Goal: Task Accomplishment & Management: Manage account settings

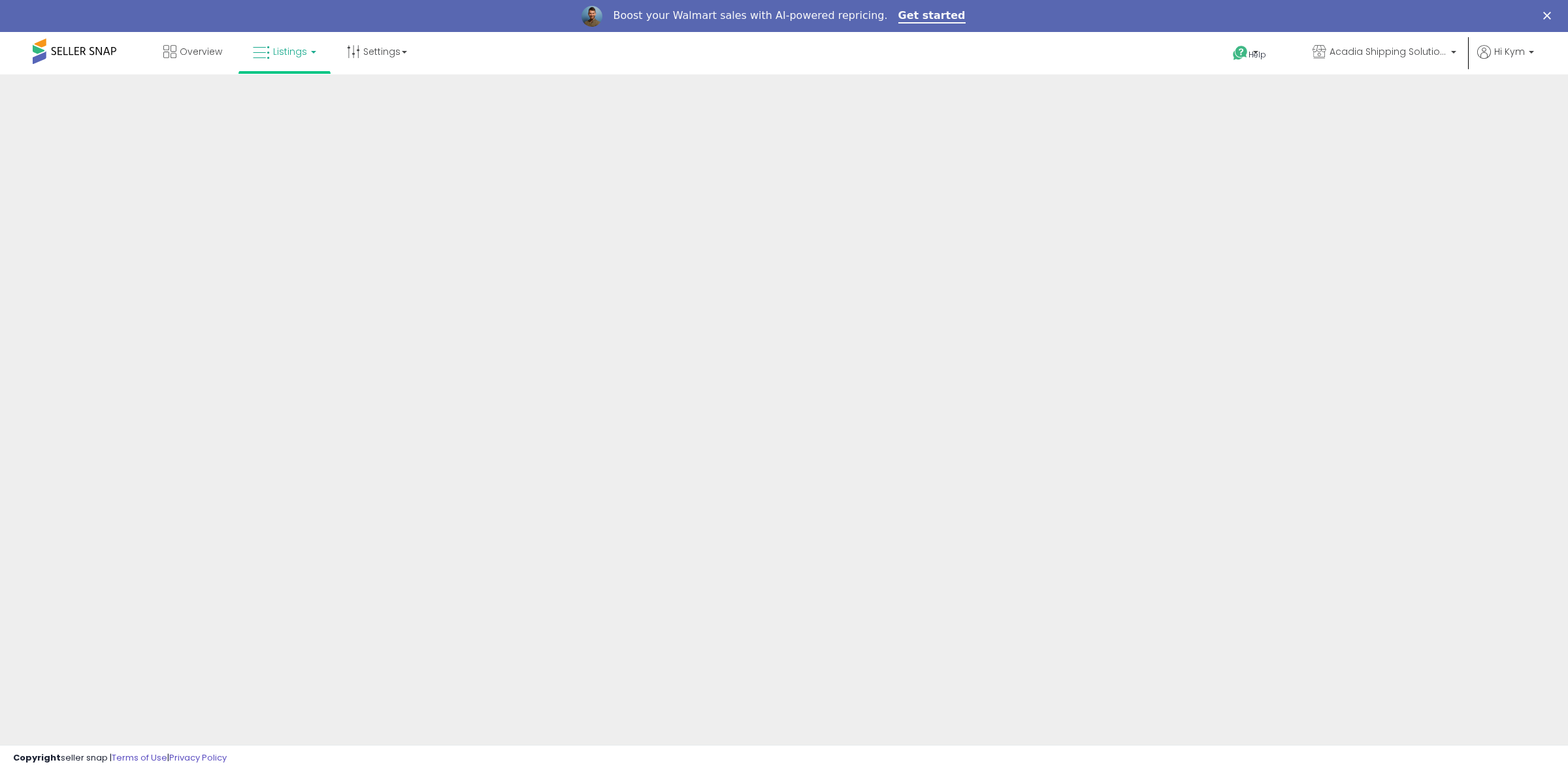
drag, startPoint x: 925, startPoint y: 749, endPoint x: 919, endPoint y: 714, distance: 35.5
click at [923, 743] on body "Overview Listings" at bounding box center [784, 401] width 1568 height 739
click at [919, 712] on body "Overview Listings" at bounding box center [784, 401] width 1568 height 739
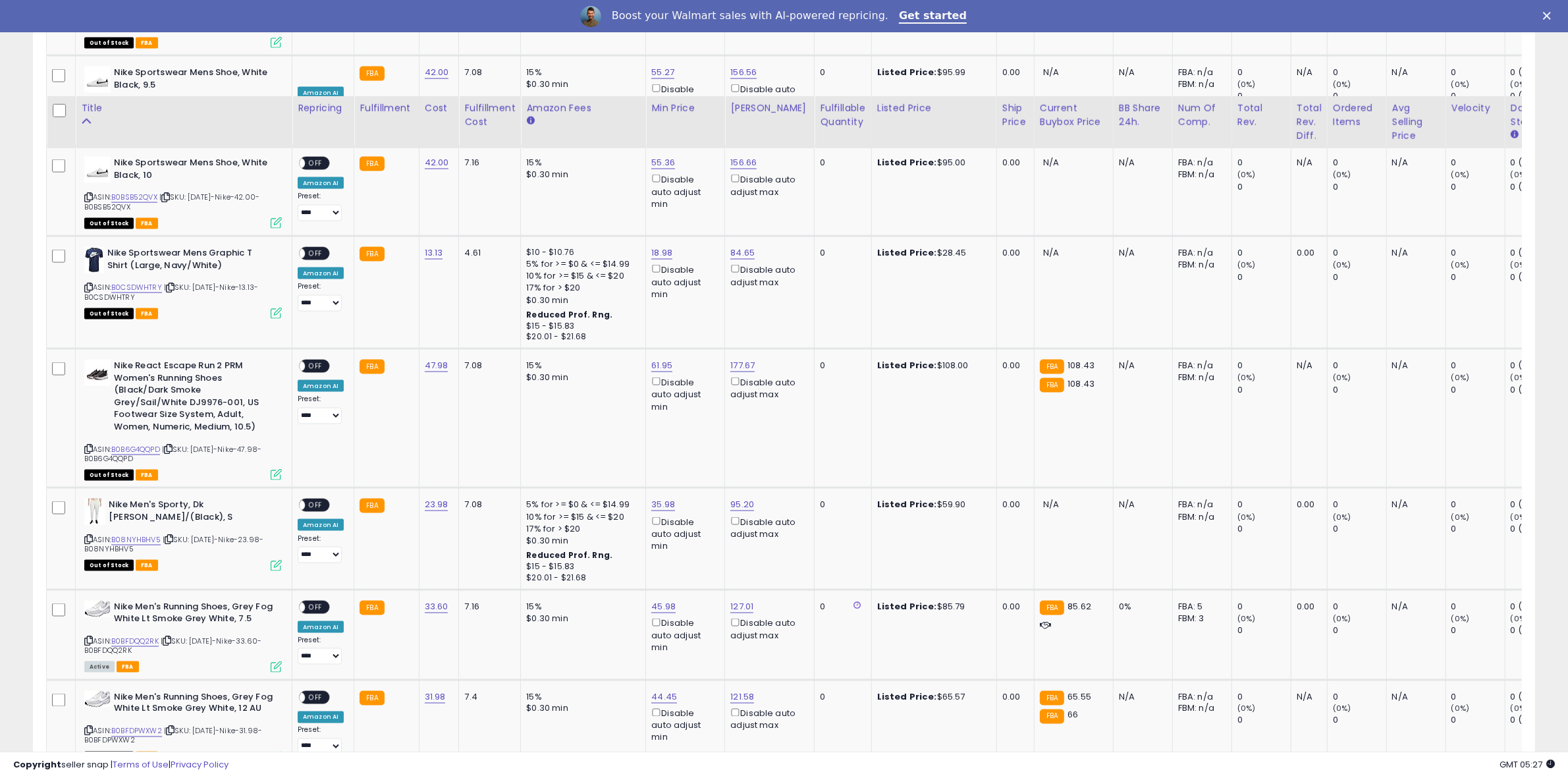
scroll to position [2614, 0]
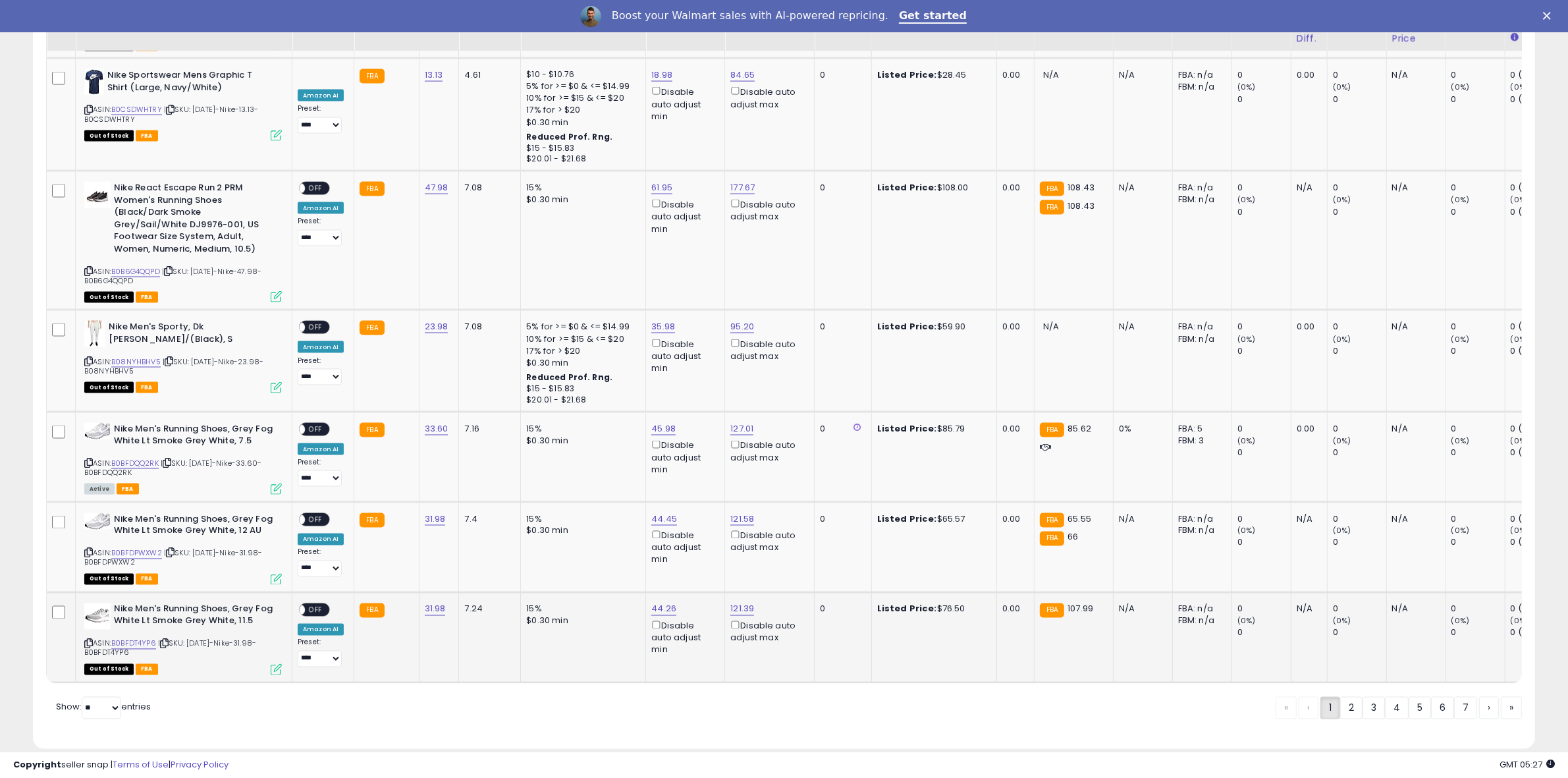
click at [317, 605] on span "OFF" at bounding box center [315, 609] width 22 height 11
click at [316, 514] on span "OFF" at bounding box center [315, 519] width 22 height 11
click at [323, 423] on span "OFF" at bounding box center [315, 428] width 22 height 11
click at [309, 183] on span "OFF" at bounding box center [315, 188] width 22 height 11
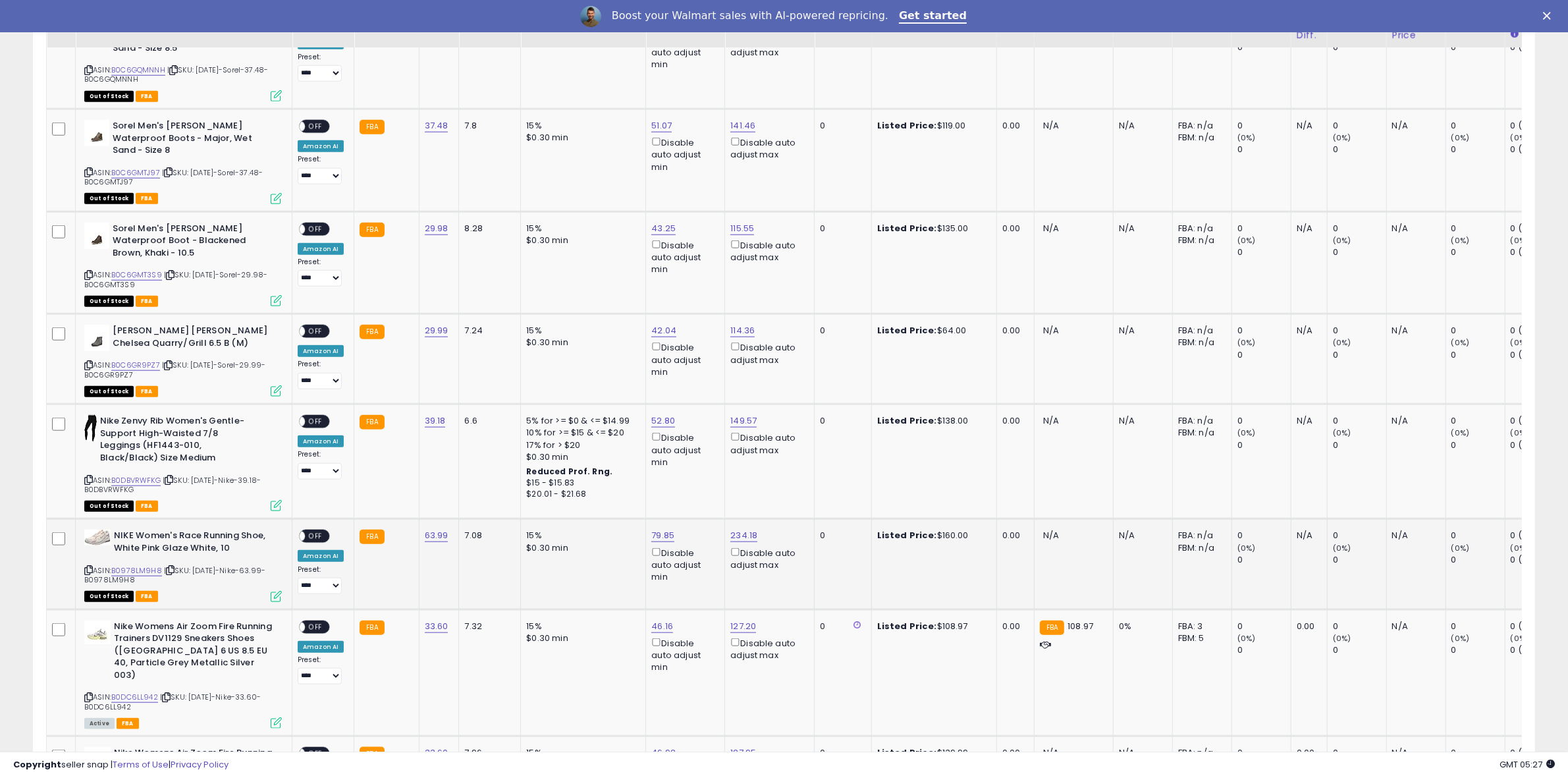
scroll to position [1625, 0]
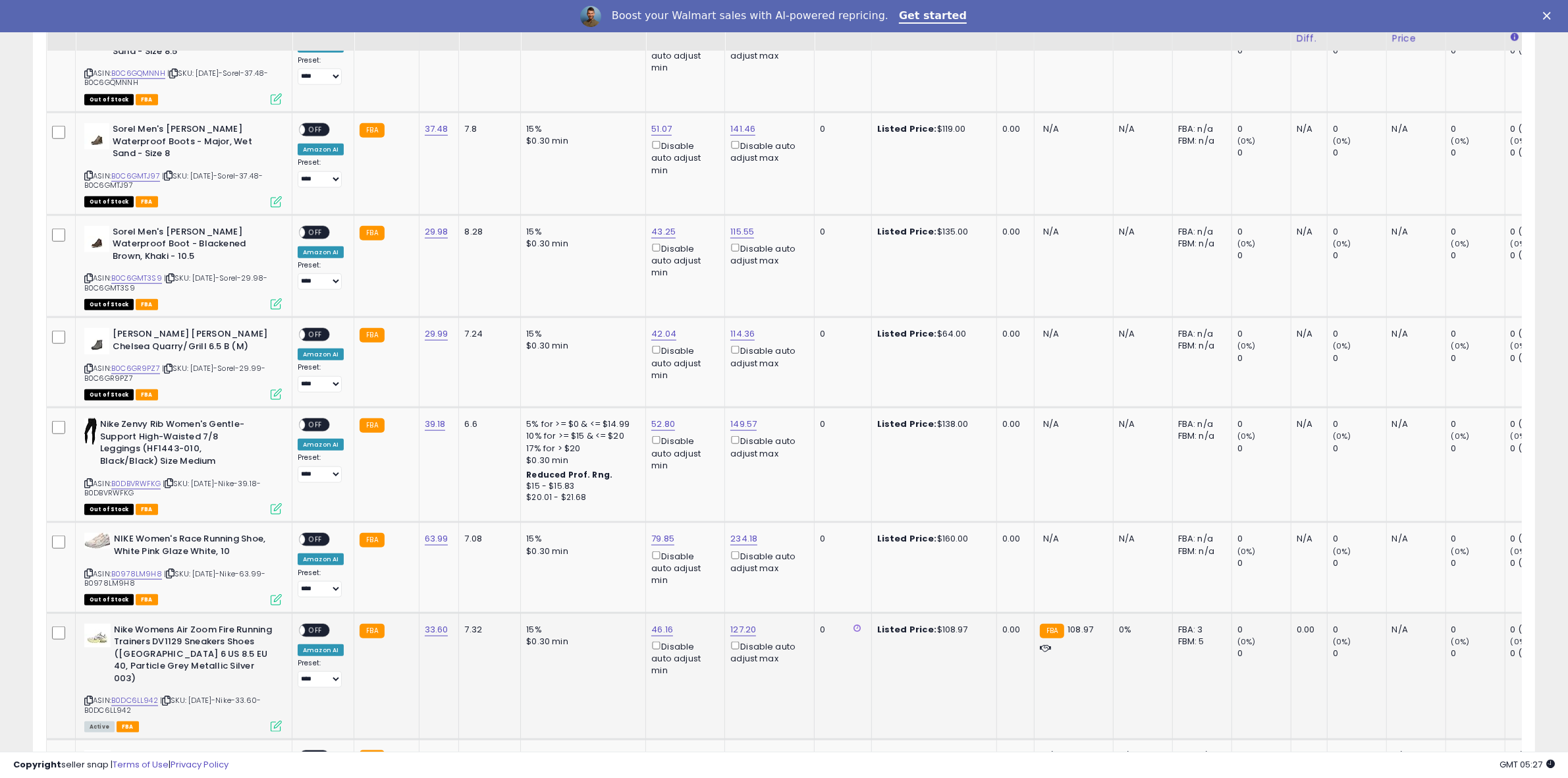
click at [321, 625] on span "OFF" at bounding box center [315, 630] width 22 height 11
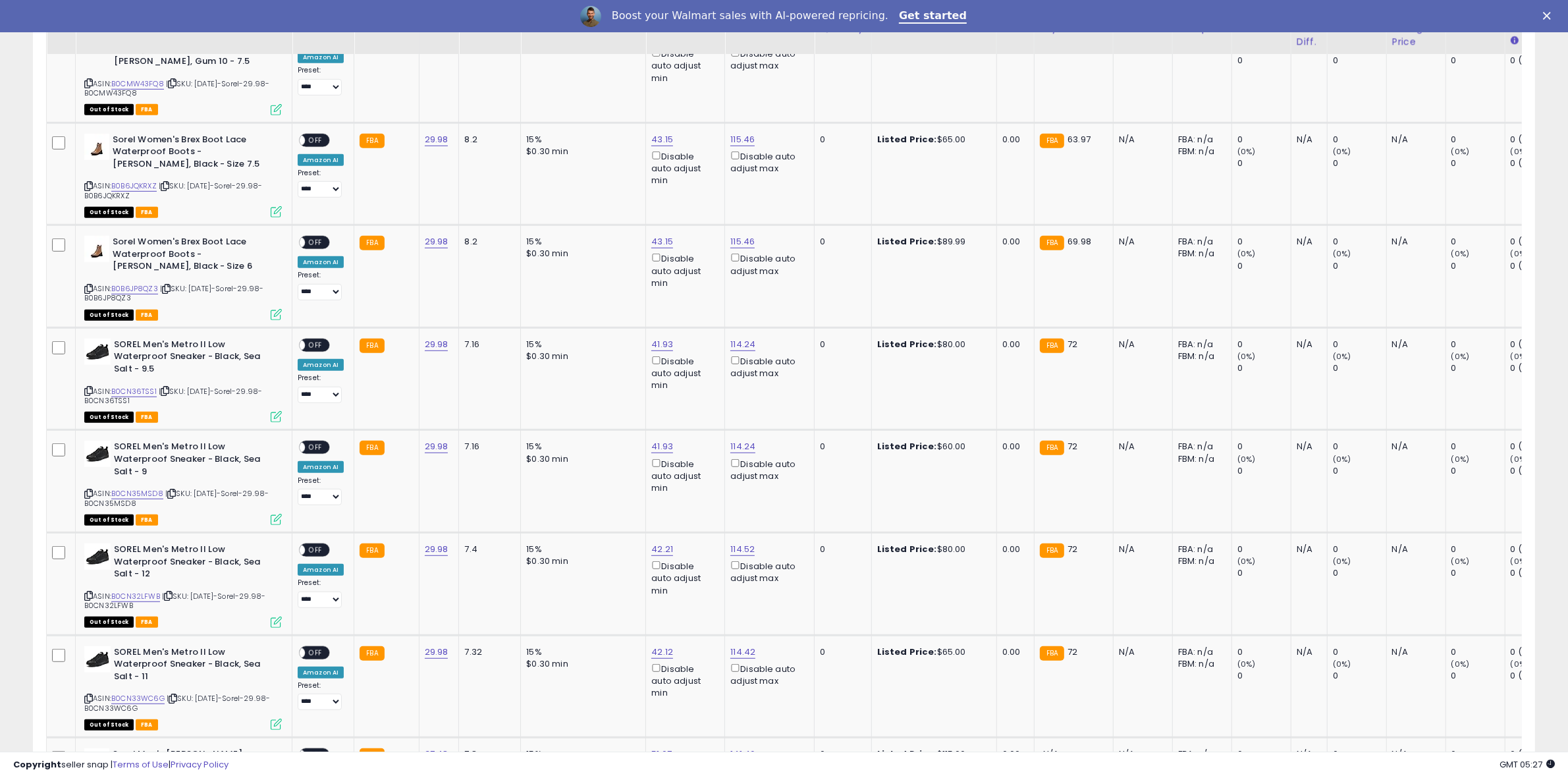
scroll to position [877, 0]
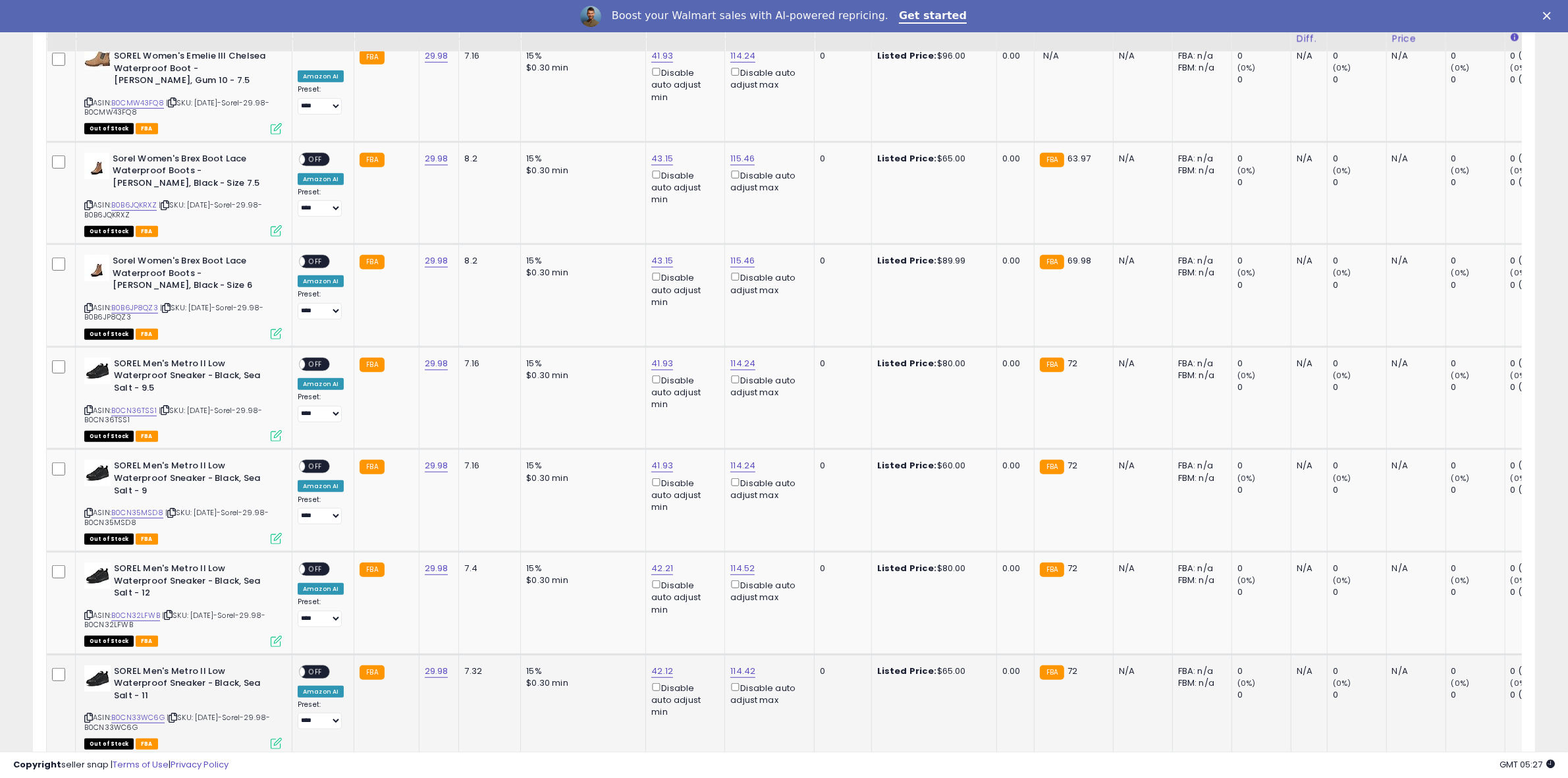
click at [307, 667] on span "OFF" at bounding box center [315, 671] width 22 height 11
click at [317, 573] on div "ON OFF" at bounding box center [314, 569] width 31 height 14
click at [317, 571] on span "OFF" at bounding box center [315, 569] width 22 height 11
click at [318, 465] on span "OFF" at bounding box center [315, 466] width 22 height 11
click at [321, 361] on span "OFF" at bounding box center [315, 364] width 22 height 11
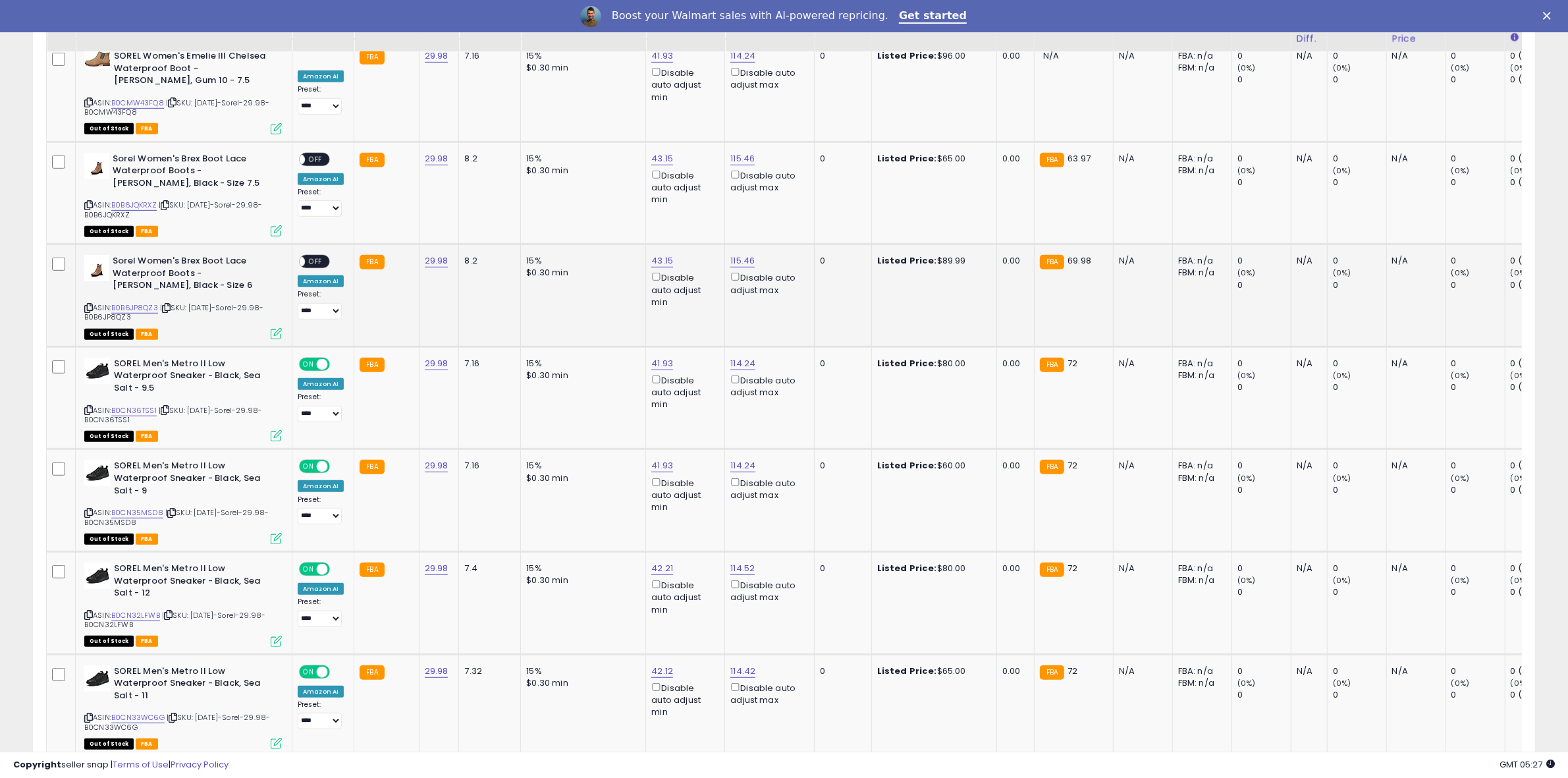
click at [318, 259] on span "OFF" at bounding box center [315, 262] width 22 height 11
click at [308, 155] on span "OFF" at bounding box center [315, 159] width 22 height 11
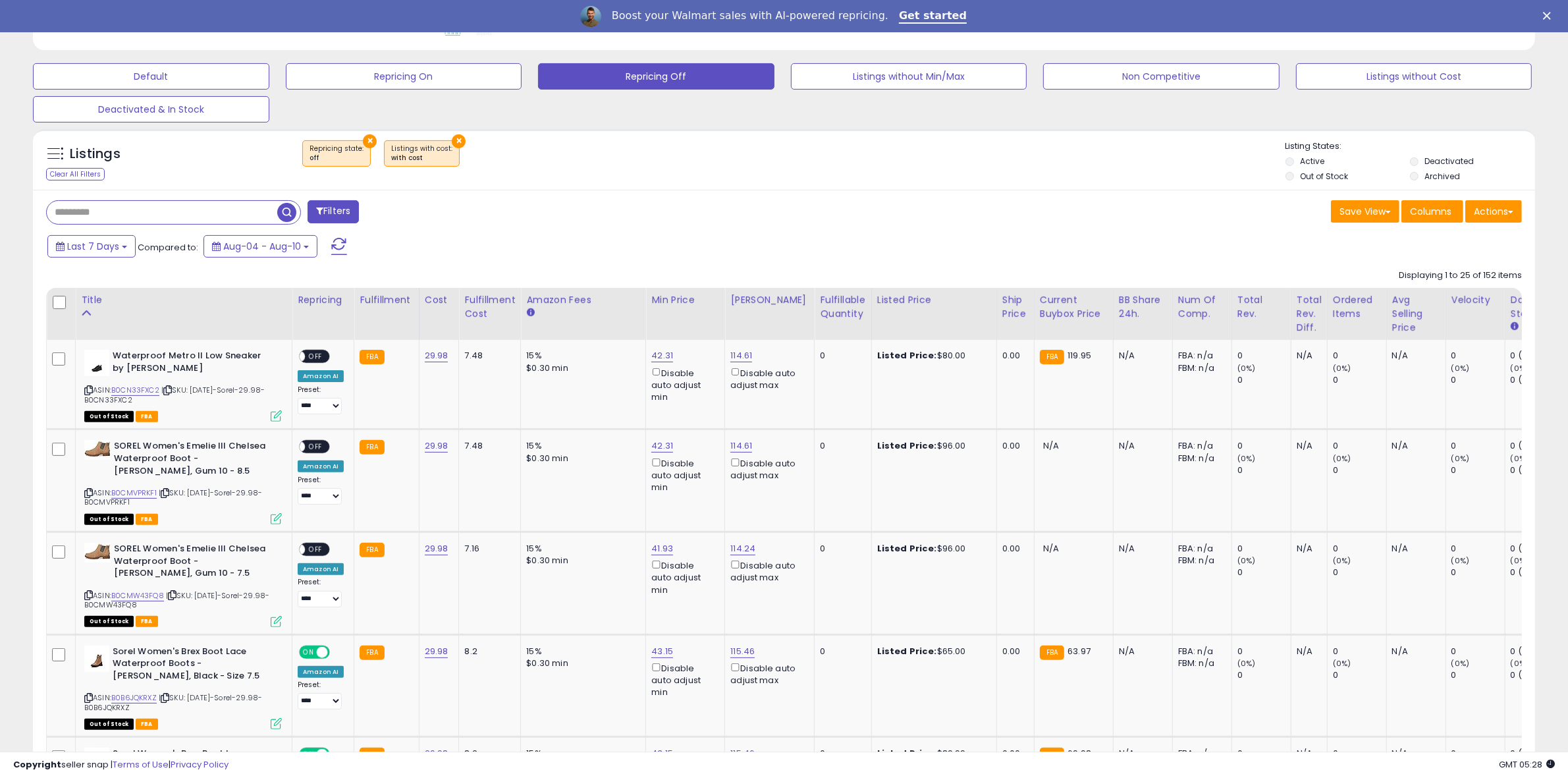
scroll to position [377, 0]
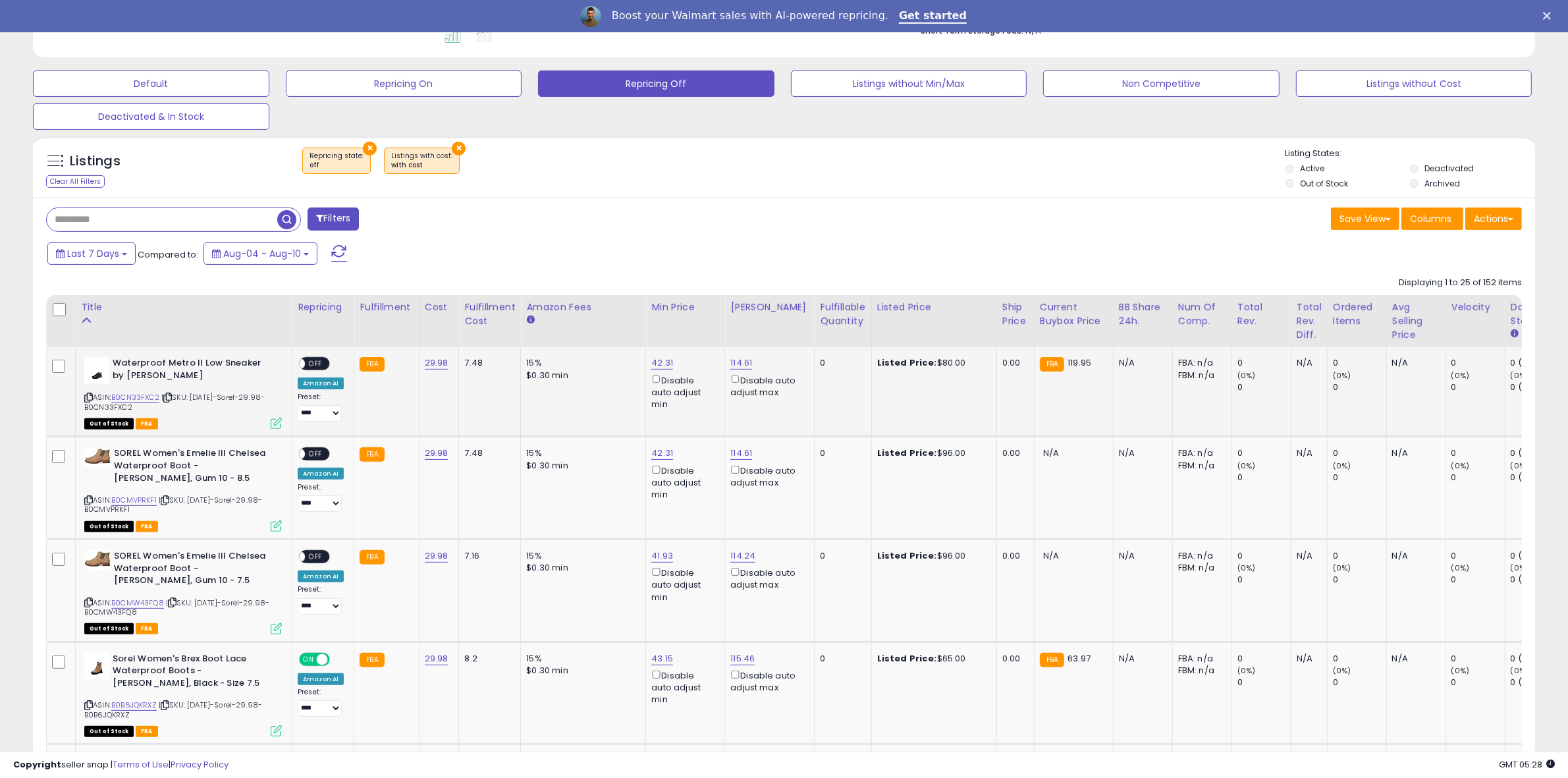
click at [310, 364] on span "OFF" at bounding box center [315, 364] width 22 height 11
click at [737, 361] on link "114.61" at bounding box center [741, 363] width 22 height 13
drag, startPoint x: 745, startPoint y: 312, endPoint x: 334, endPoint y: 298, distance: 411.2
type input "***"
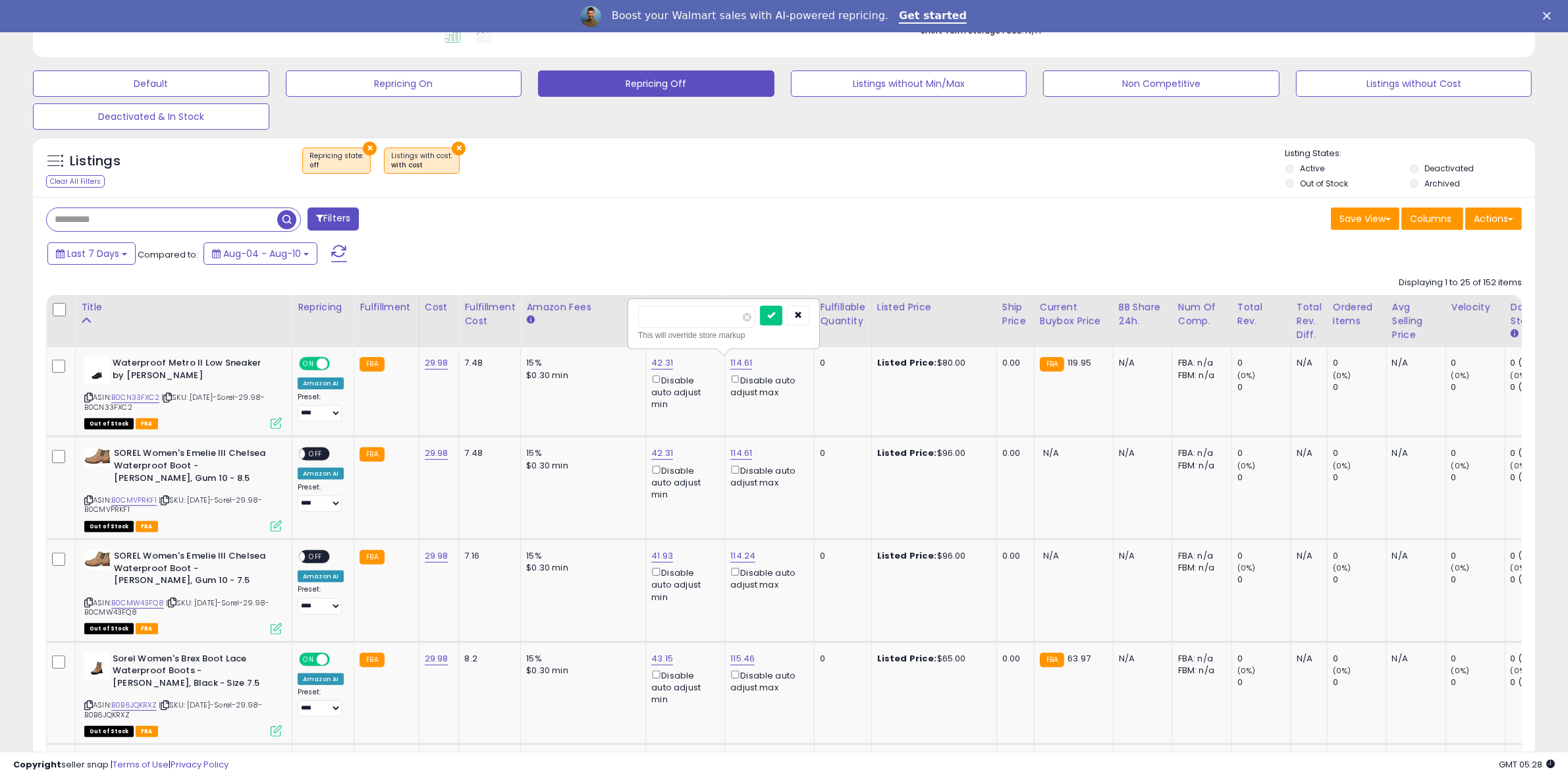
click button "submit" at bounding box center [771, 316] width 23 height 20
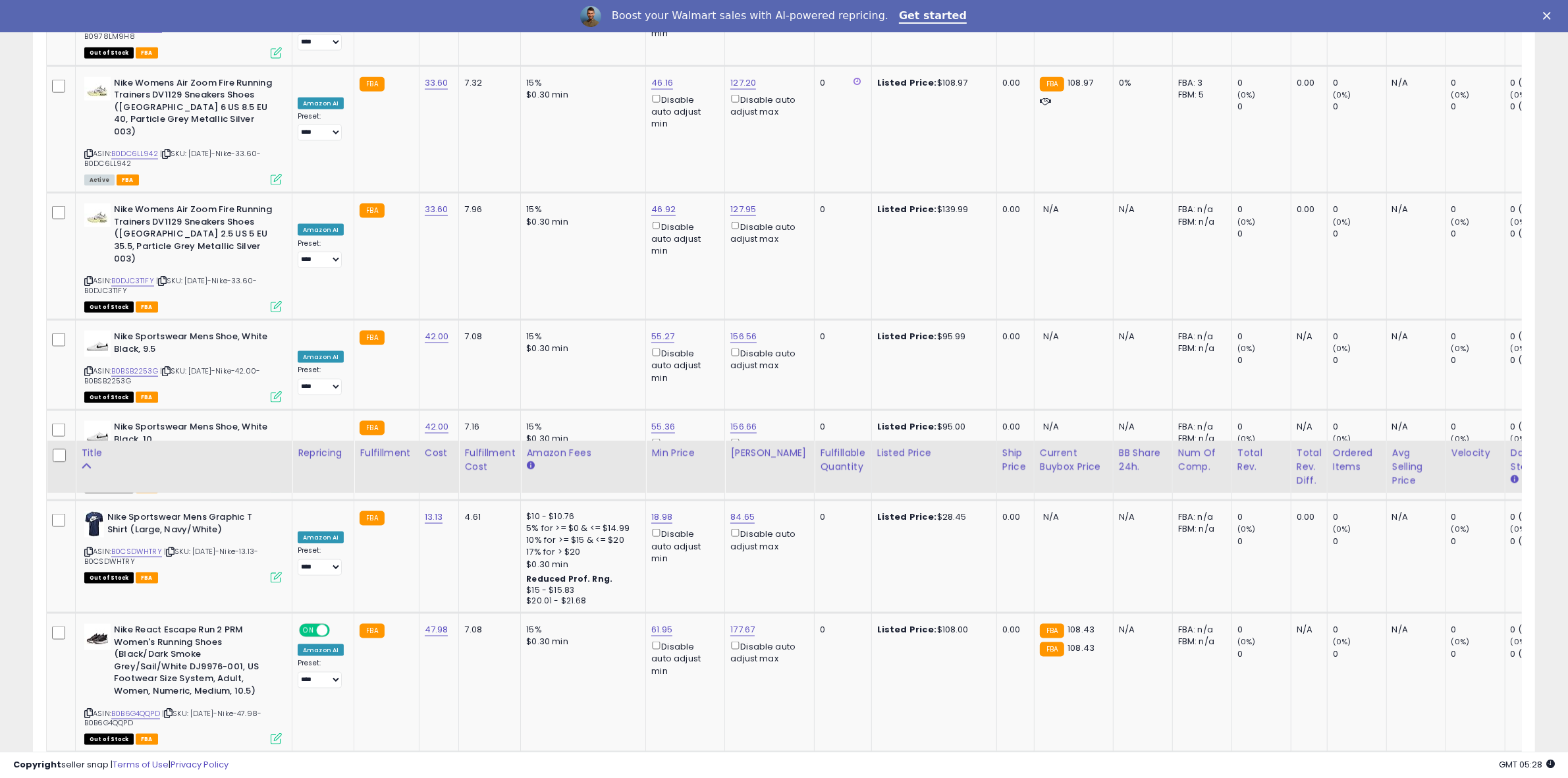
scroll to position [2614, 0]
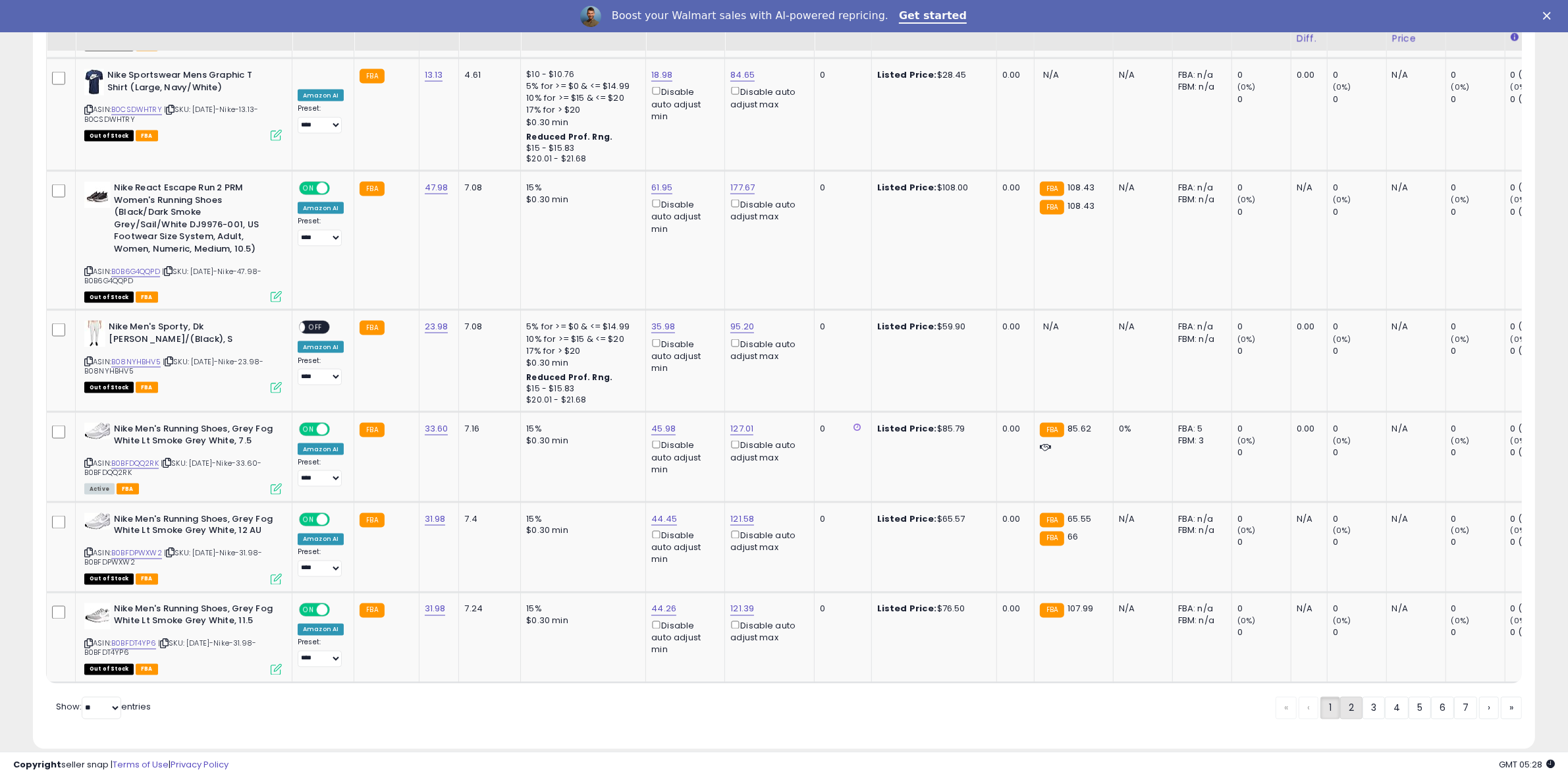
click at [1385, 698] on link "2" at bounding box center [1397, 708] width 24 height 23
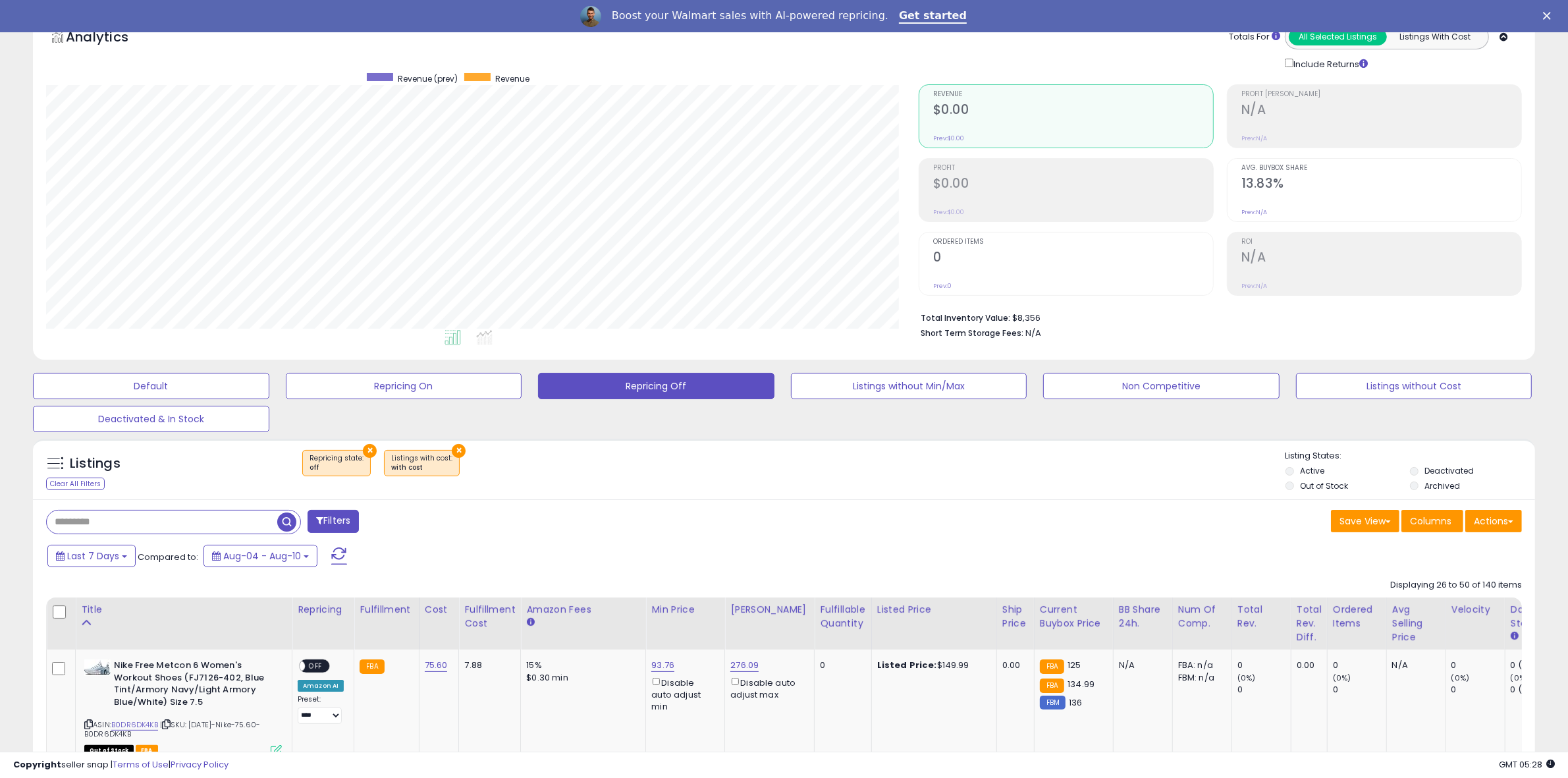
scroll to position [755, 0]
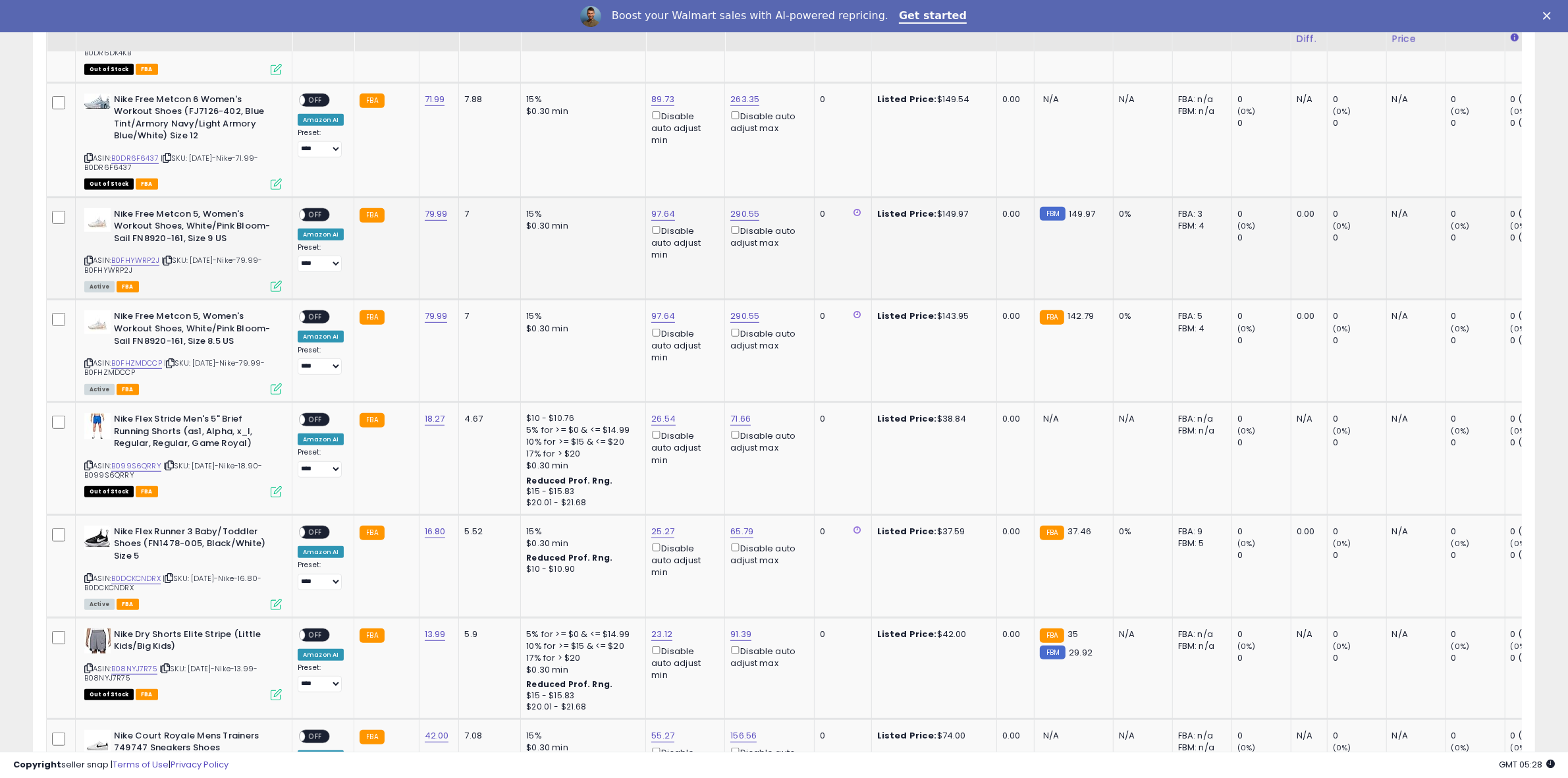
click at [316, 211] on span "OFF" at bounding box center [315, 214] width 22 height 11
click at [318, 312] on span "OFF" at bounding box center [315, 316] width 22 height 11
click at [310, 527] on span "OFF" at bounding box center [315, 532] width 22 height 11
click at [312, 633] on span "OFF" at bounding box center [315, 634] width 22 height 11
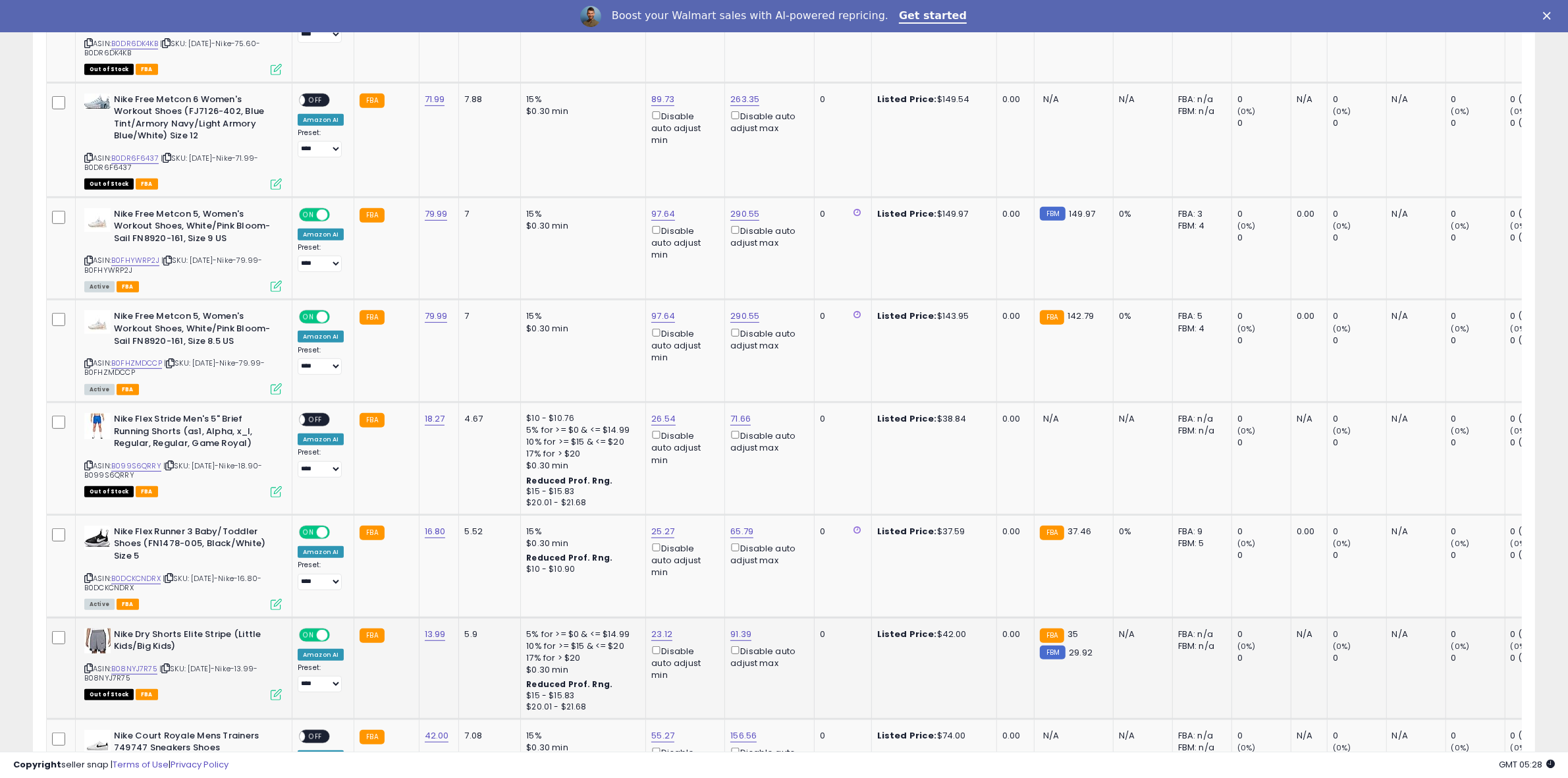
scroll to position [74, 0]
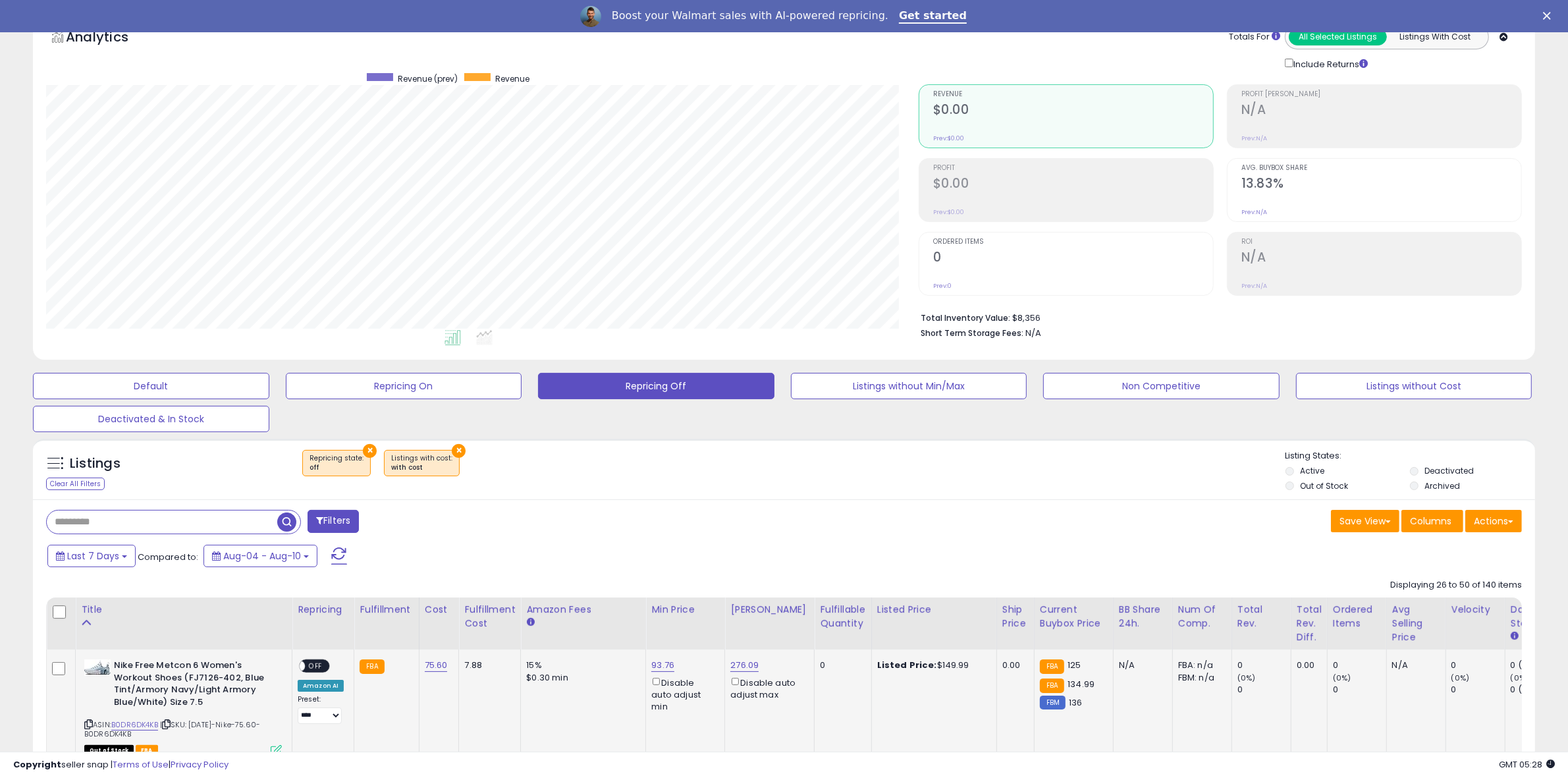
click at [315, 669] on span "OFF" at bounding box center [315, 666] width 22 height 11
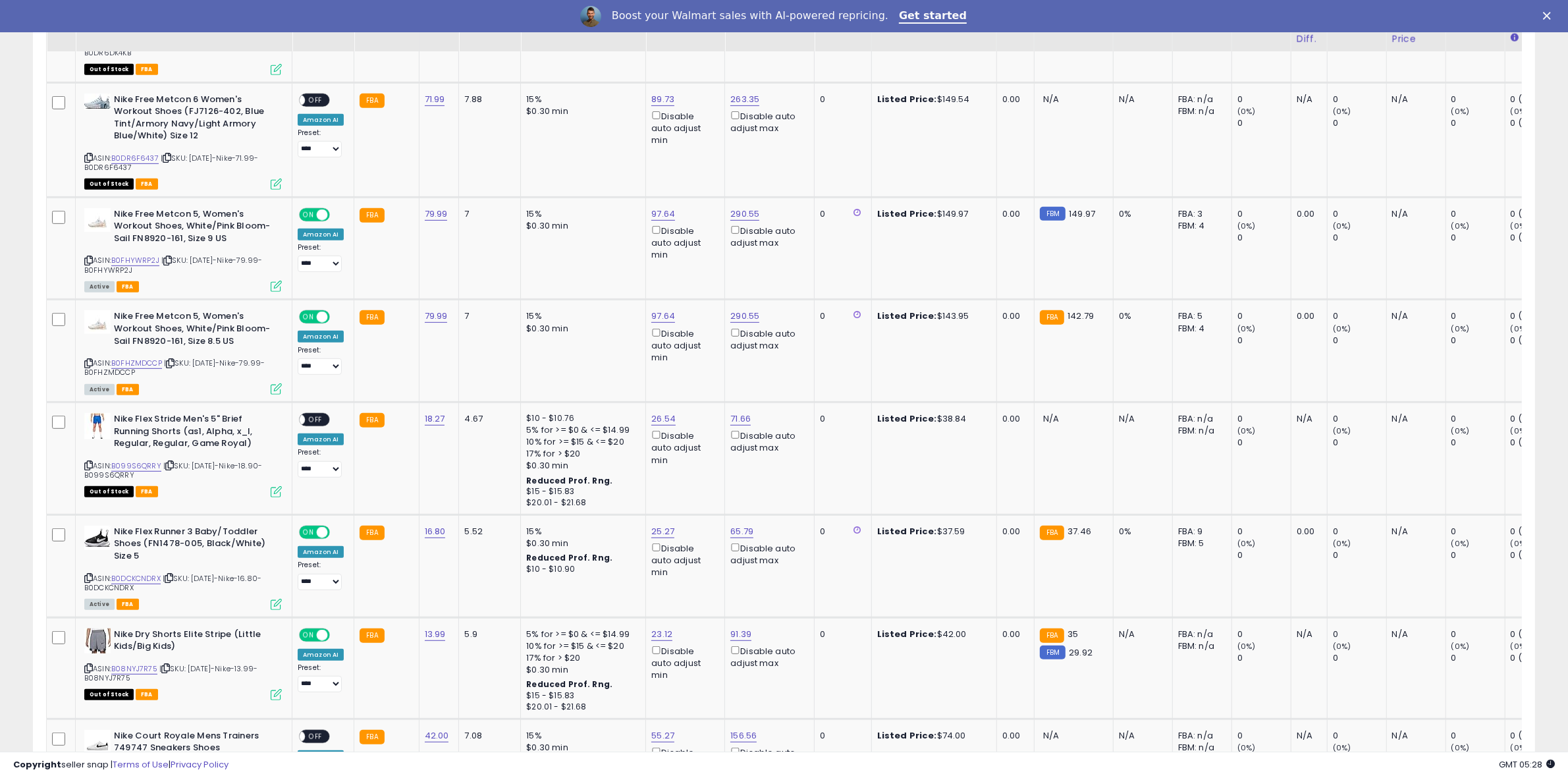
scroll to position [1437, 0]
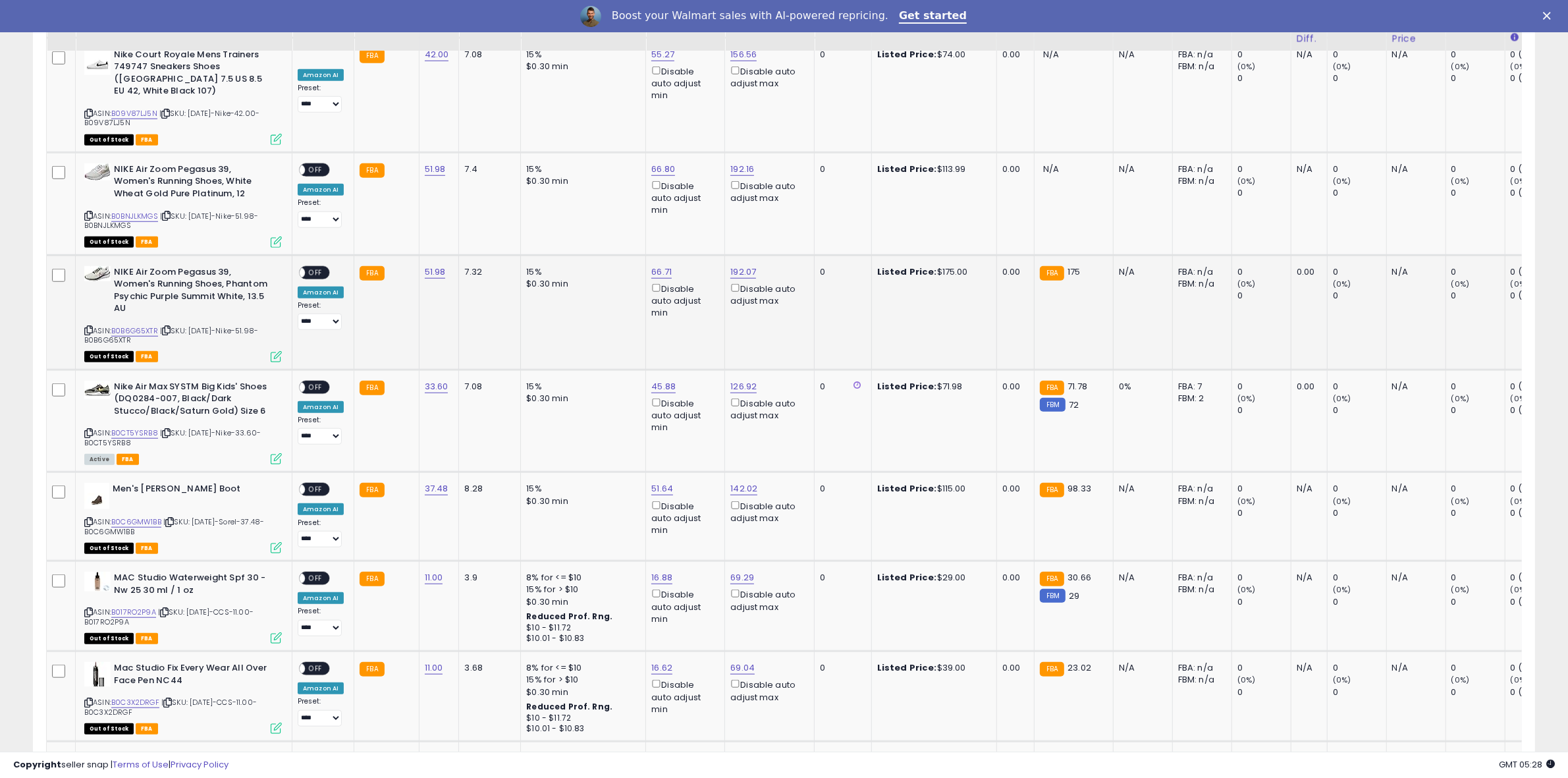
click at [312, 267] on span "OFF" at bounding box center [315, 271] width 22 height 11
click at [317, 381] on span "OFF" at bounding box center [315, 386] width 22 height 11
click at [317, 484] on span "OFF" at bounding box center [315, 489] width 22 height 11
click at [321, 573] on span "OFF" at bounding box center [315, 578] width 22 height 11
click at [321, 663] on span "OFF" at bounding box center [315, 668] width 22 height 11
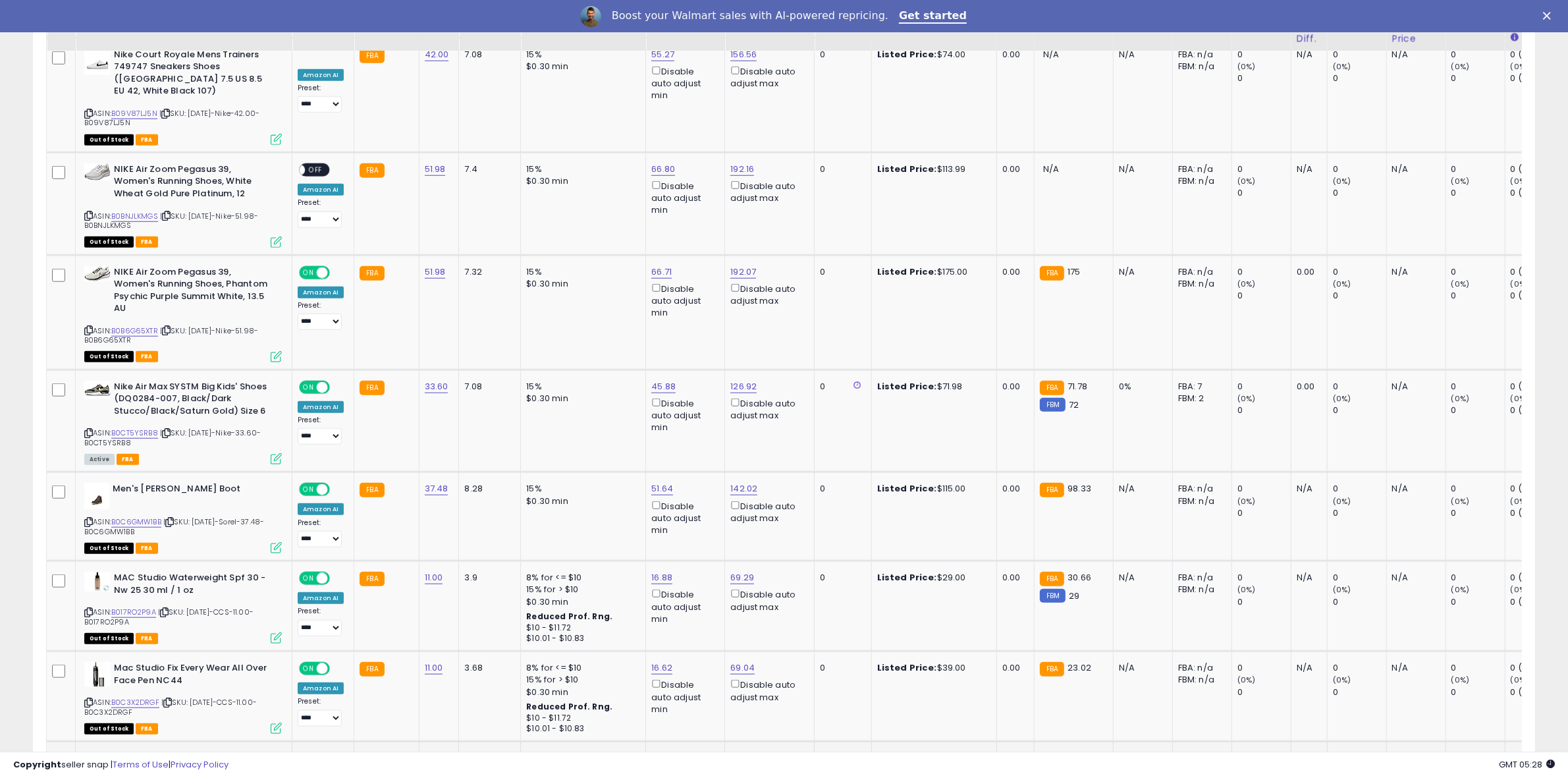
click at [318, 754] on span "OFF" at bounding box center [315, 758] width 22 height 11
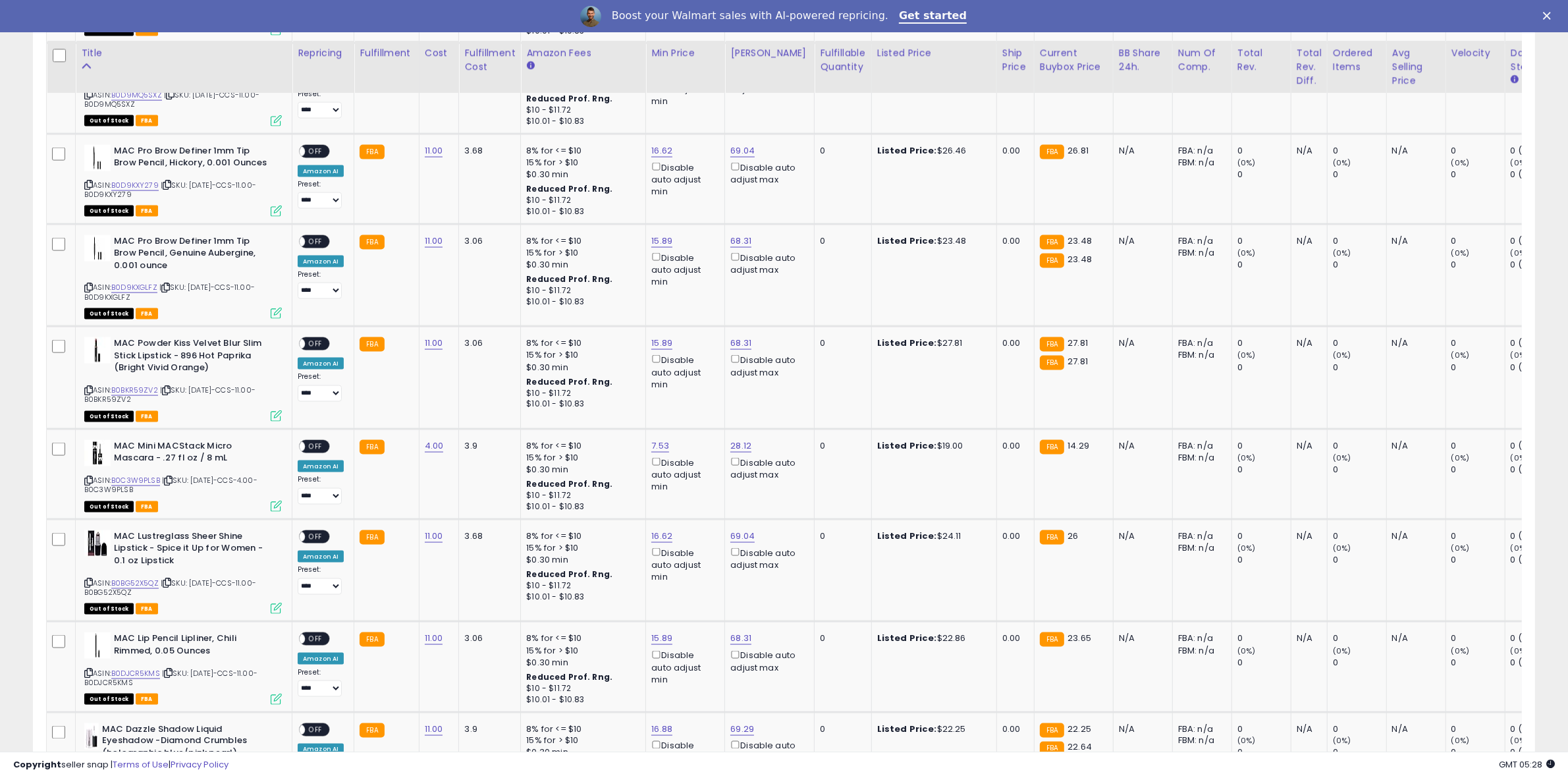
scroll to position [2552, 0]
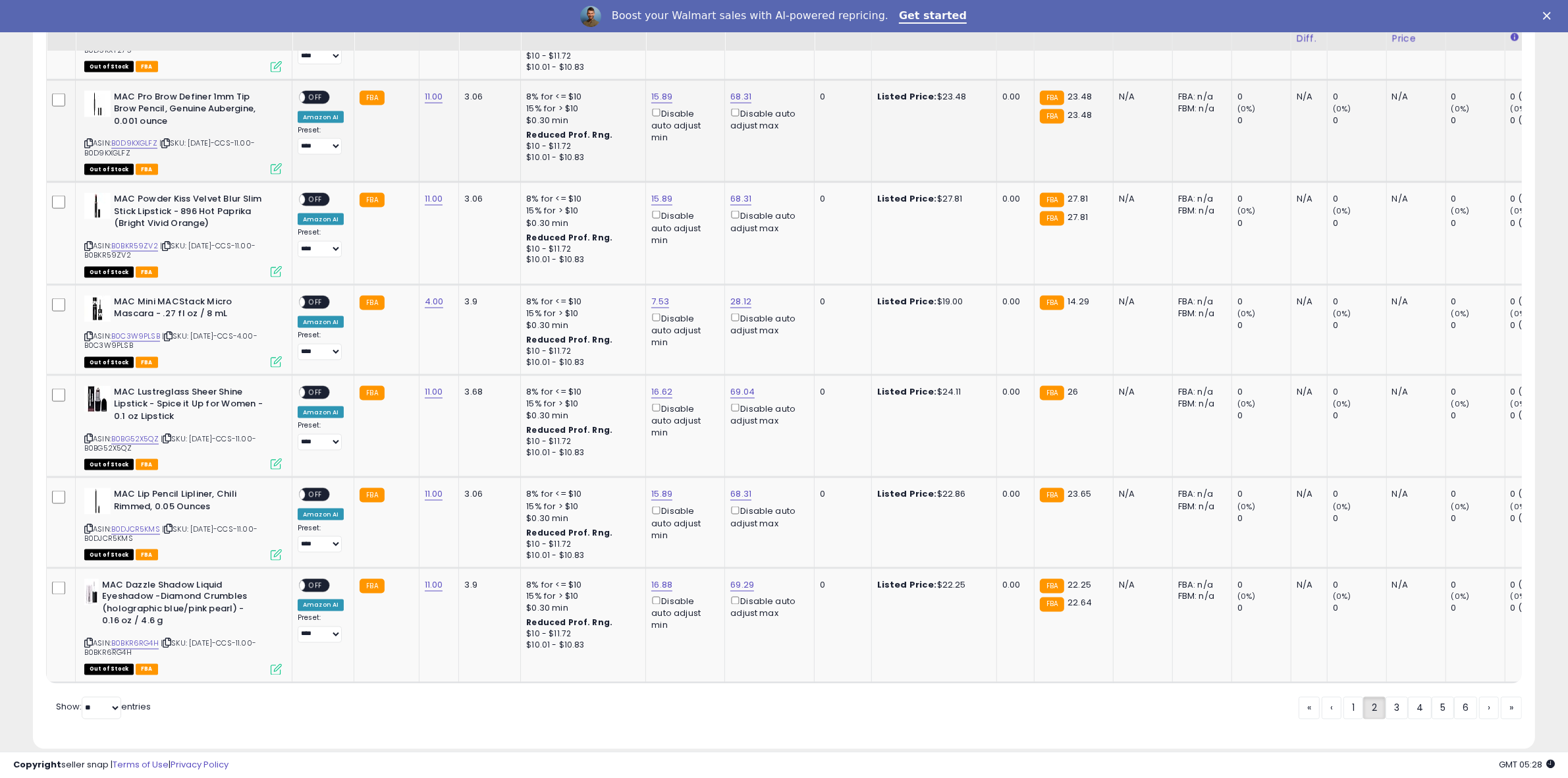
click at [311, 91] on span "OFF" at bounding box center [315, 96] width 22 height 11
click at [310, 194] on span "OFF" at bounding box center [315, 199] width 22 height 11
click at [318, 297] on span "OFF" at bounding box center [315, 302] width 22 height 11
click at [310, 387] on span "OFF" at bounding box center [315, 392] width 22 height 11
click at [321, 490] on span "OFF" at bounding box center [315, 495] width 22 height 11
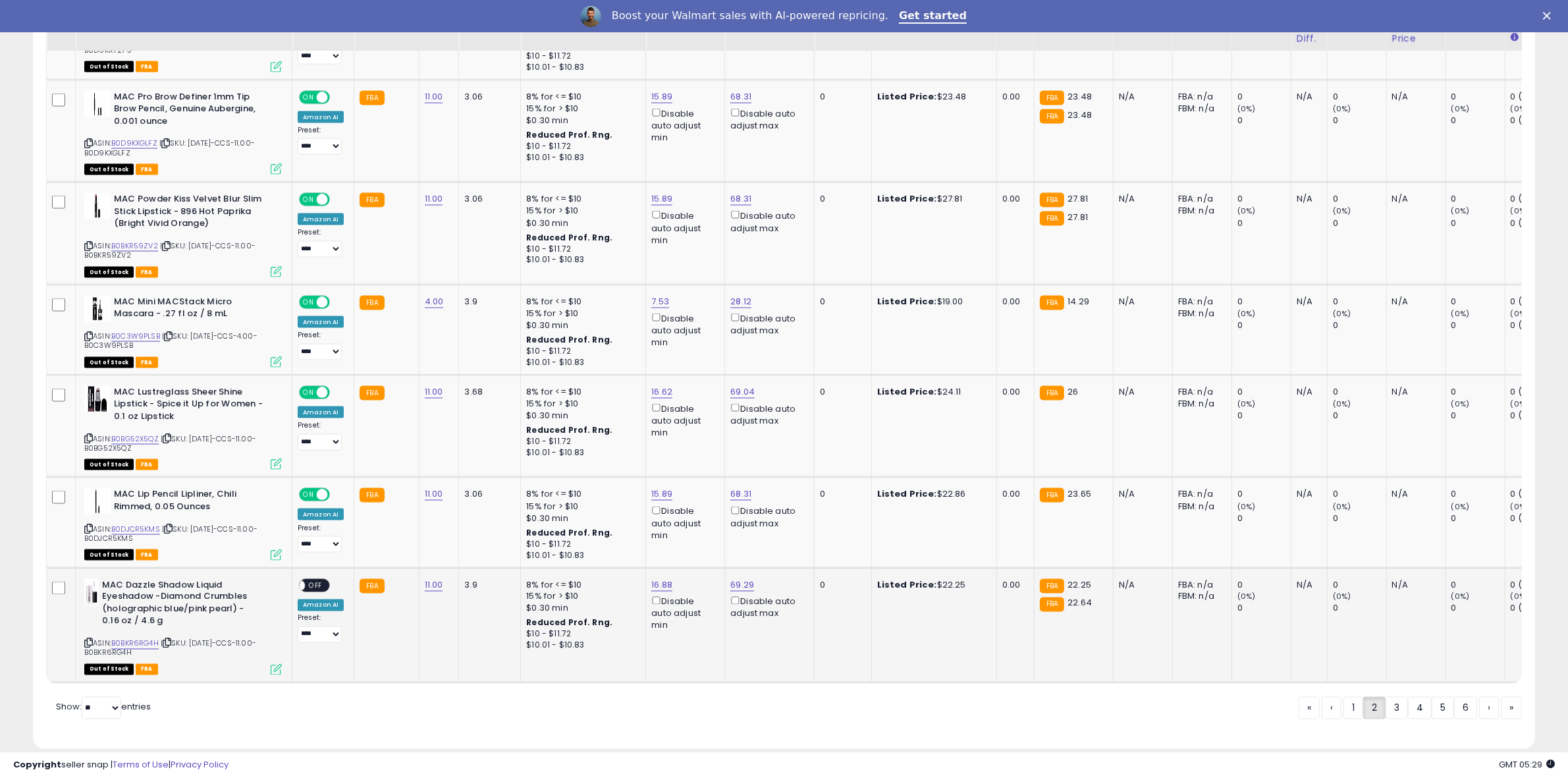
click at [317, 580] on span "OFF" at bounding box center [315, 585] width 22 height 11
click at [1432, 698] on link "3" at bounding box center [1443, 708] width 23 height 23
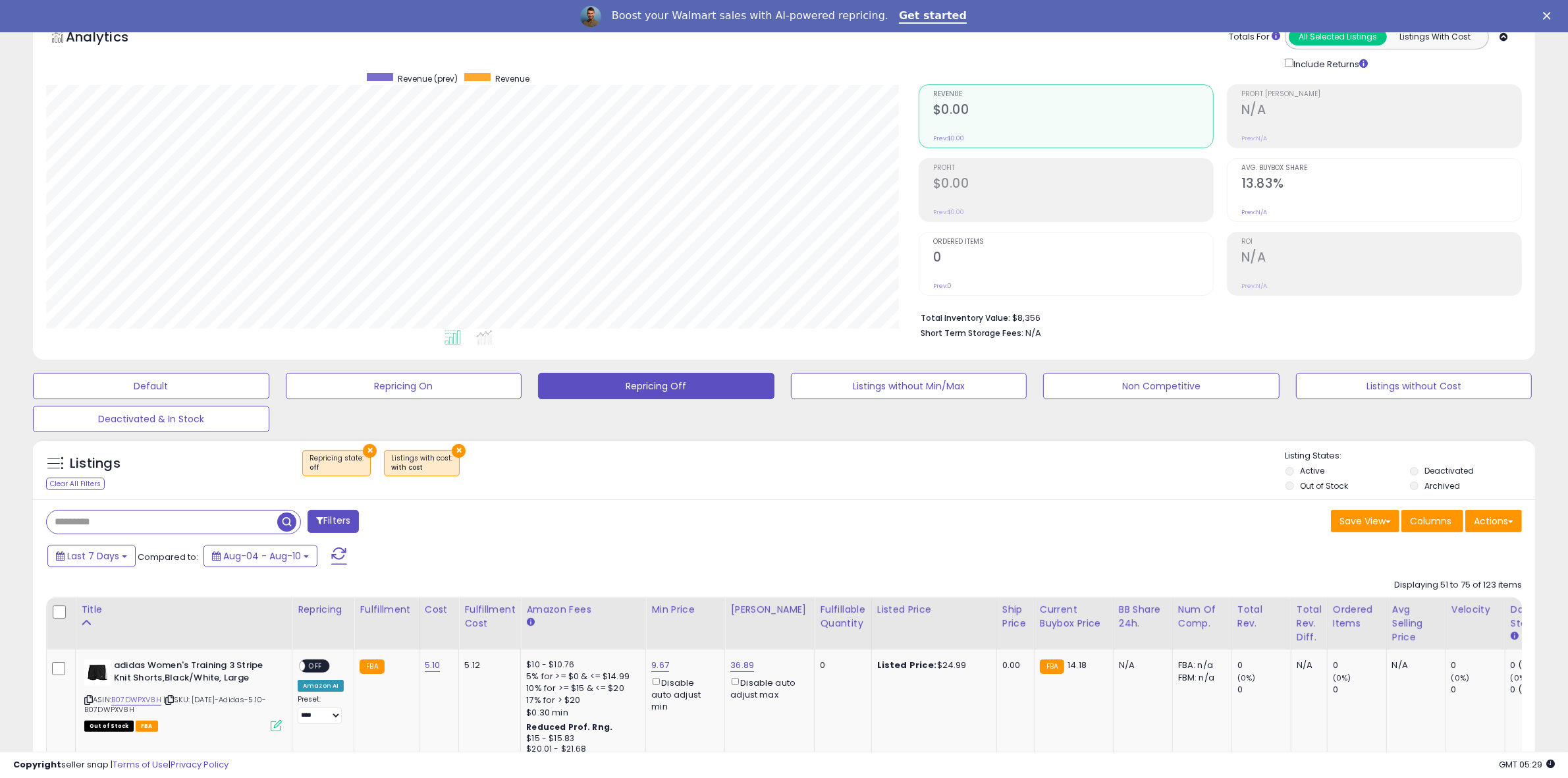
scroll to position [755, 0]
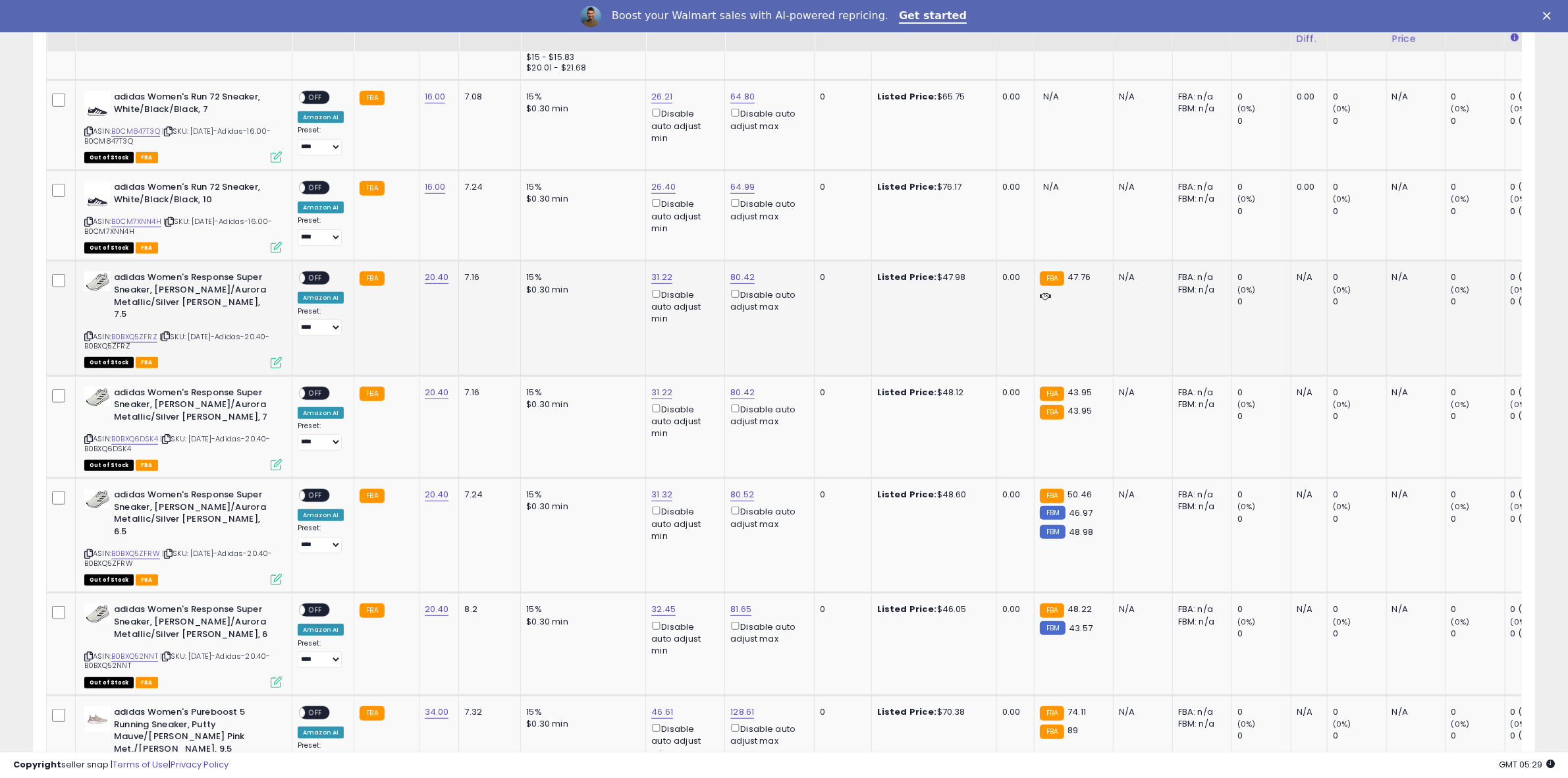
click at [317, 273] on span "OFF" at bounding box center [315, 277] width 22 height 11
click at [314, 387] on span "OFF" at bounding box center [315, 392] width 22 height 11
click at [319, 490] on span "OFF" at bounding box center [315, 495] width 22 height 11
click at [318, 605] on span "OFF" at bounding box center [315, 609] width 22 height 11
click at [312, 707] on span "OFF" at bounding box center [315, 712] width 22 height 11
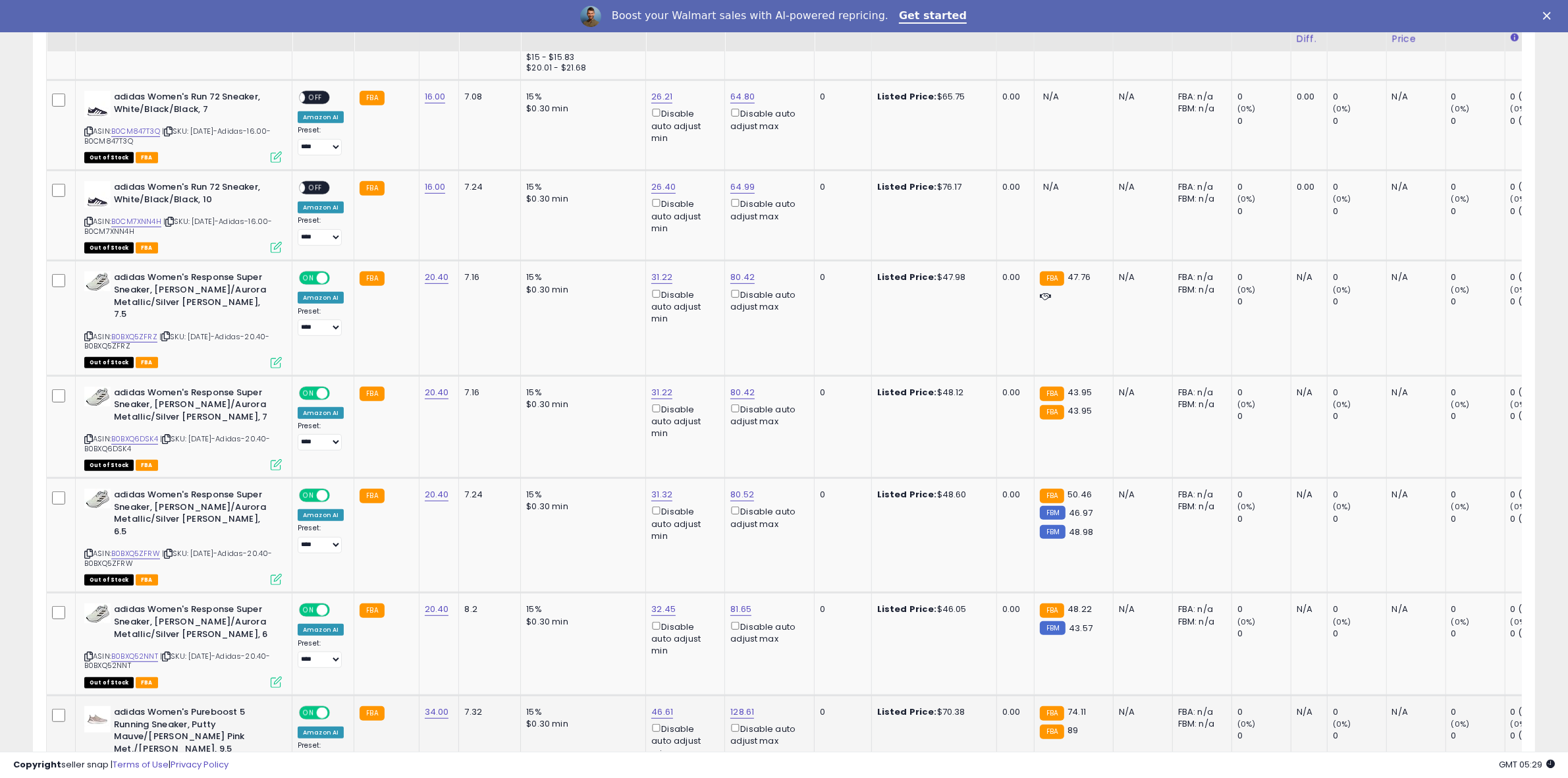
scroll to position [74, 0]
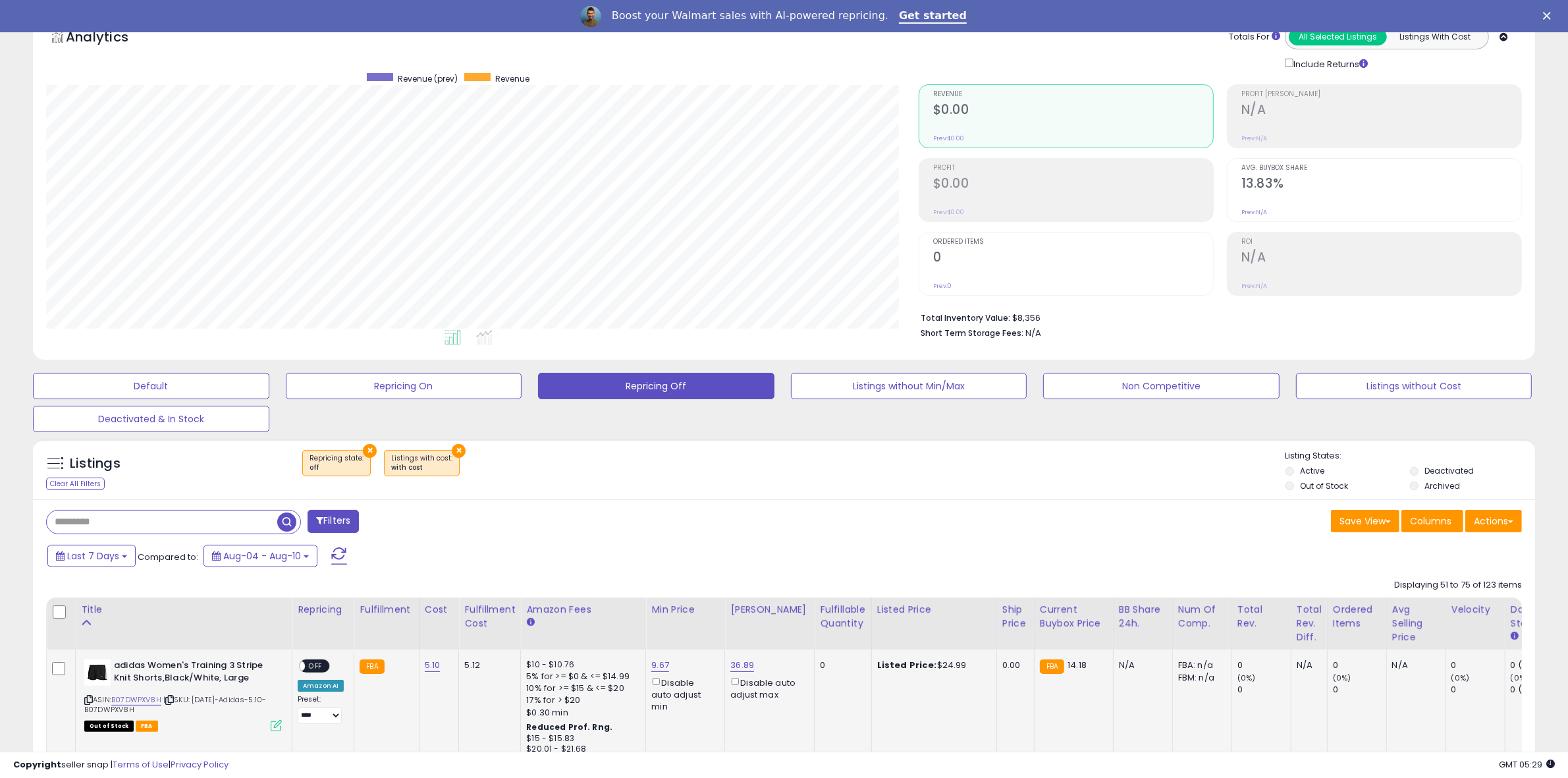
click at [311, 667] on span "OFF" at bounding box center [315, 666] width 22 height 11
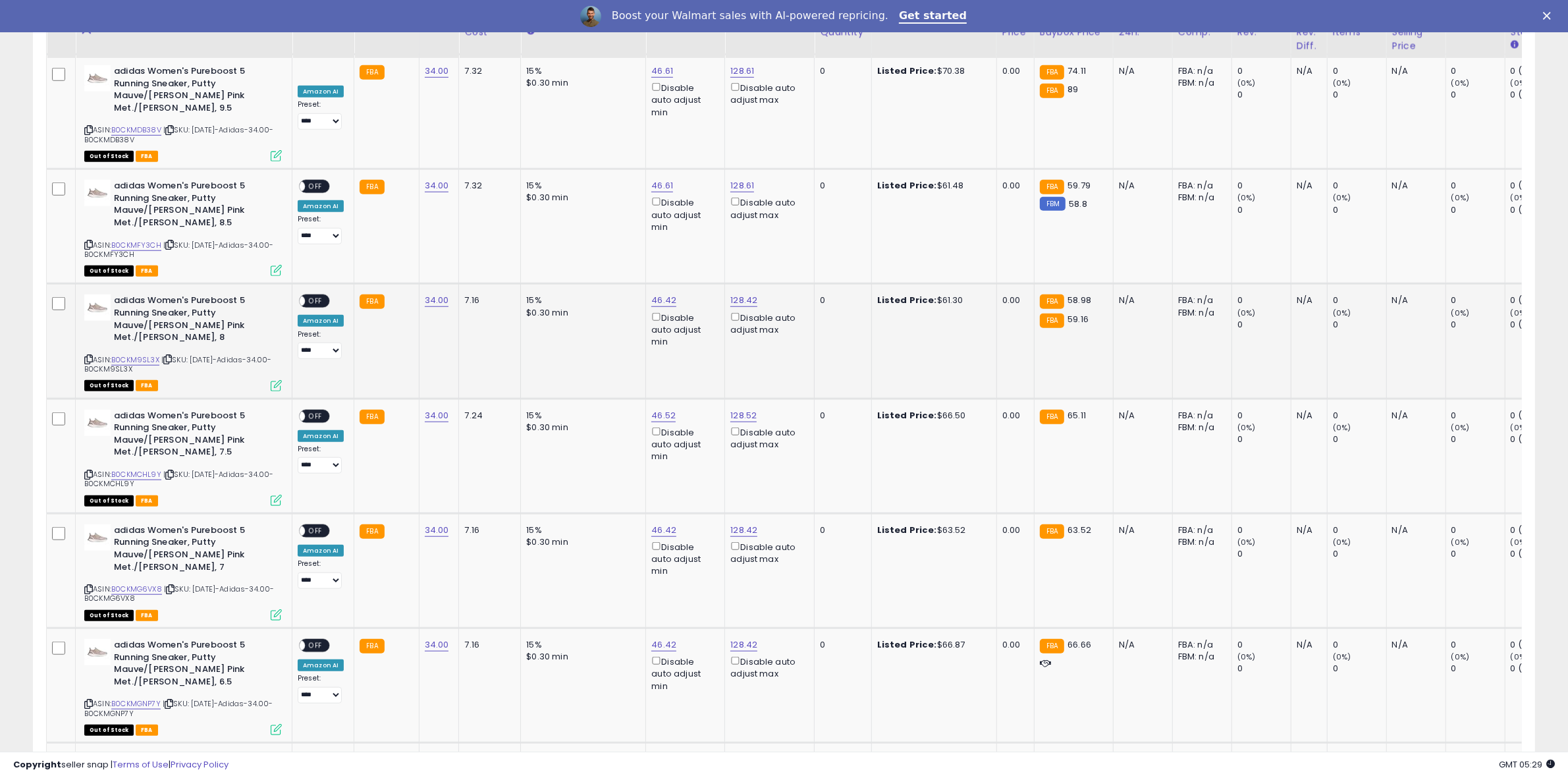
scroll to position [1408, 0]
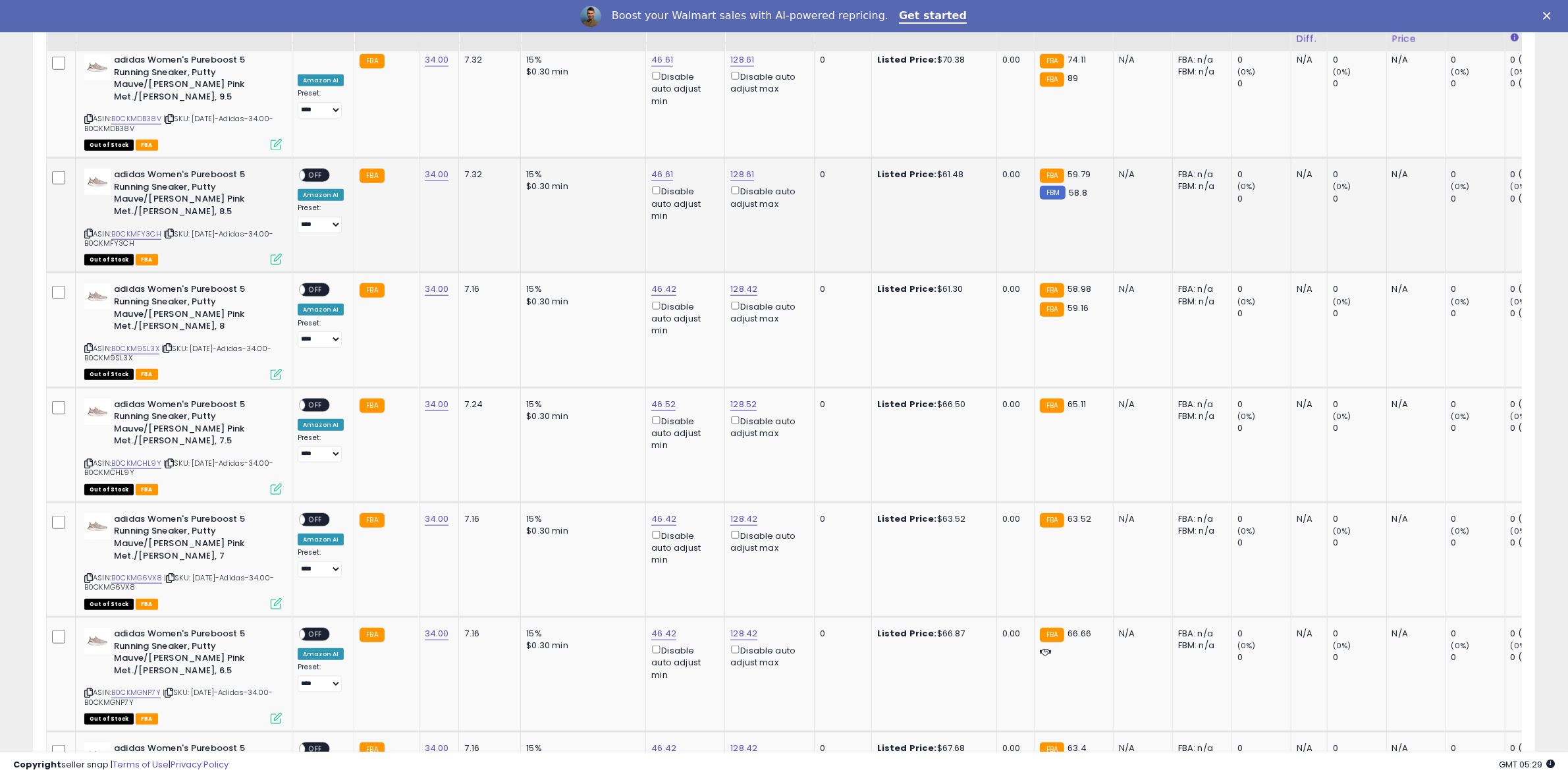
drag, startPoint x: 311, startPoint y: 146, endPoint x: 312, endPoint y: 156, distance: 10.0
click at [311, 170] on span "OFF" at bounding box center [315, 175] width 22 height 11
click at [321, 285] on span "OFF" at bounding box center [315, 290] width 22 height 11
click at [314, 400] on span "OFF" at bounding box center [315, 405] width 22 height 11
click at [311, 514] on span "OFF" at bounding box center [315, 519] width 22 height 11
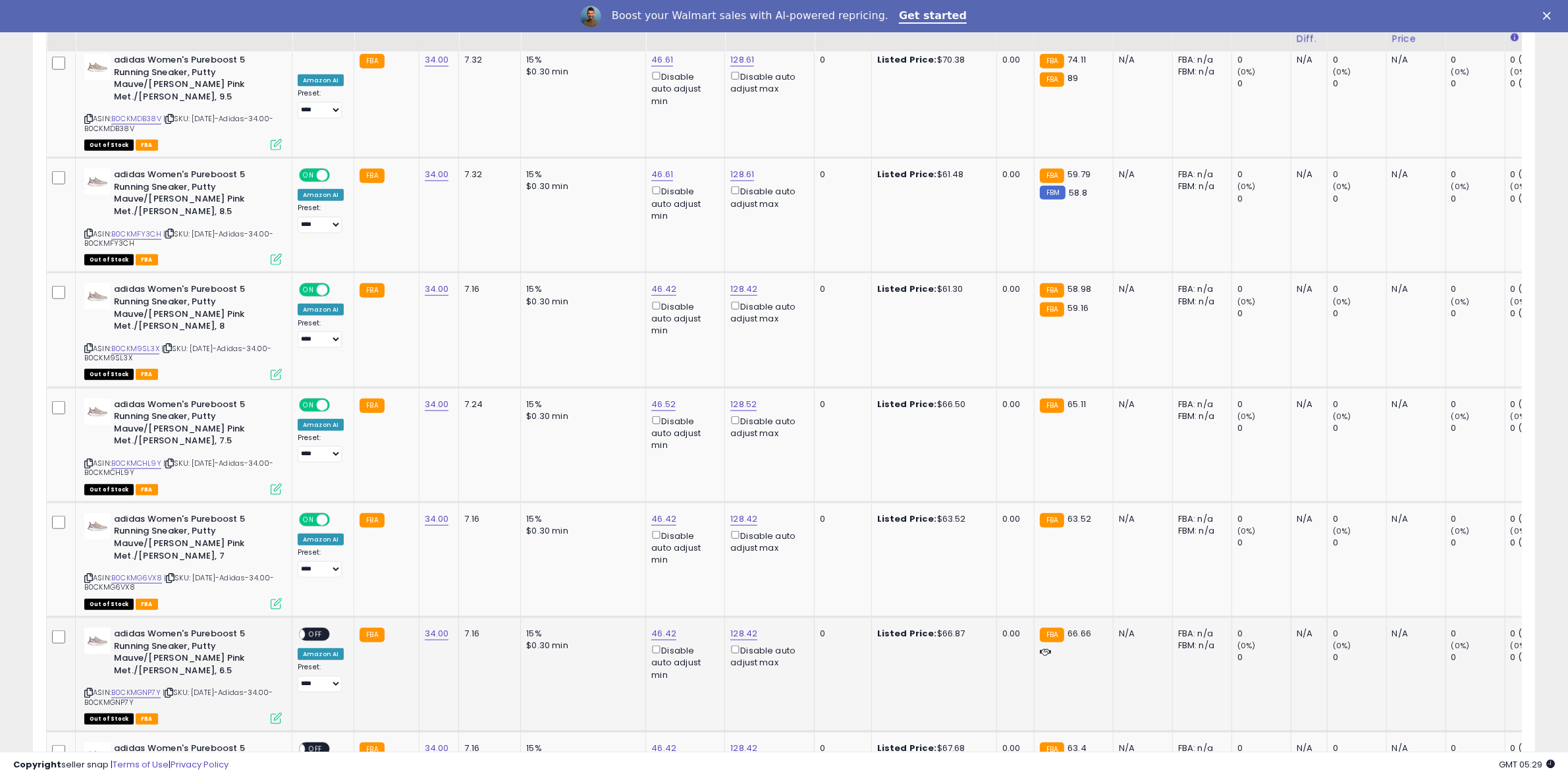
click at [323, 629] on span "OFF" at bounding box center [315, 634] width 22 height 11
click at [321, 744] on span "OFF" at bounding box center [315, 749] width 22 height 11
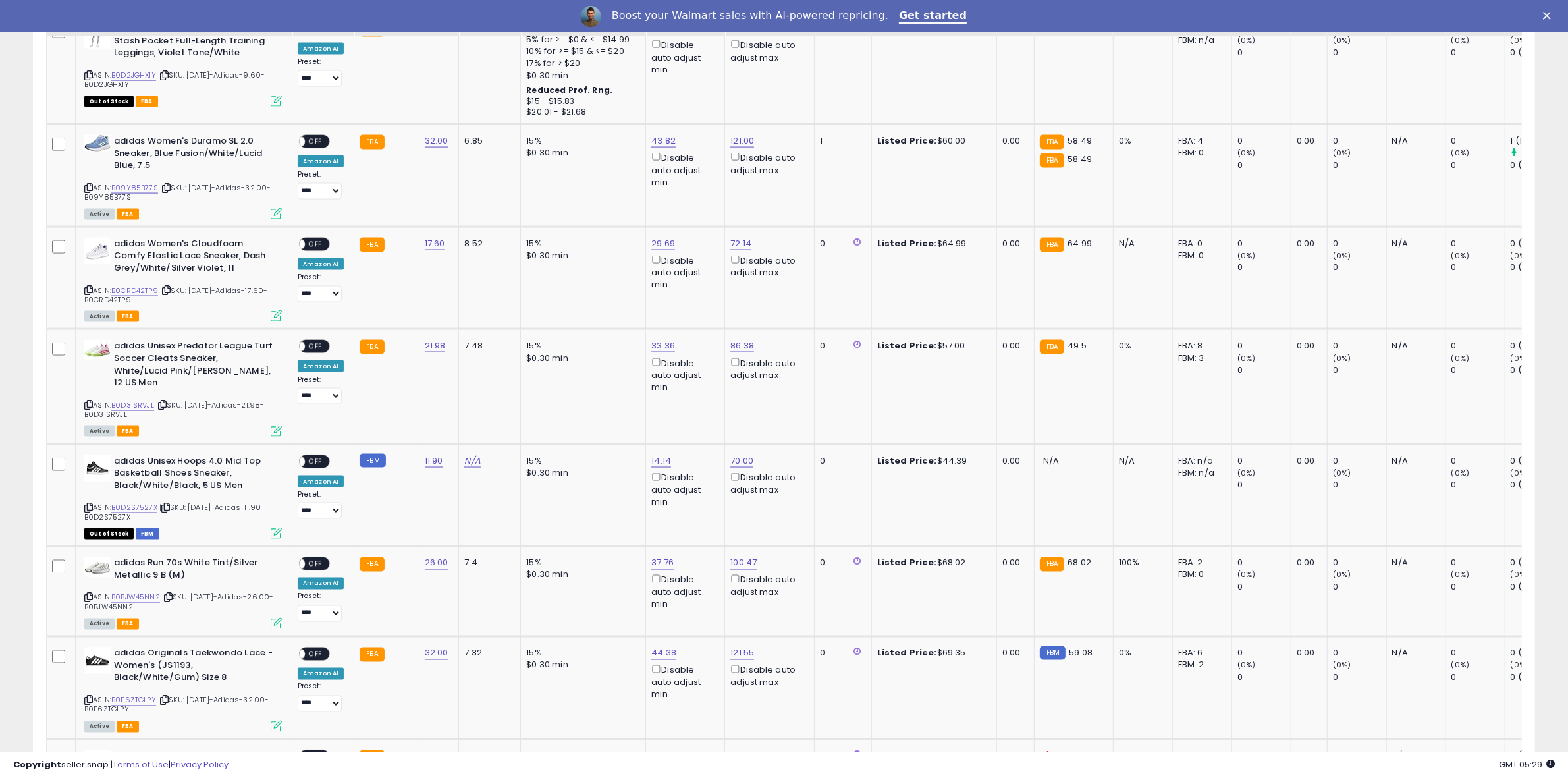
scroll to position [2594, 0]
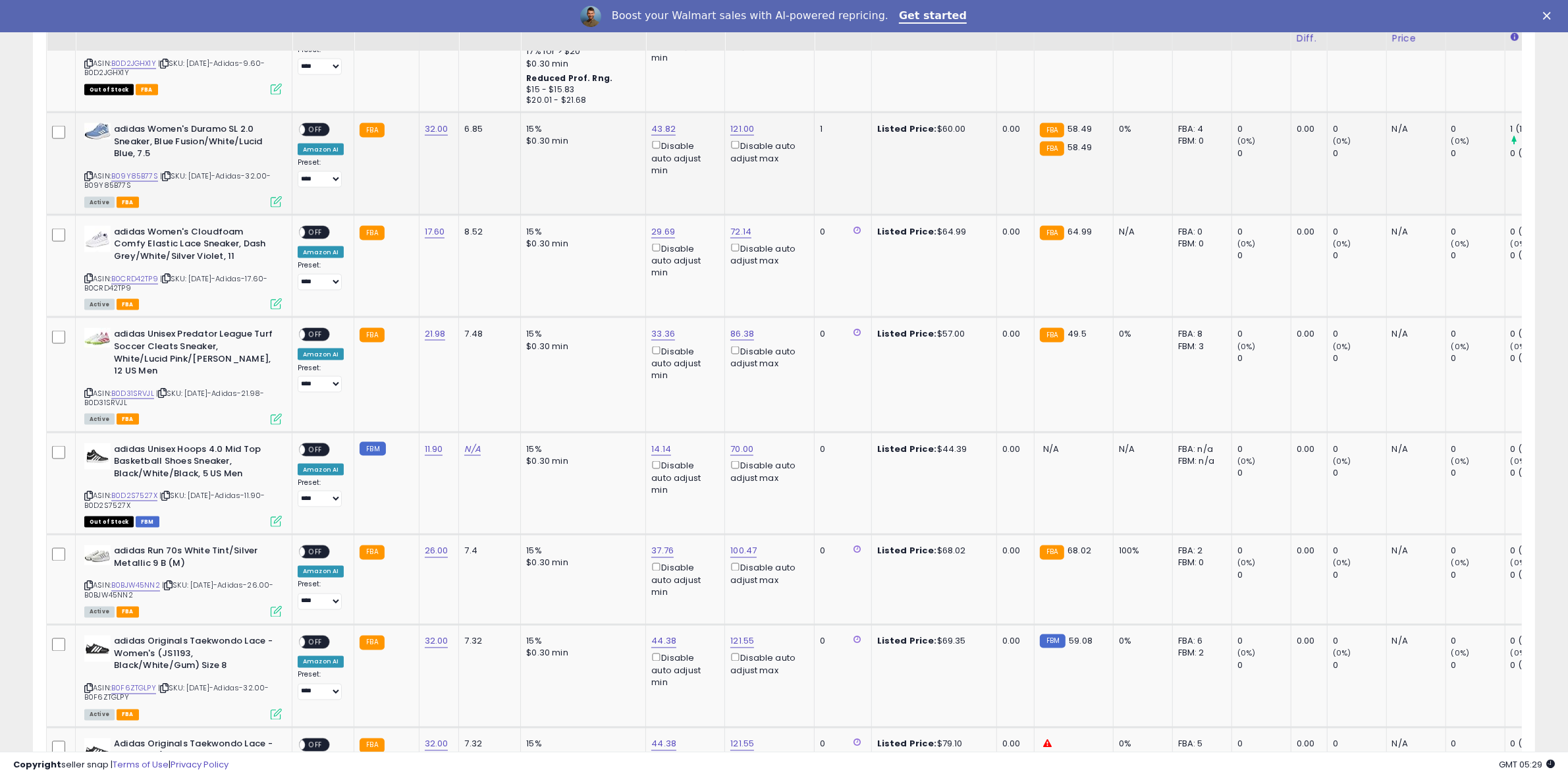
click at [316, 124] on span "OFF" at bounding box center [315, 129] width 22 height 11
click at [317, 226] on span "OFF" at bounding box center [315, 231] width 22 height 11
click at [313, 329] on span "OFF" at bounding box center [315, 334] width 22 height 11
click at [320, 547] on span "OFF" at bounding box center [315, 552] width 22 height 11
click at [314, 637] on span "OFF" at bounding box center [315, 642] width 22 height 11
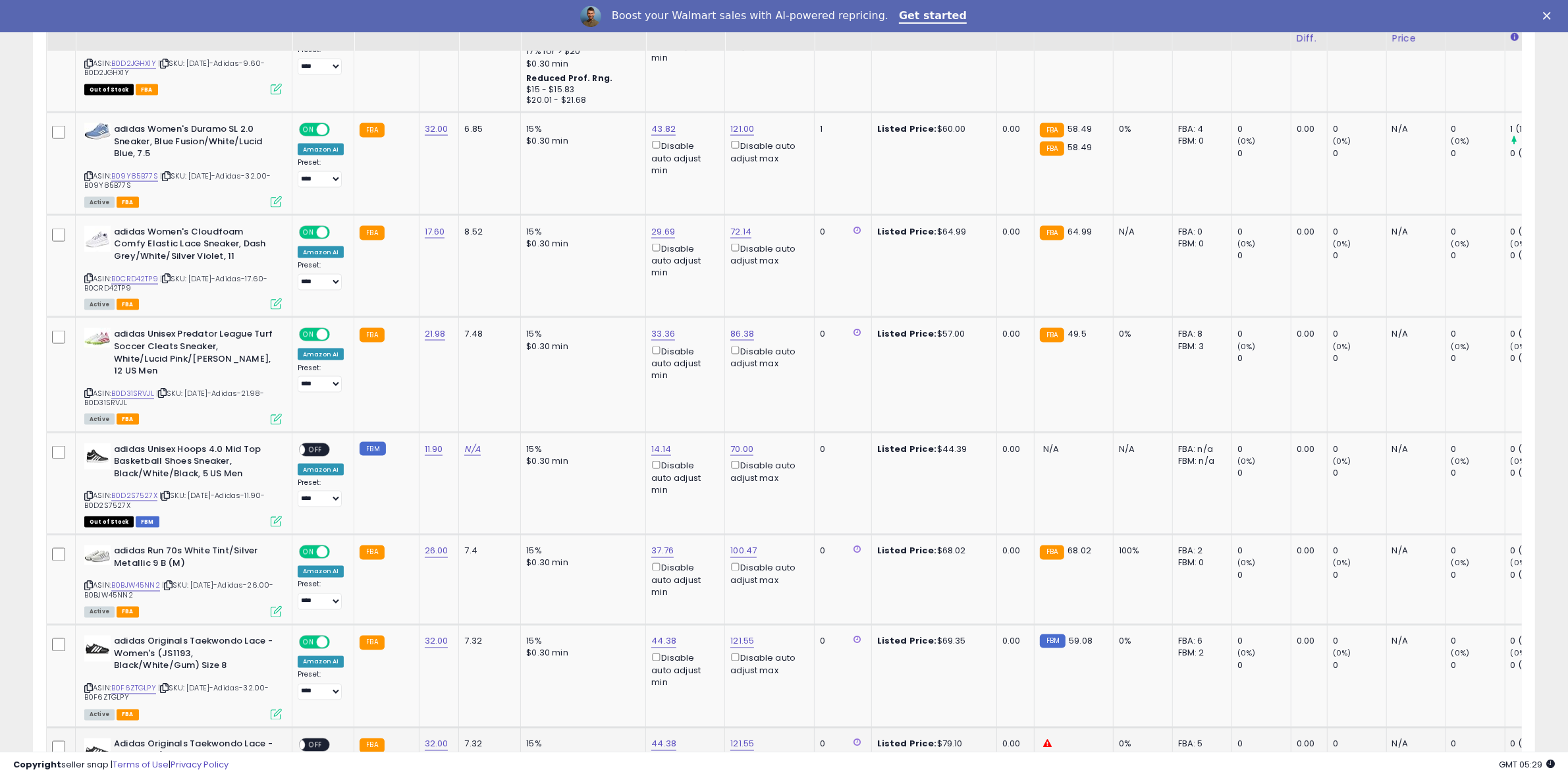
click at [320, 740] on span "OFF" at bounding box center [315, 745] width 22 height 11
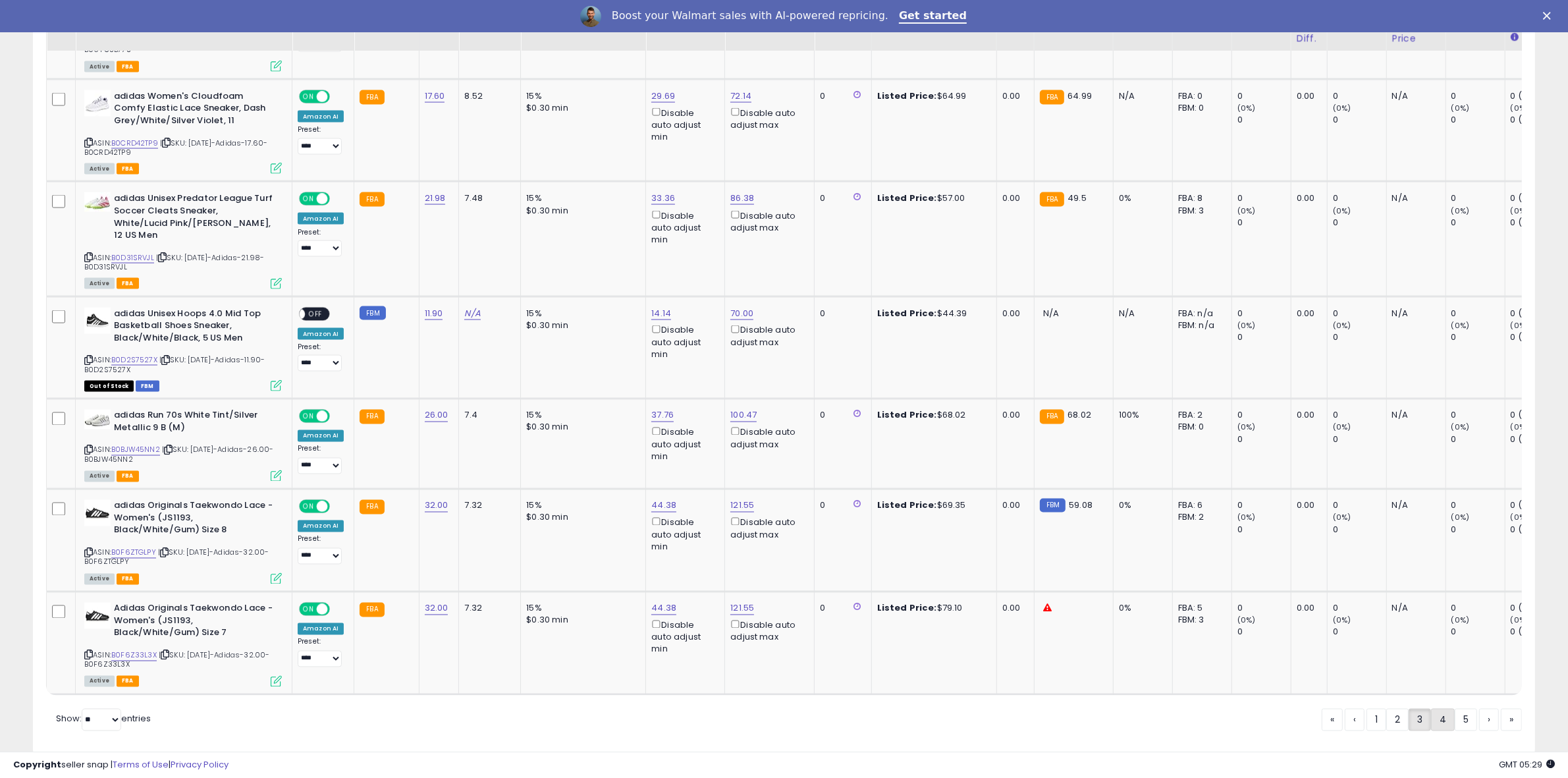
click at [1447, 709] on div "« ‹ 1 2 3 4 5 › »" at bounding box center [1422, 722] width 200 height 25
click at [1480, 709] on link "4" at bounding box center [1490, 720] width 20 height 23
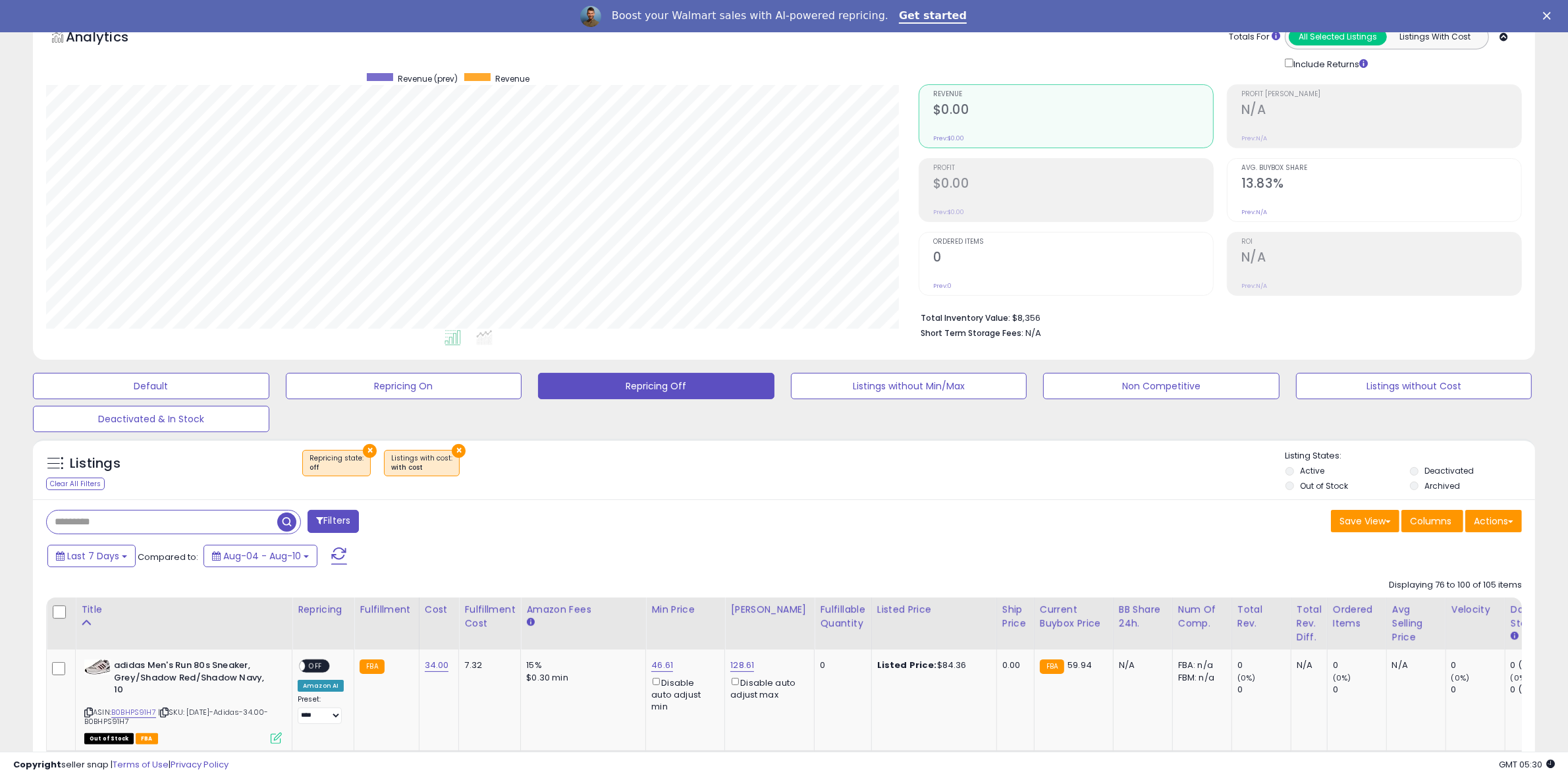
scroll to position [755, 0]
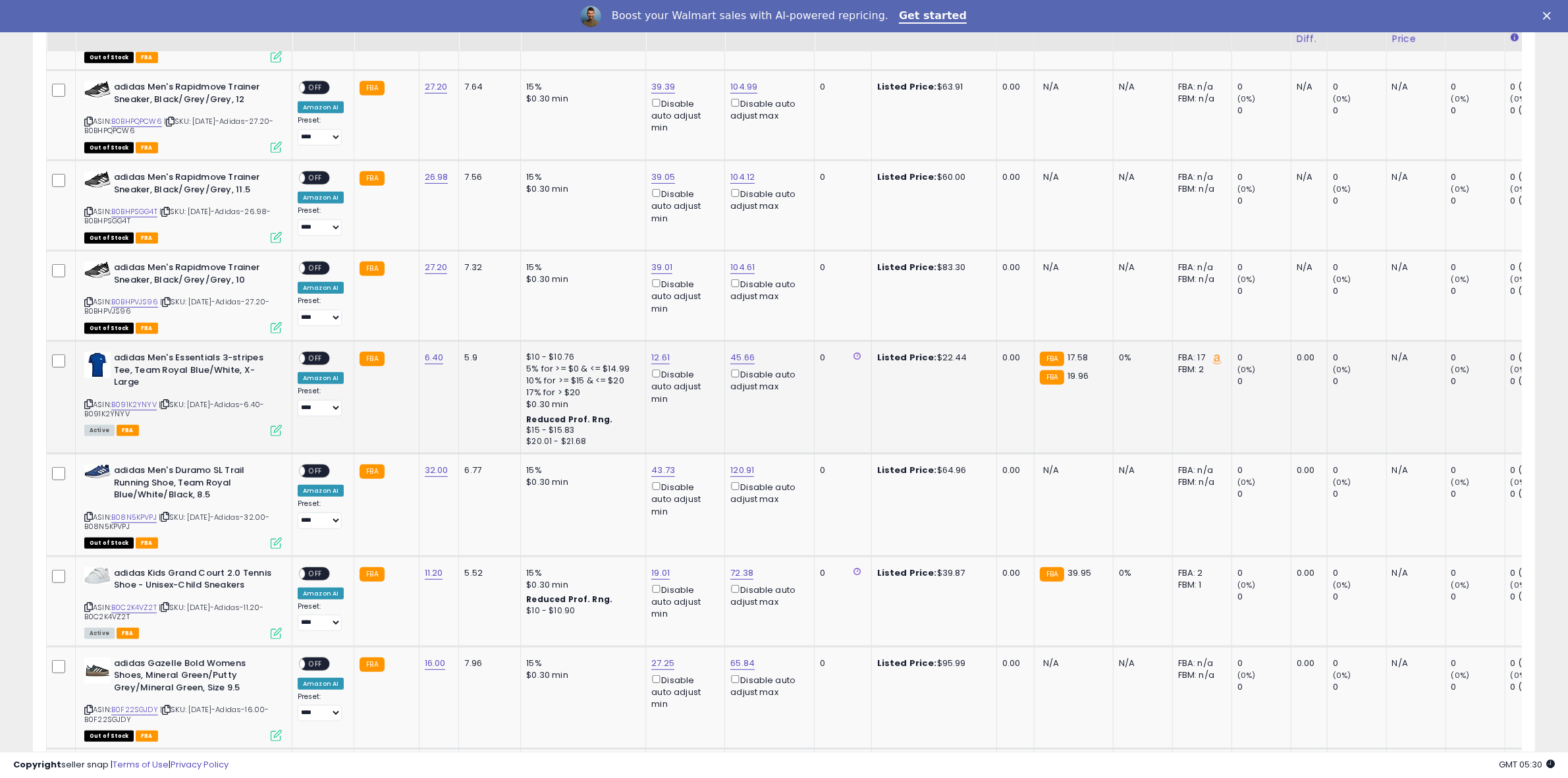
click at [316, 354] on span "OFF" at bounding box center [315, 359] width 22 height 11
click at [310, 568] on span "OFF" at bounding box center [315, 573] width 22 height 11
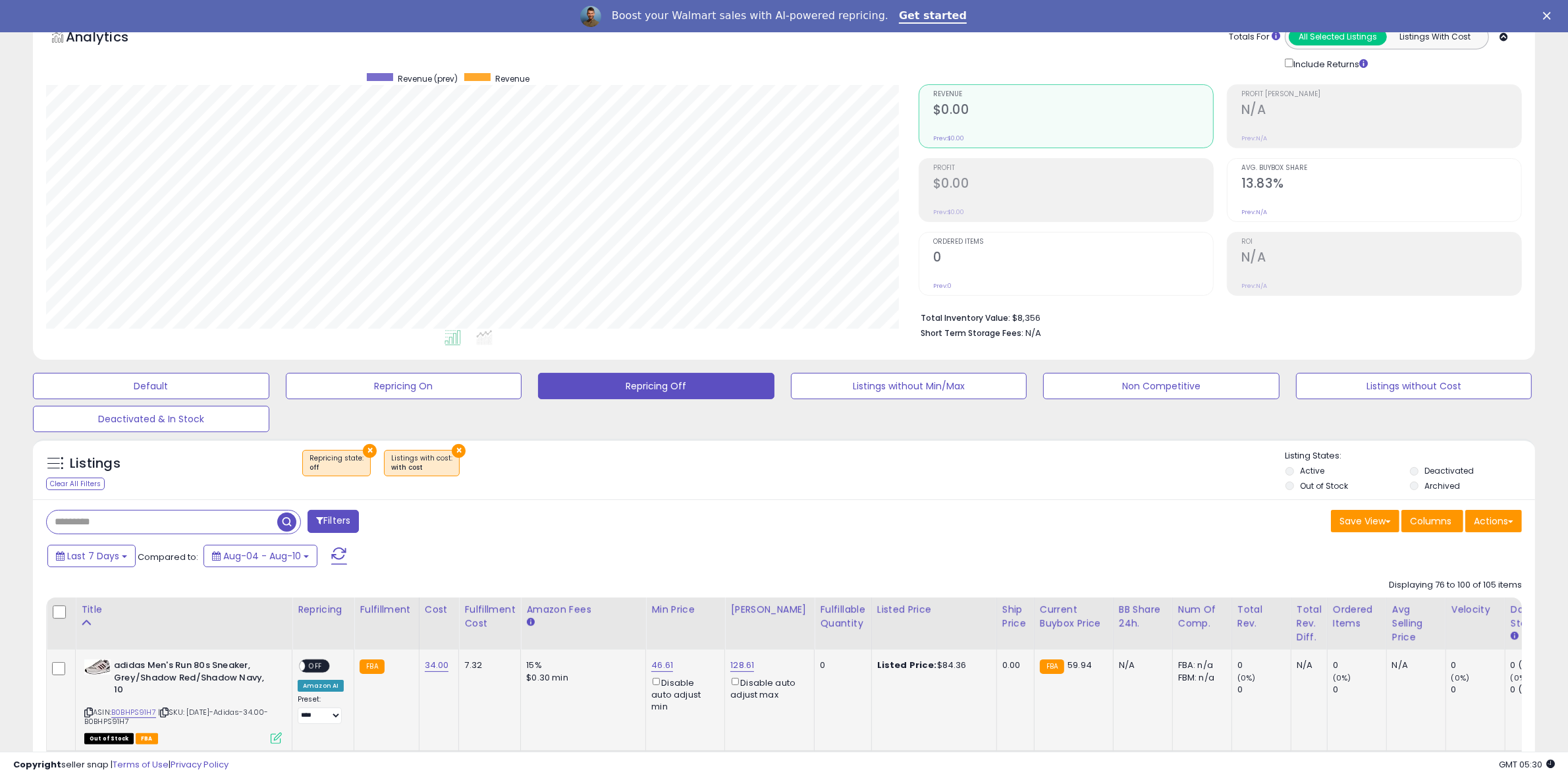
click at [320, 665] on span "OFF" at bounding box center [315, 666] width 22 height 11
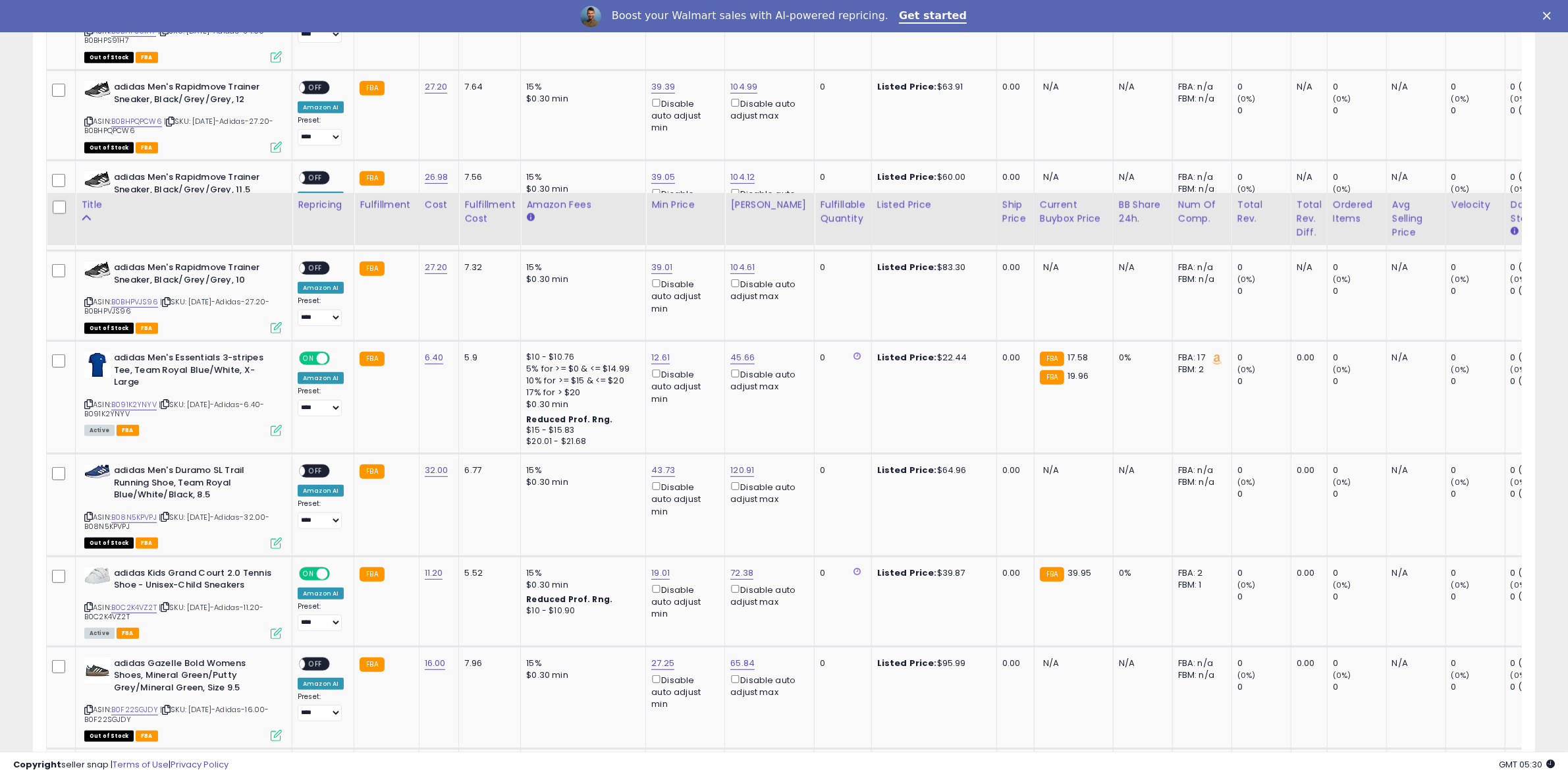
scroll to position [1437, 0]
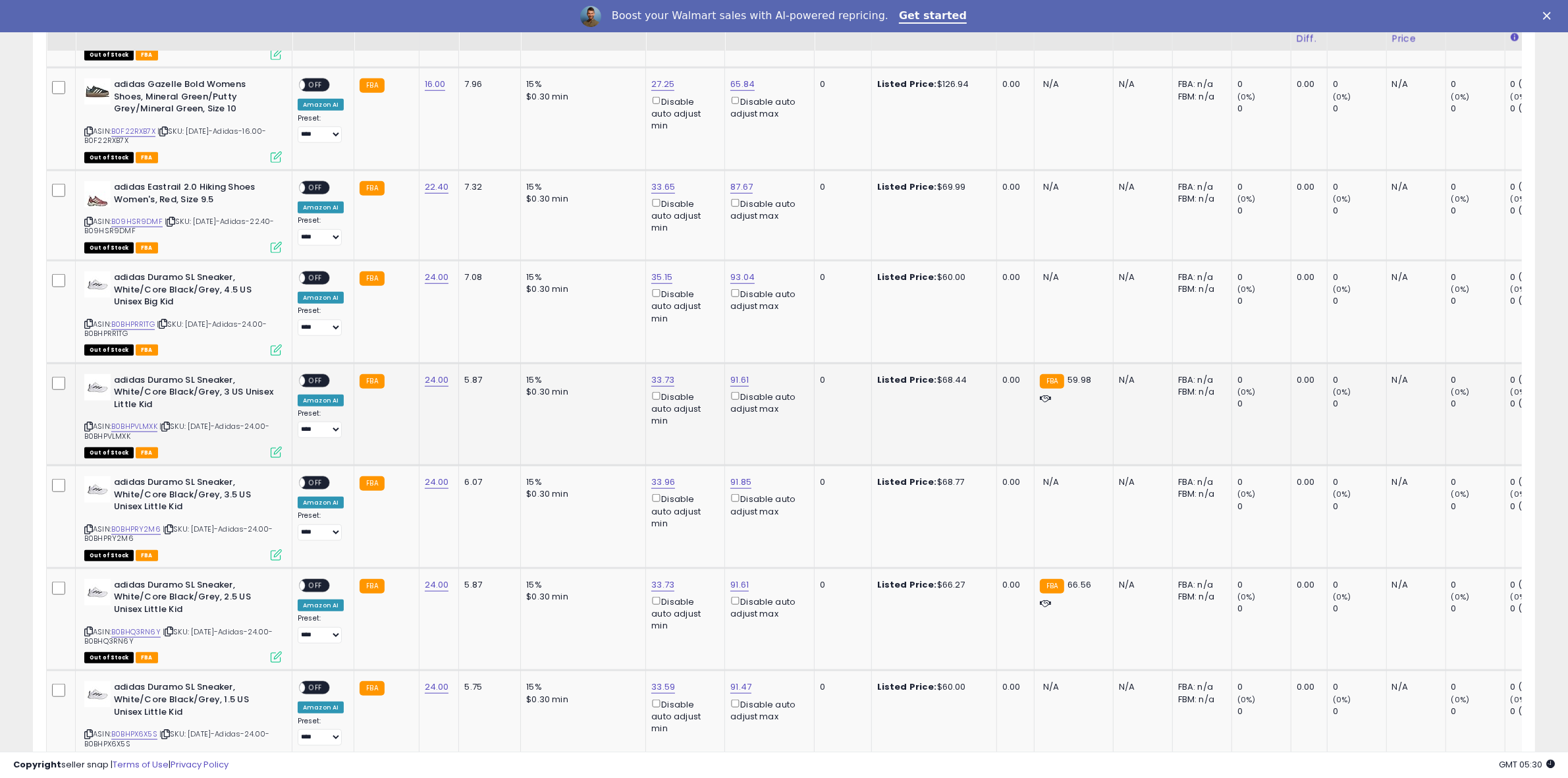
click at [314, 375] on span "OFF" at bounding box center [315, 380] width 22 height 11
click at [317, 580] on span "OFF" at bounding box center [315, 585] width 22 height 11
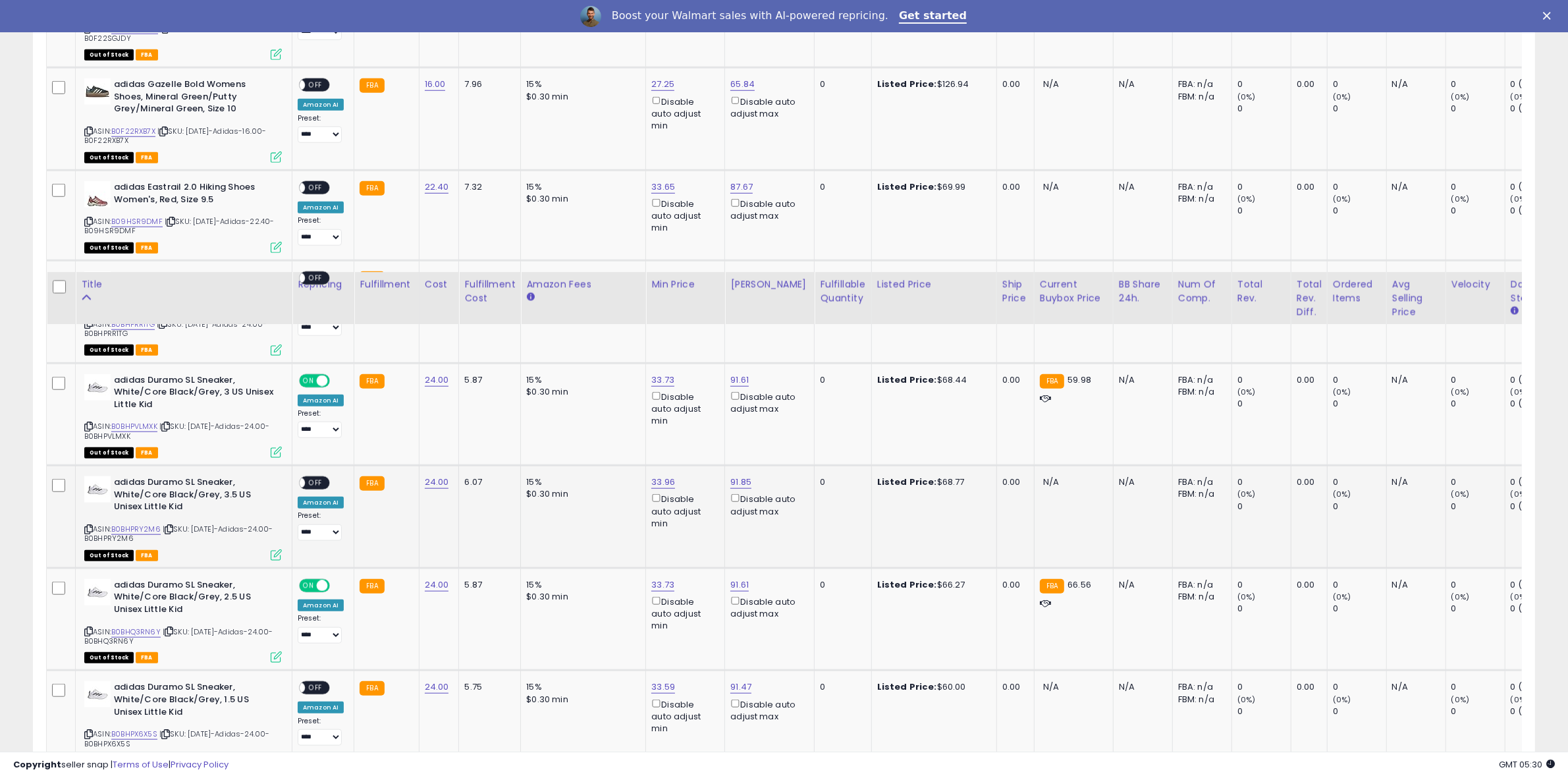
scroll to position [2118, 0]
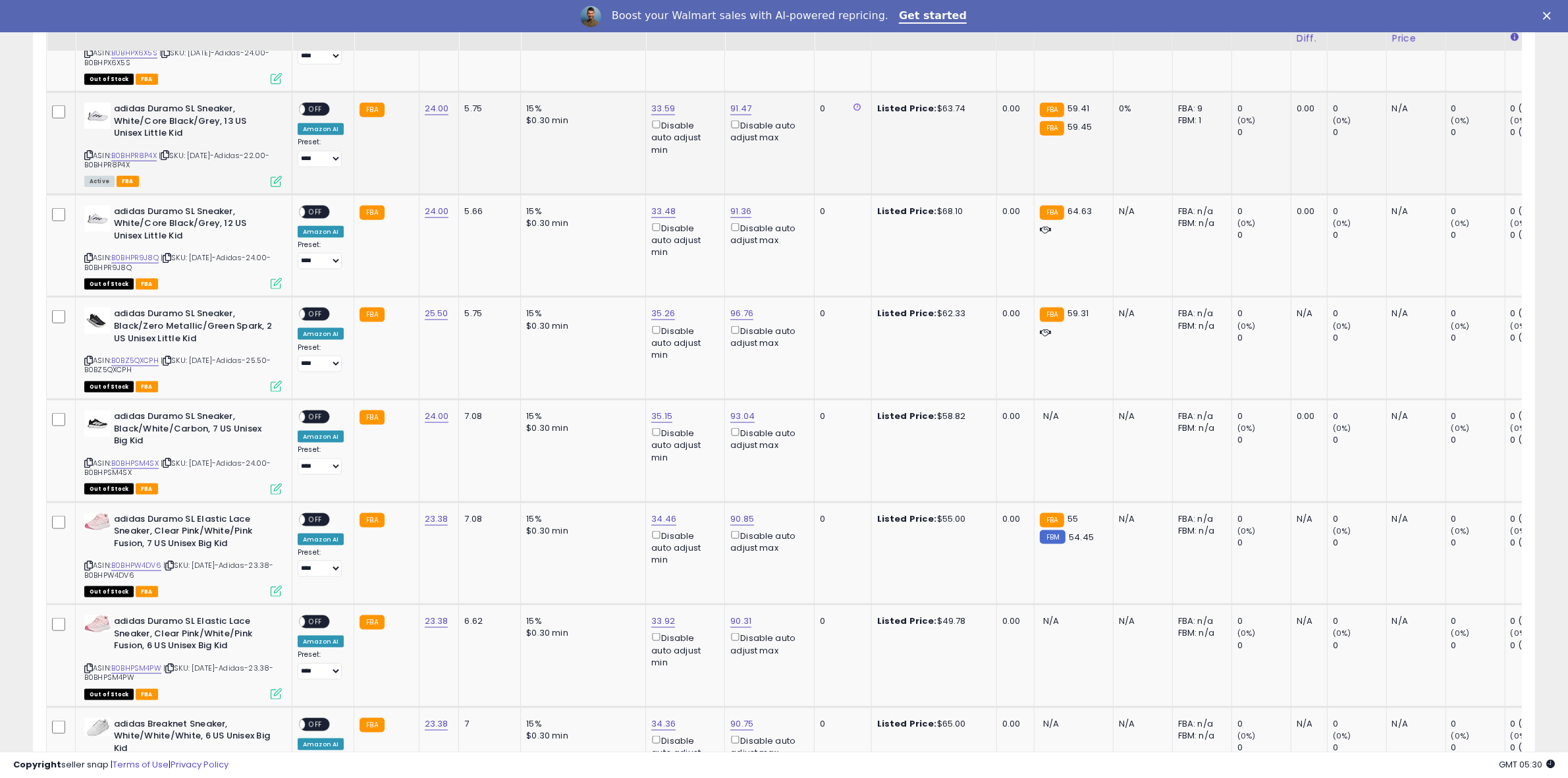
click at [321, 104] on span "OFF" at bounding box center [315, 109] width 22 height 11
click at [314, 207] on span "OFF" at bounding box center [315, 212] width 22 height 11
click at [314, 309] on span "OFF" at bounding box center [315, 314] width 22 height 11
click at [319, 514] on span "OFF" at bounding box center [315, 519] width 22 height 11
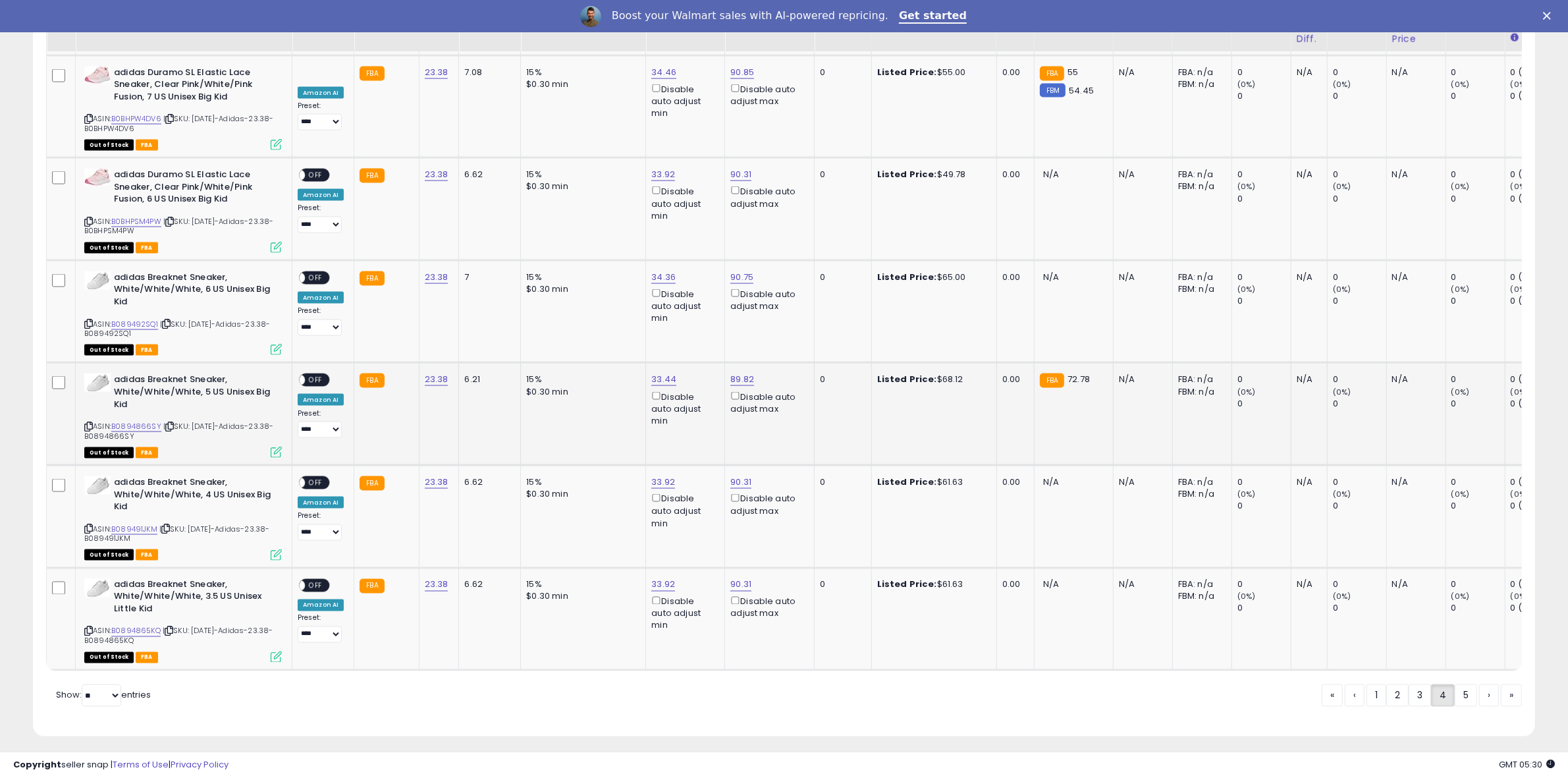
click at [321, 375] on span "OFF" at bounding box center [315, 380] width 22 height 11
click at [1409, 693] on link "1" at bounding box center [1420, 696] width 23 height 23
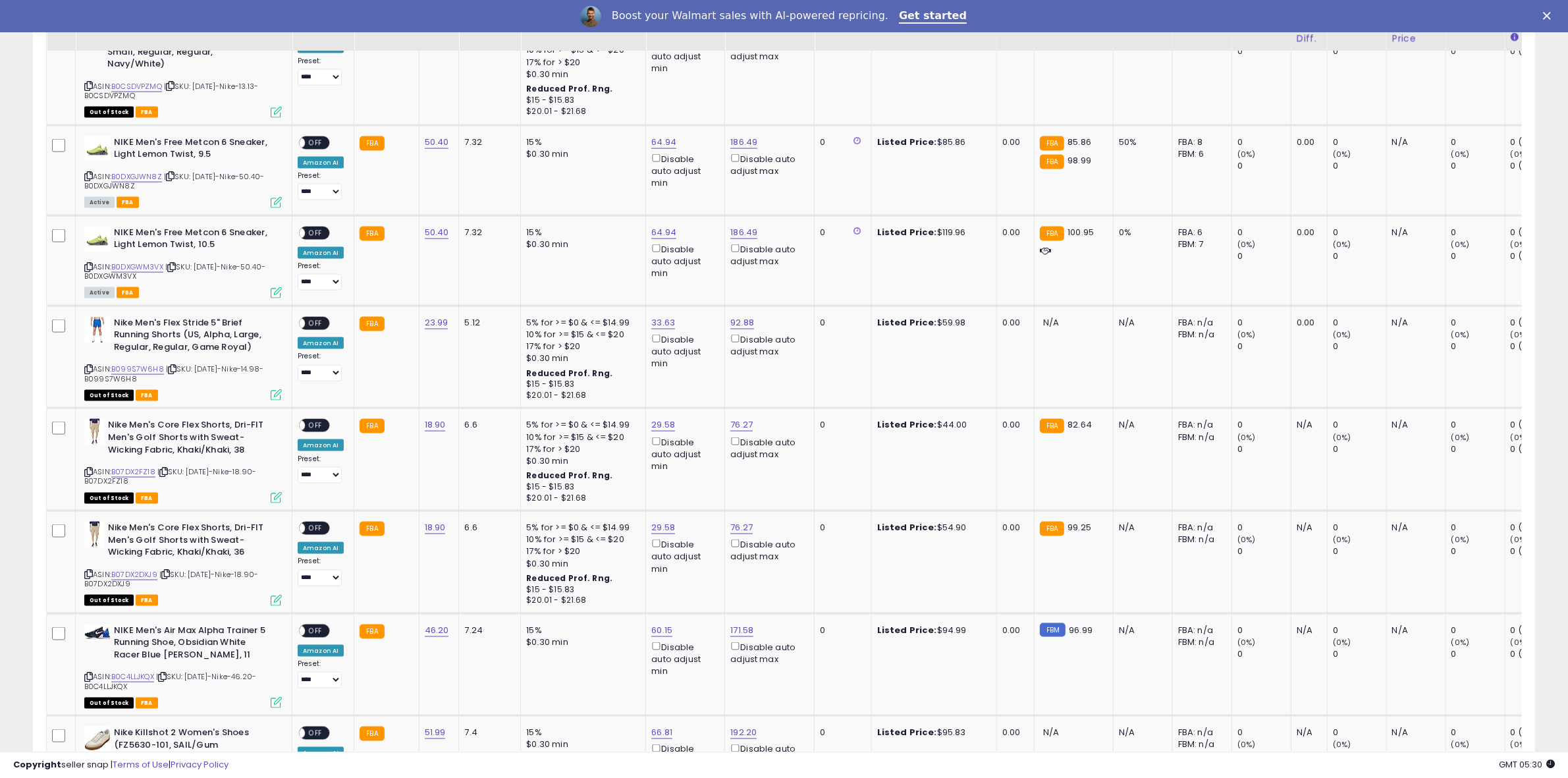
scroll to position [2384, 0]
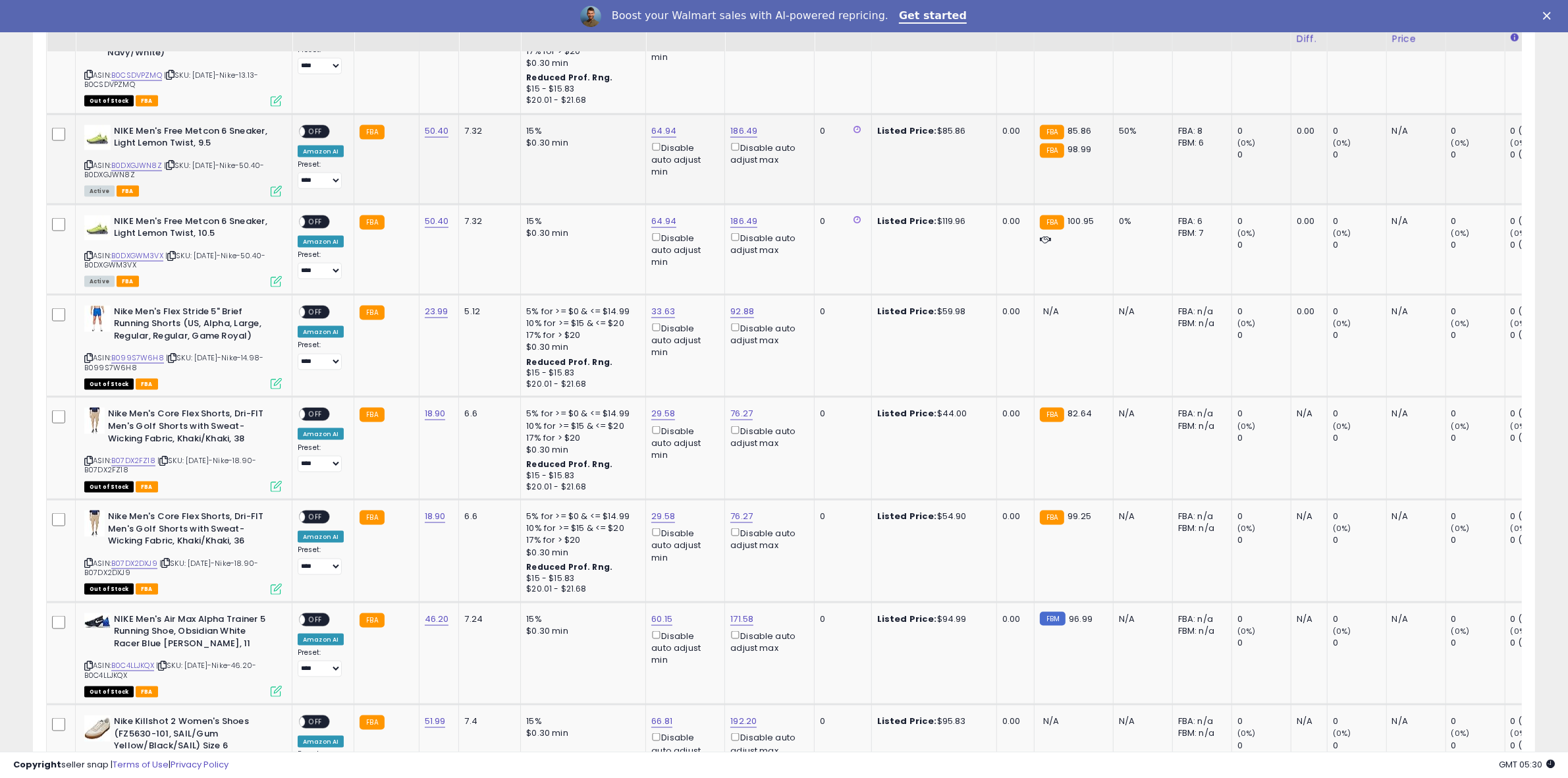
click at [310, 125] on span "OFF" at bounding box center [315, 130] width 22 height 11
click at [312, 217] on span "OFF" at bounding box center [315, 221] width 22 height 11
drag, startPoint x: 693, startPoint y: 350, endPoint x: 436, endPoint y: 347, distance: 257.0
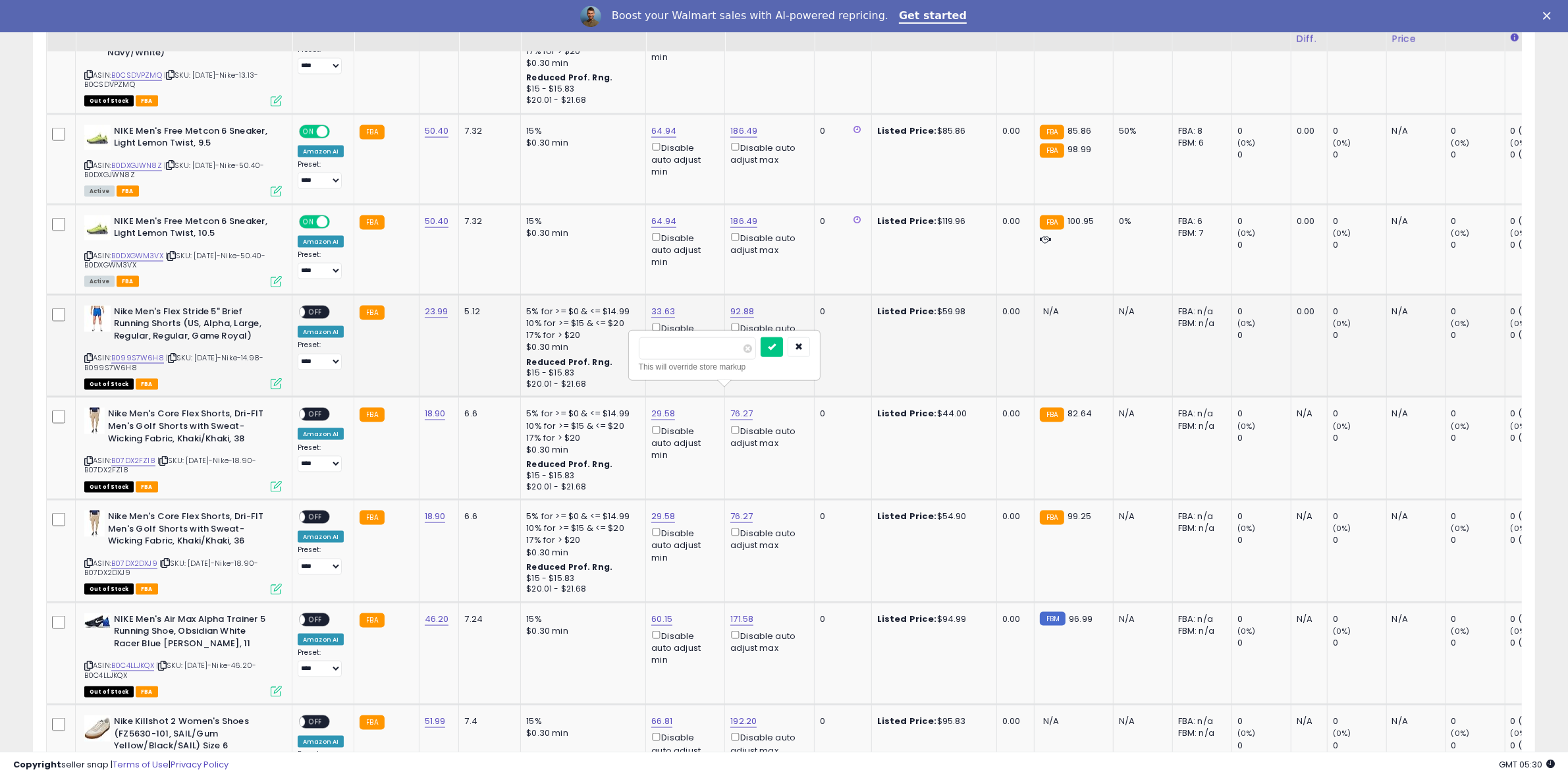
type input "***"
click button "submit" at bounding box center [772, 347] width 23 height 20
click at [310, 410] on span "OFF" at bounding box center [315, 414] width 22 height 11
drag, startPoint x: 724, startPoint y: 450, endPoint x: 326, endPoint y: 415, distance: 399.5
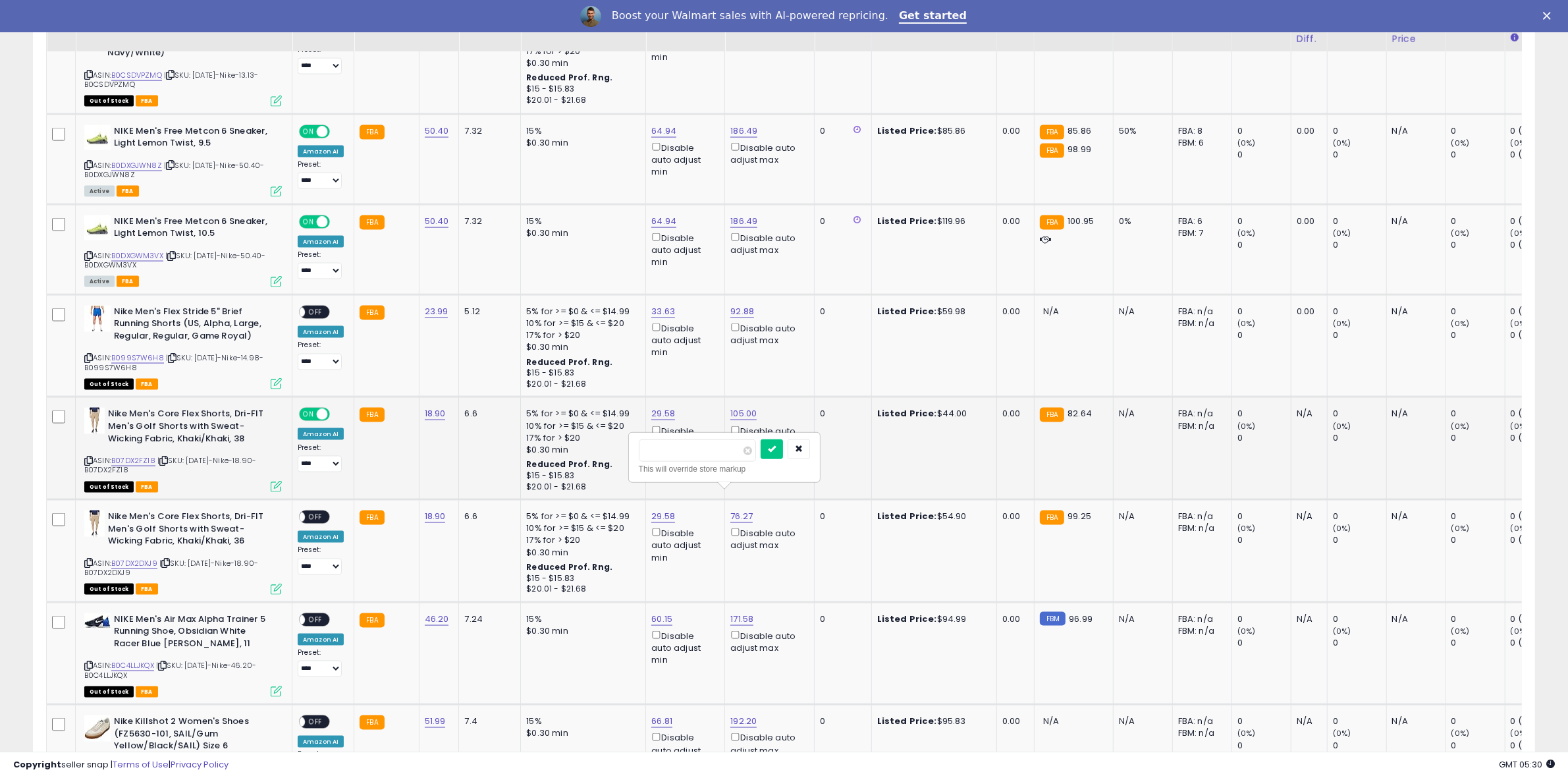
type input "***"
click button "submit" at bounding box center [772, 450] width 23 height 20
click at [323, 512] on span "OFF" at bounding box center [315, 517] width 22 height 11
click at [314, 614] on span "OFF" at bounding box center [315, 619] width 22 height 11
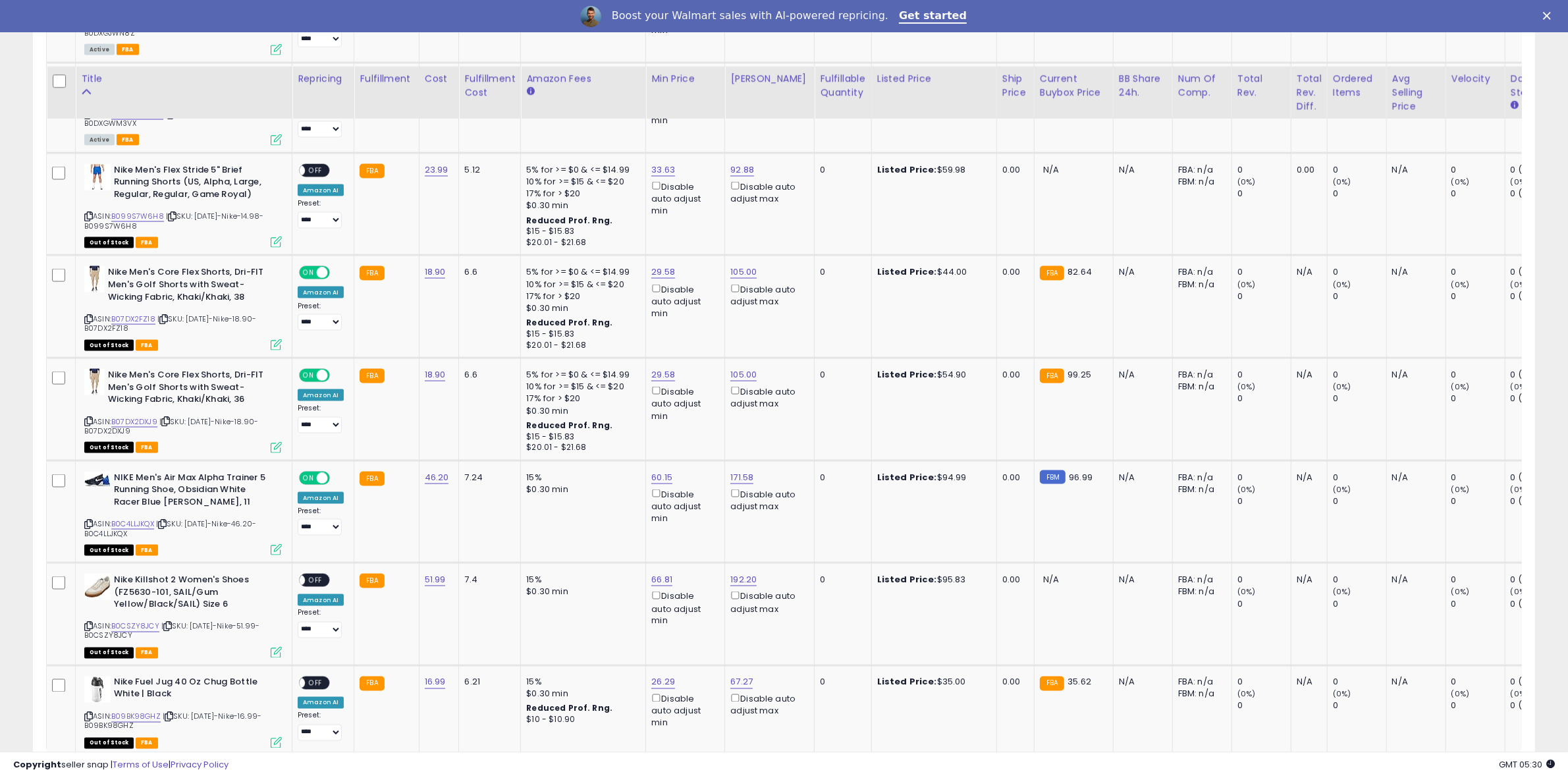
scroll to position [2611, 0]
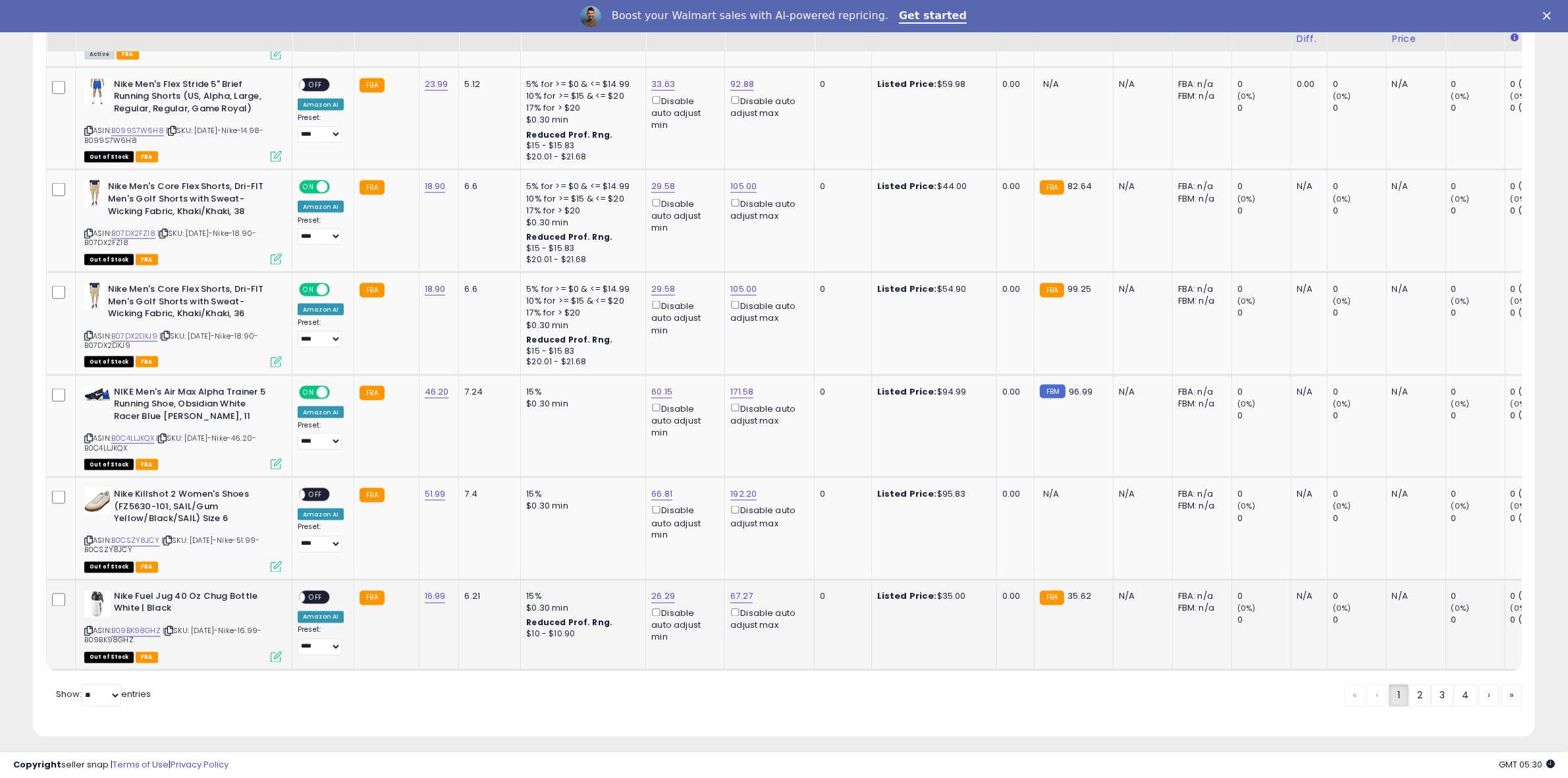
click at [320, 592] on span "OFF" at bounding box center [315, 597] width 22 height 11
drag, startPoint x: 729, startPoint y: 532, endPoint x: 482, endPoint y: 516, distance: 247.5
type input "**"
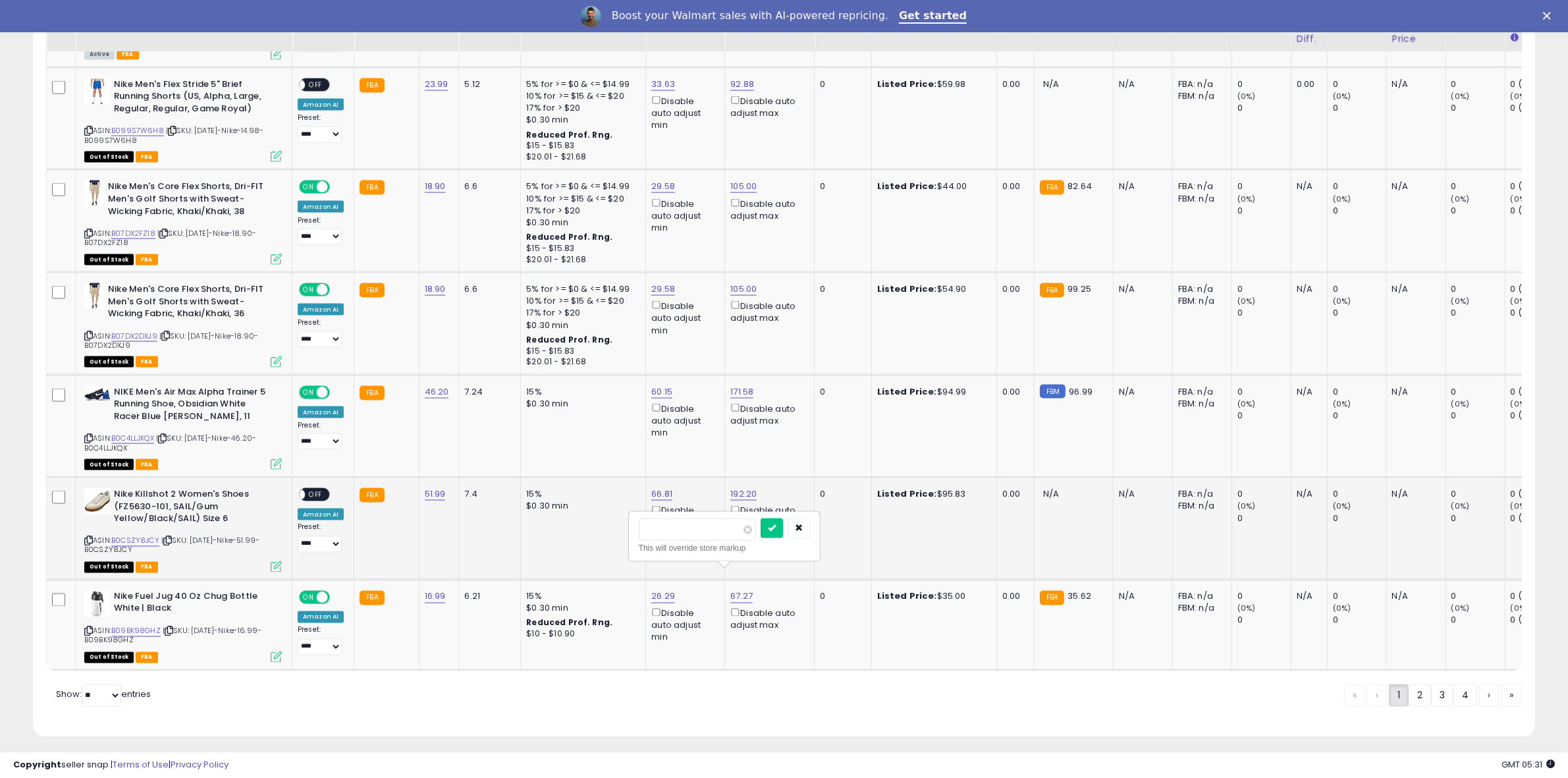
click button "submit" at bounding box center [772, 528] width 23 height 20
click at [1453, 693] on link "2" at bounding box center [1465, 696] width 24 height 23
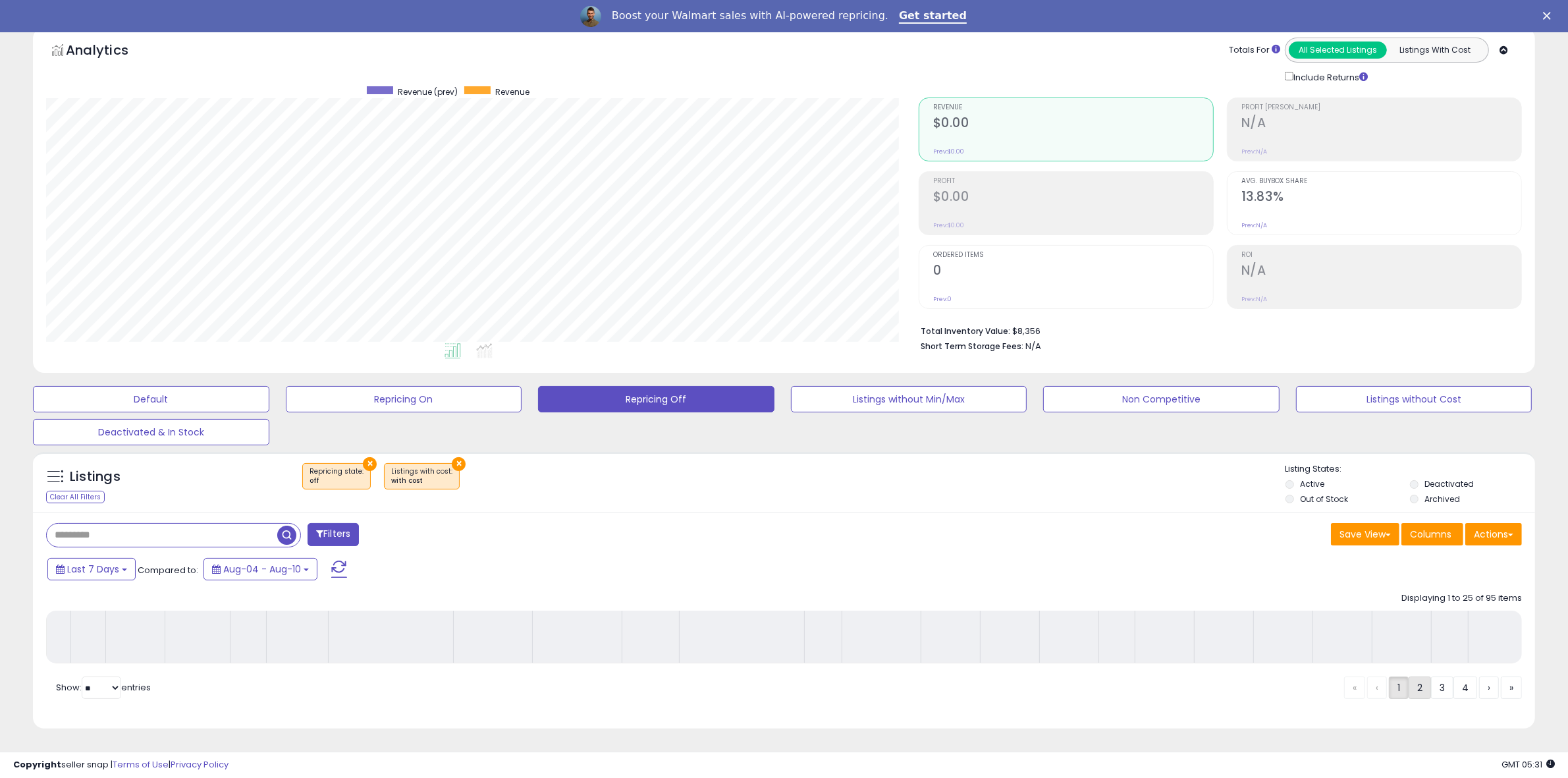
scroll to position [74, 0]
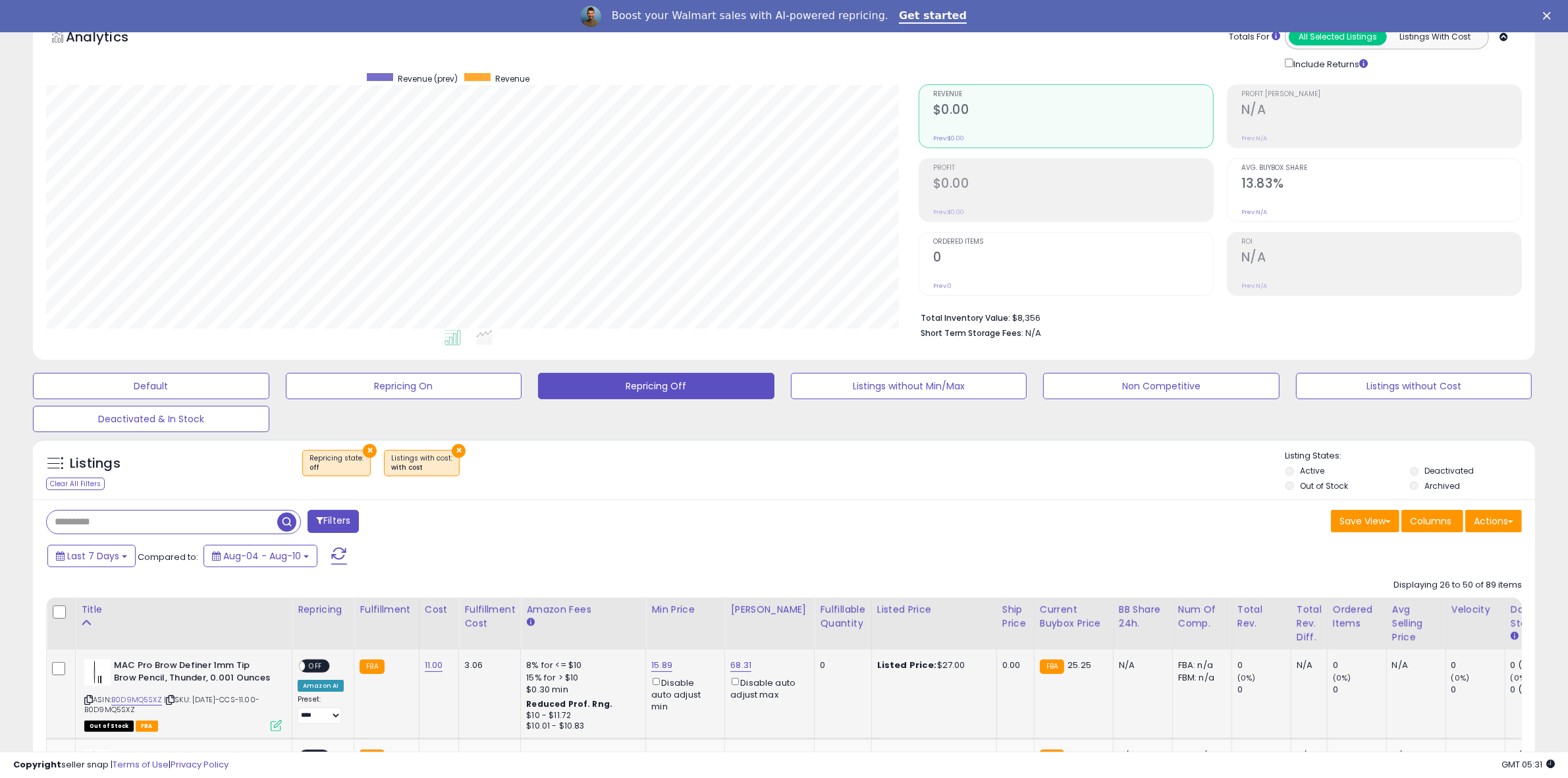
click at [313, 667] on span "OFF" at bounding box center [315, 666] width 22 height 11
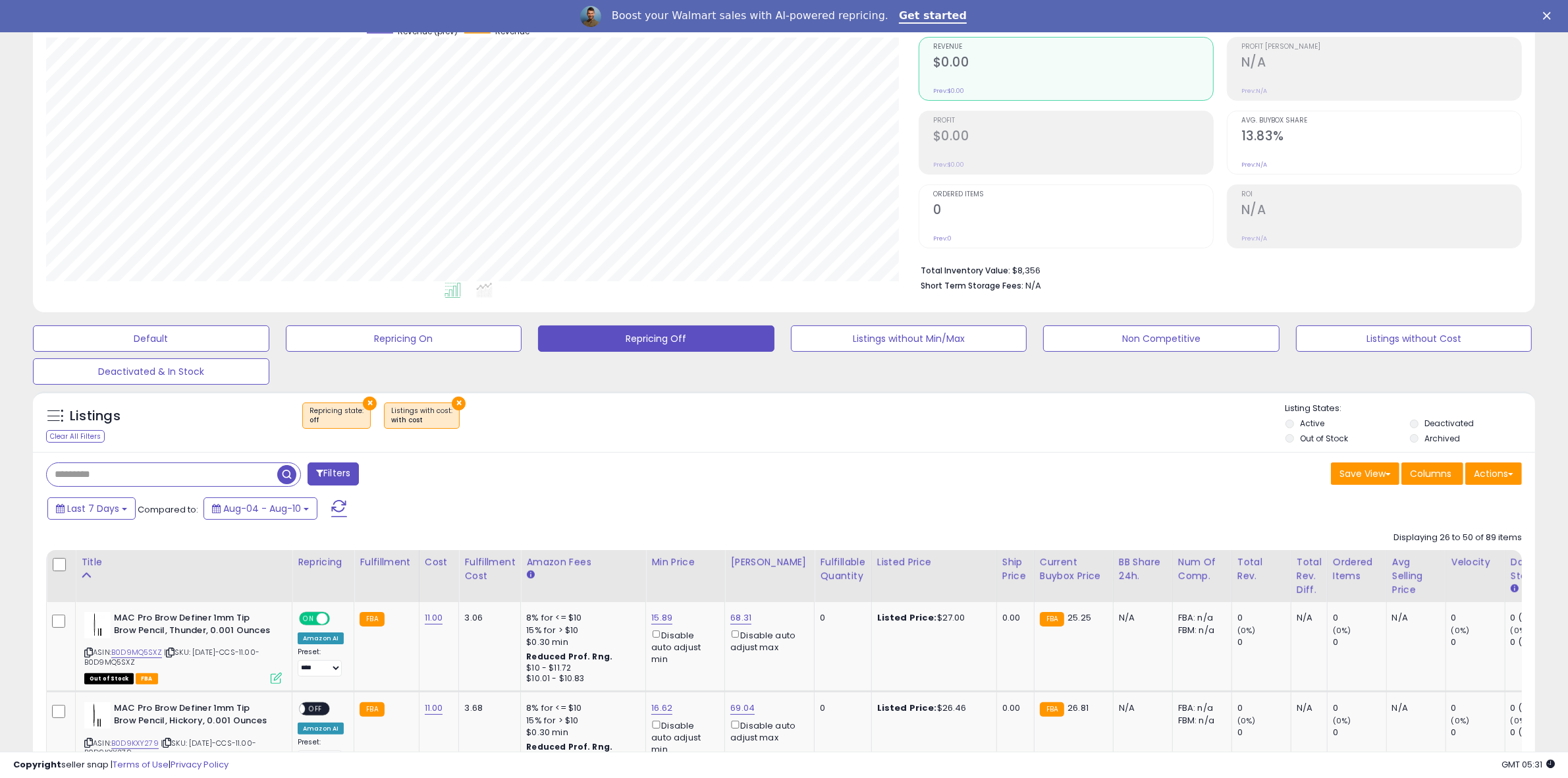
scroll to position [755, 0]
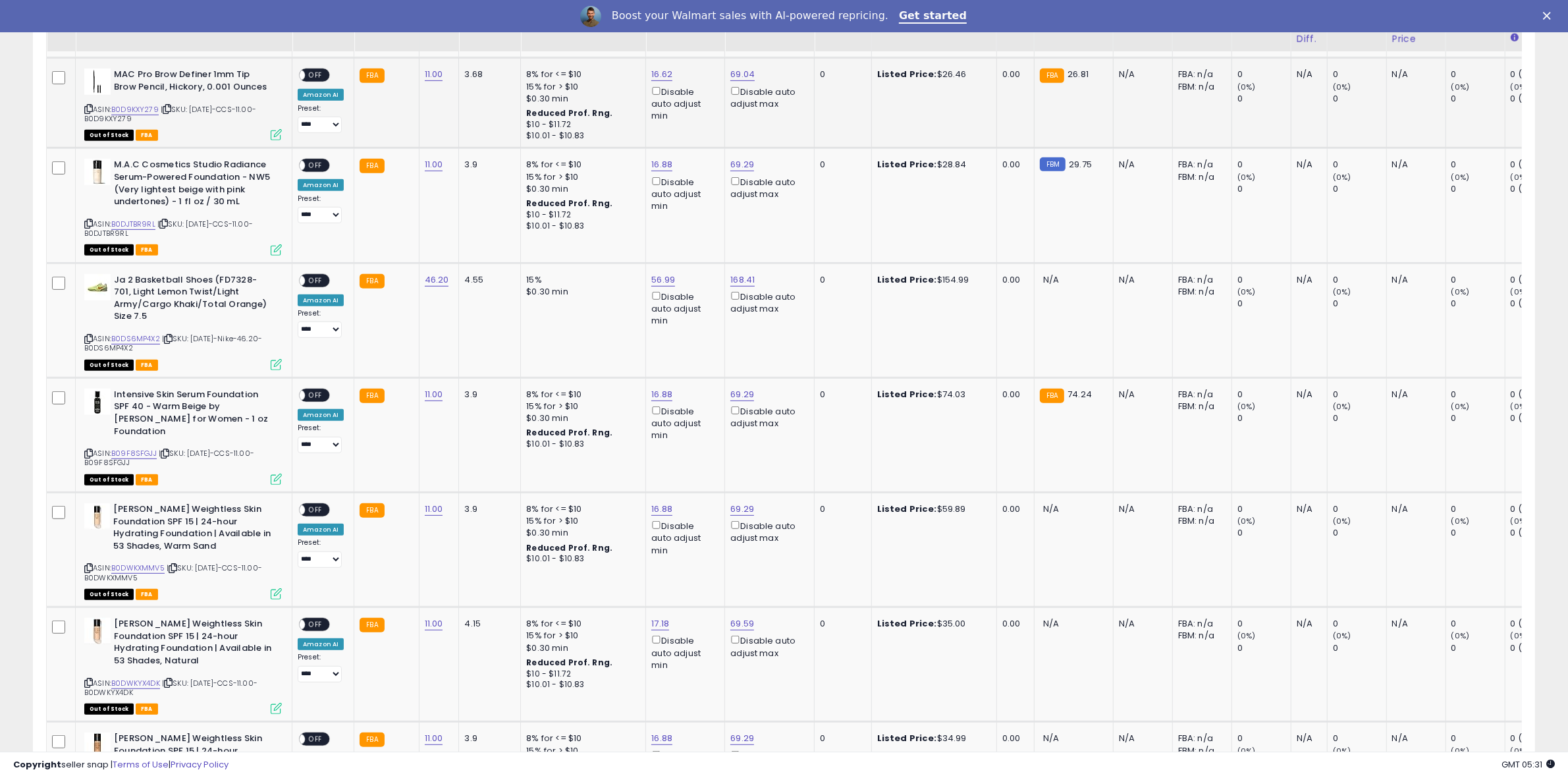
click at [321, 79] on span "OFF" at bounding box center [315, 74] width 22 height 11
click at [317, 152] on td "**********" at bounding box center [323, 205] width 62 height 115
click at [308, 166] on span "OFF" at bounding box center [315, 165] width 22 height 11
click at [744, 371] on div "This will override store markup" at bounding box center [724, 365] width 171 height 13
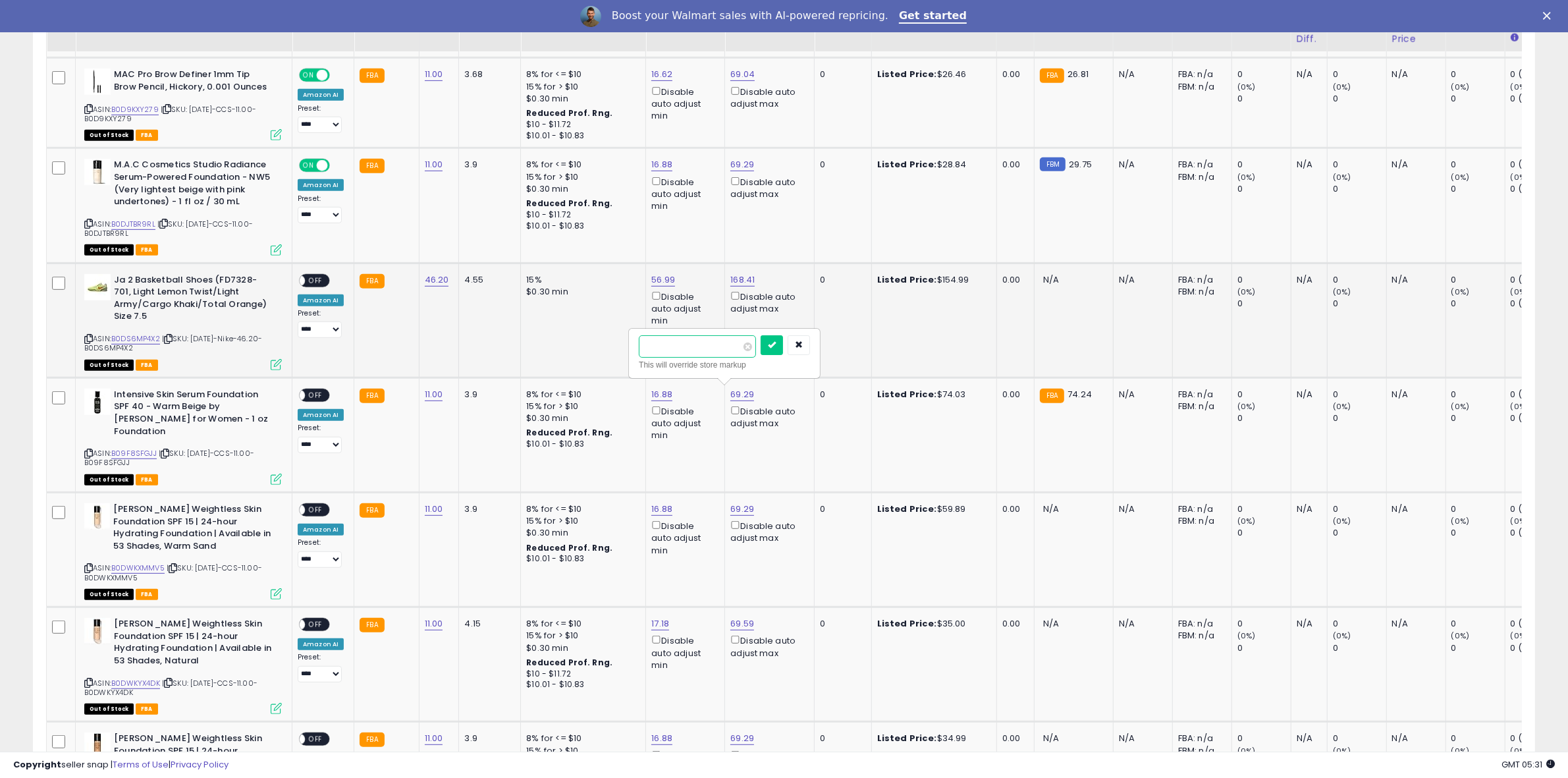
drag, startPoint x: 724, startPoint y: 345, endPoint x: 573, endPoint y: 343, distance: 151.0
type input "*****"
click button "submit" at bounding box center [772, 345] width 23 height 20
click at [314, 393] on span "OFF" at bounding box center [315, 395] width 22 height 11
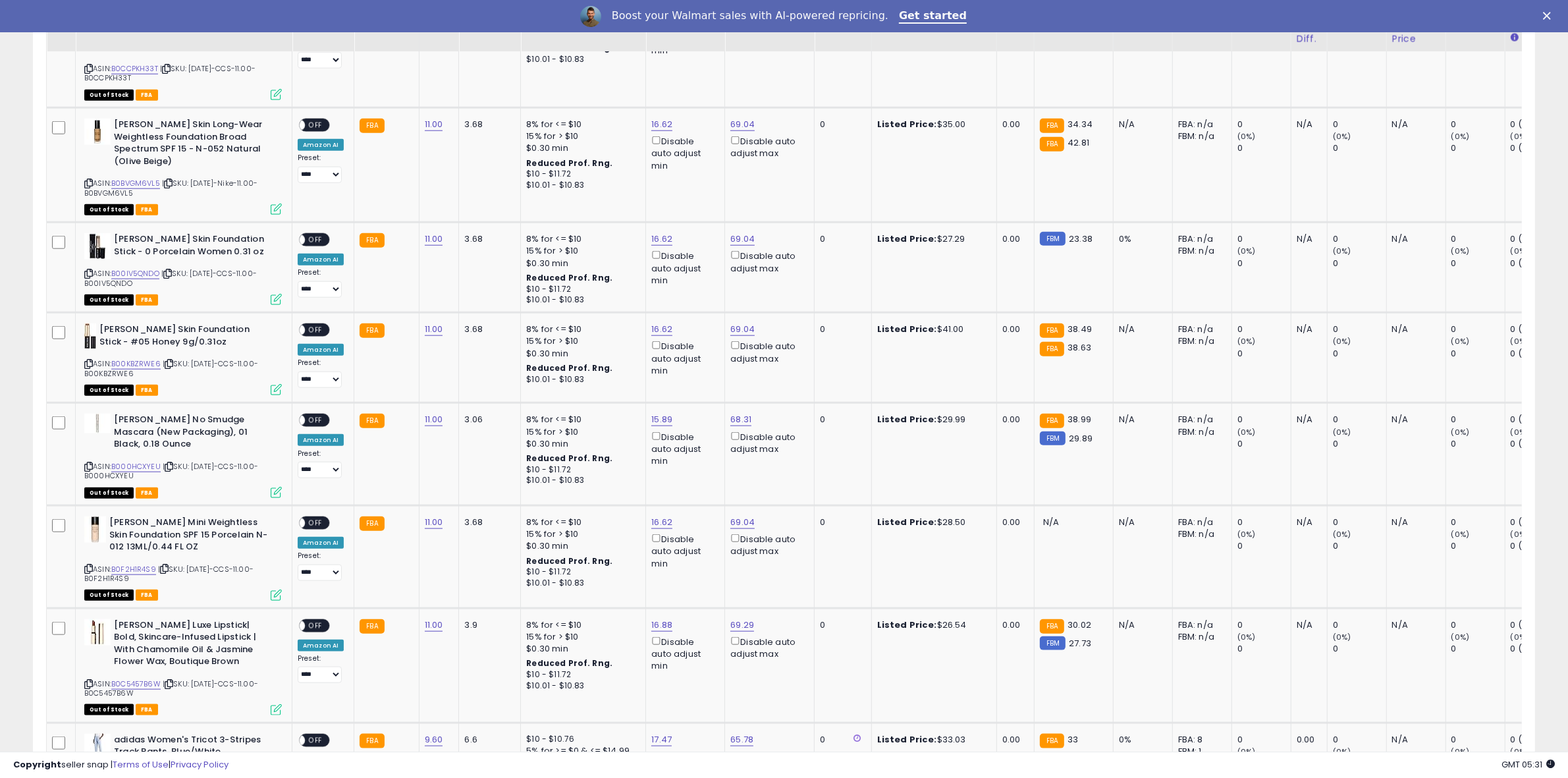
scroll to position [1722, 0]
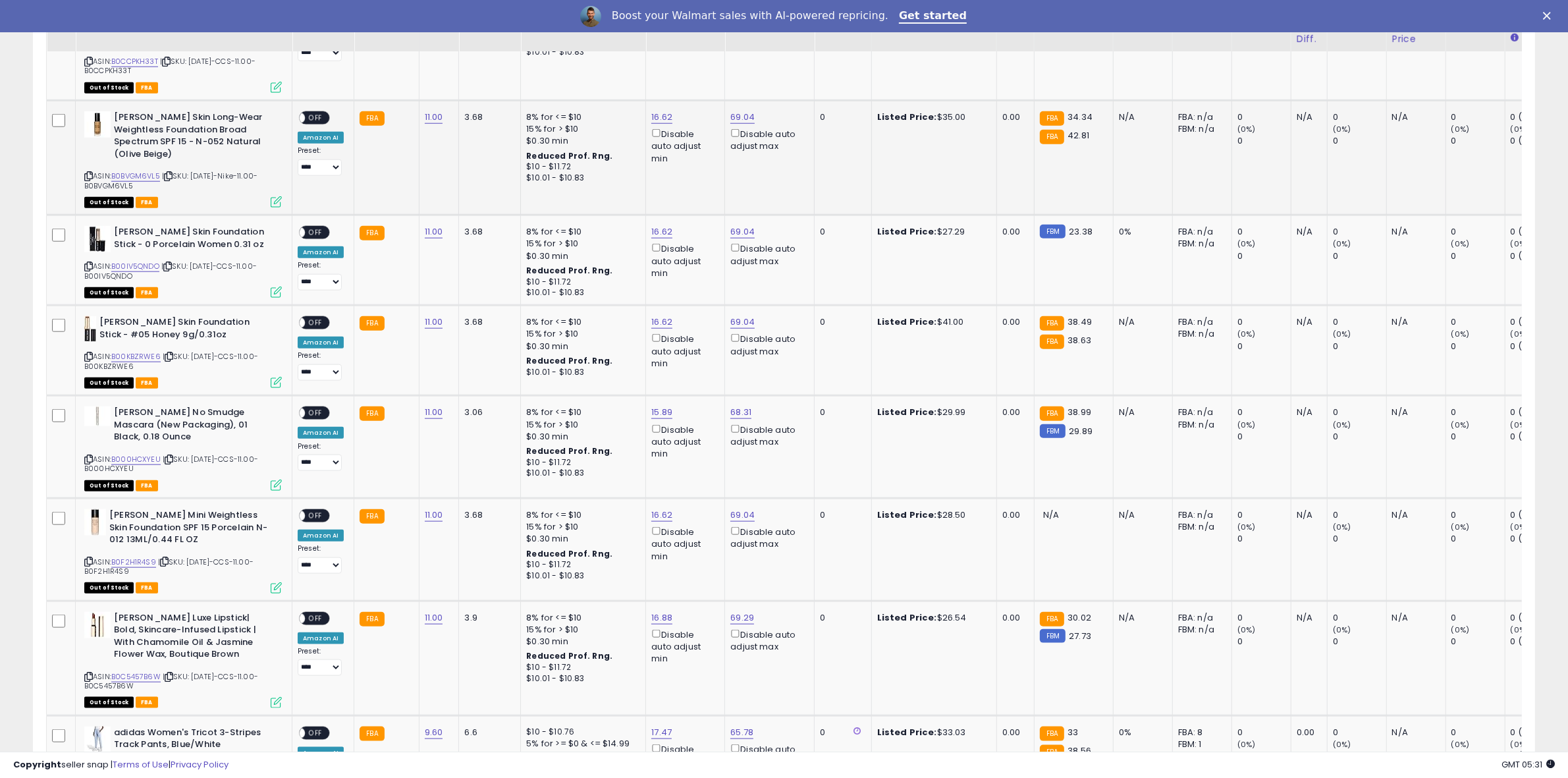
click at [329, 112] on div "ON OFF" at bounding box center [314, 119] width 31 height 14
click at [321, 113] on span "OFF" at bounding box center [315, 118] width 22 height 11
click at [312, 227] on span "OFF" at bounding box center [315, 232] width 22 height 11
click at [313, 317] on span "OFF" at bounding box center [315, 322] width 22 height 11
click at [315, 408] on span "OFF" at bounding box center [315, 413] width 22 height 11
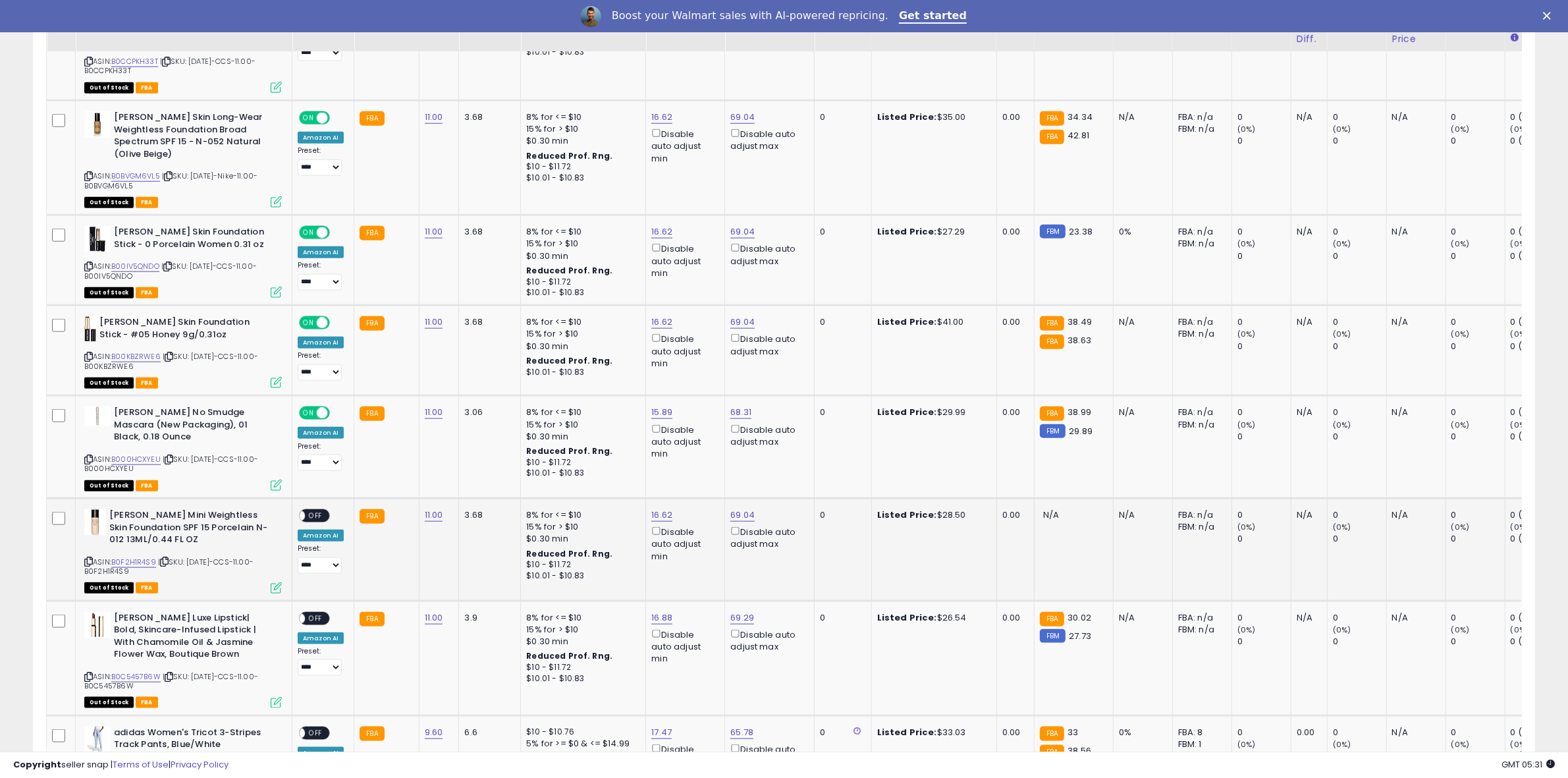
click at [319, 511] on span "OFF" at bounding box center [315, 515] width 22 height 11
click at [309, 613] on span "OFF" at bounding box center [315, 618] width 22 height 11
click at [317, 728] on span "OFF" at bounding box center [315, 733] width 22 height 11
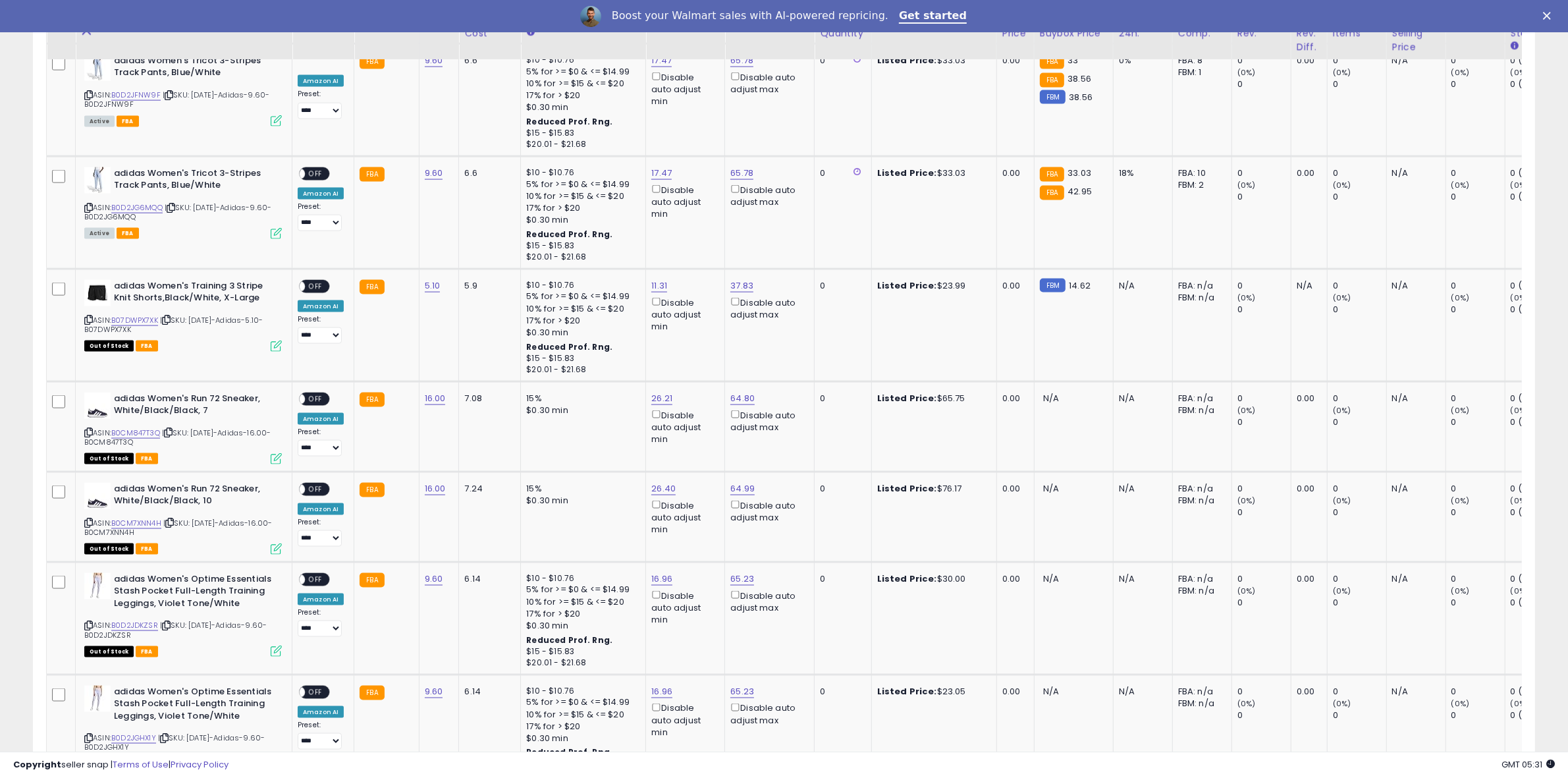
scroll to position [2403, 0]
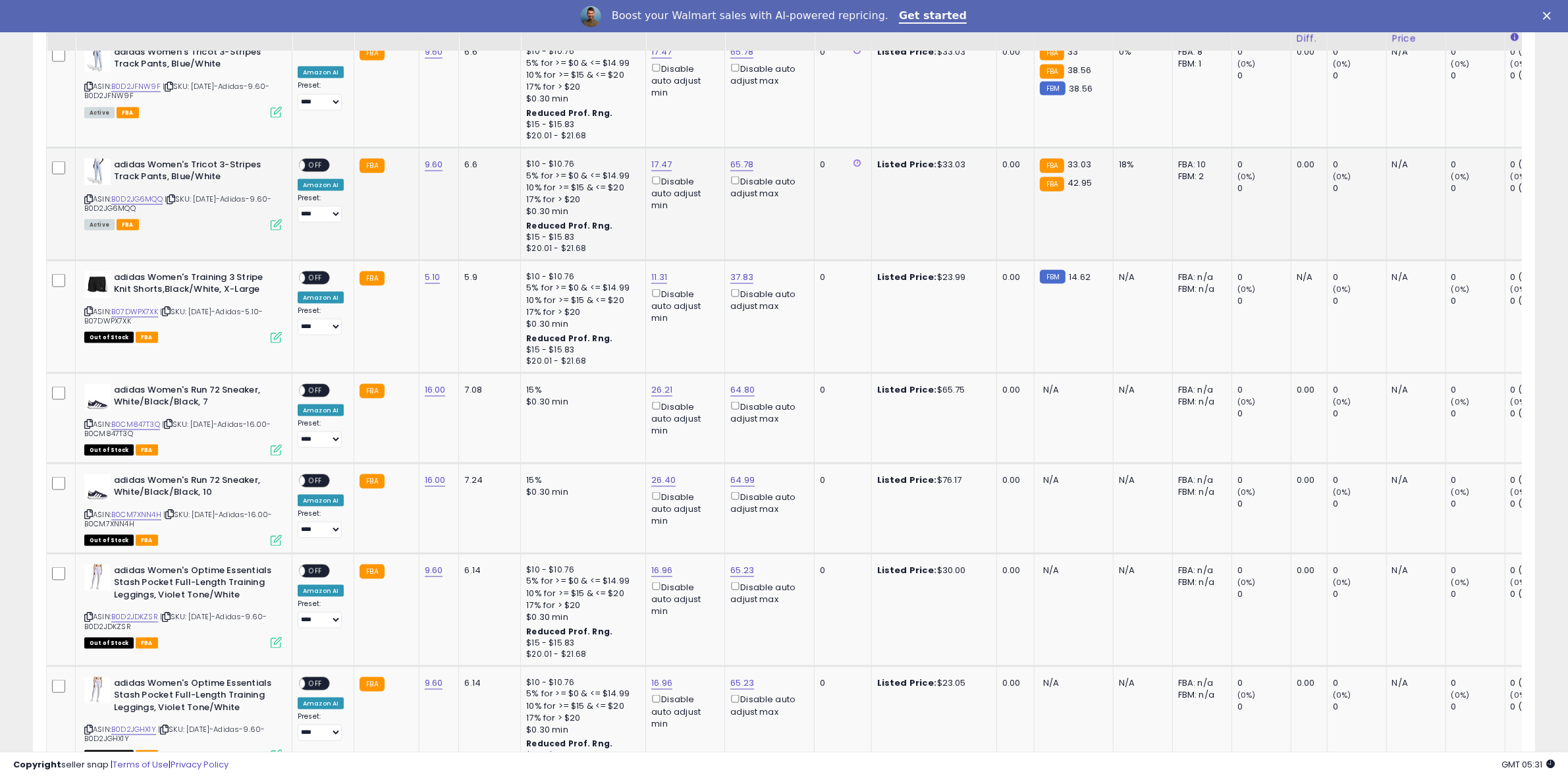
click at [312, 160] on span "OFF" at bounding box center [315, 165] width 22 height 11
click at [314, 272] on span "OFF" at bounding box center [315, 277] width 22 height 11
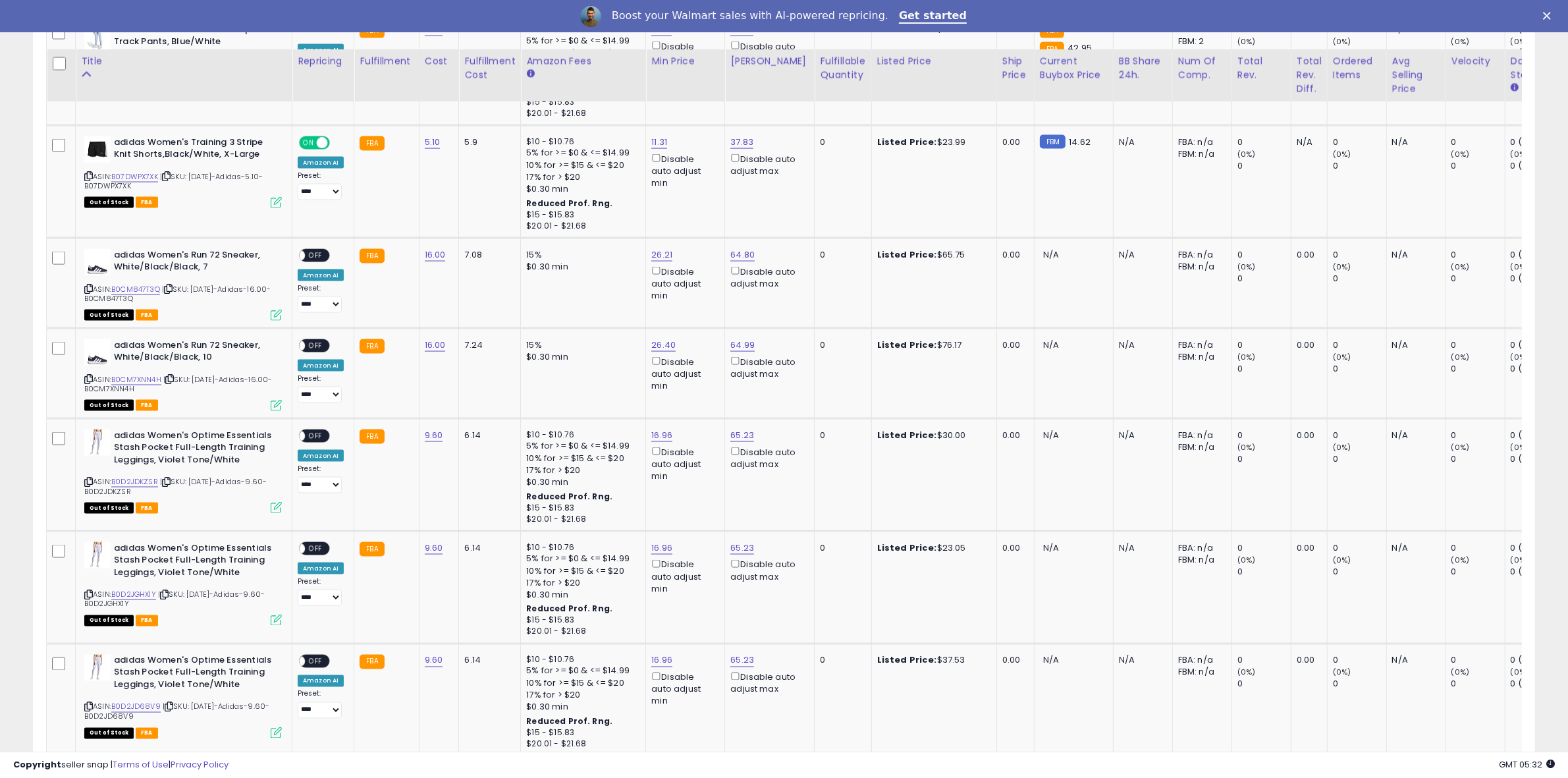
scroll to position [2737, 0]
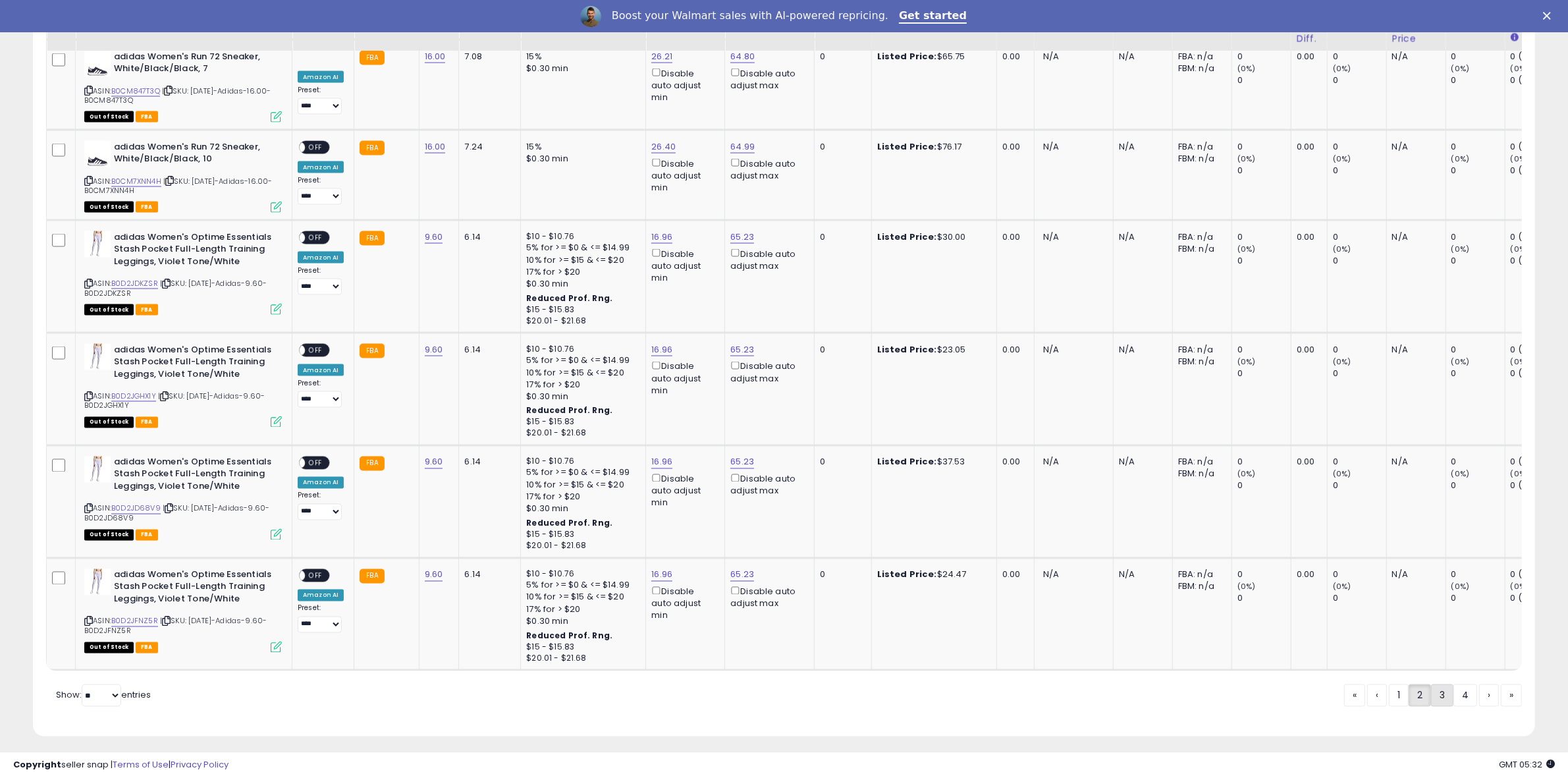
click at [1480, 694] on link "3" at bounding box center [1490, 696] width 20 height 23
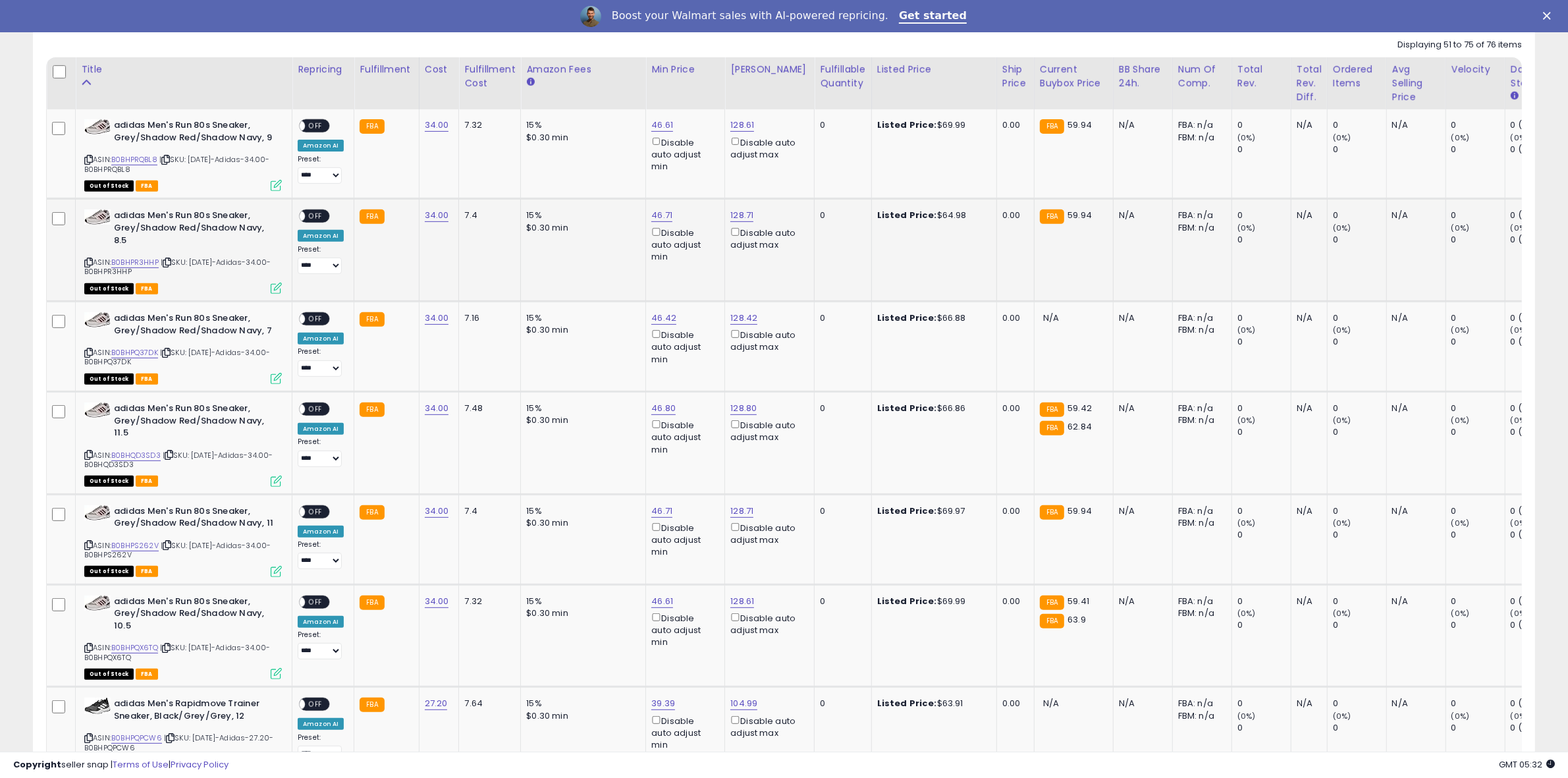
scroll to position [619, 0]
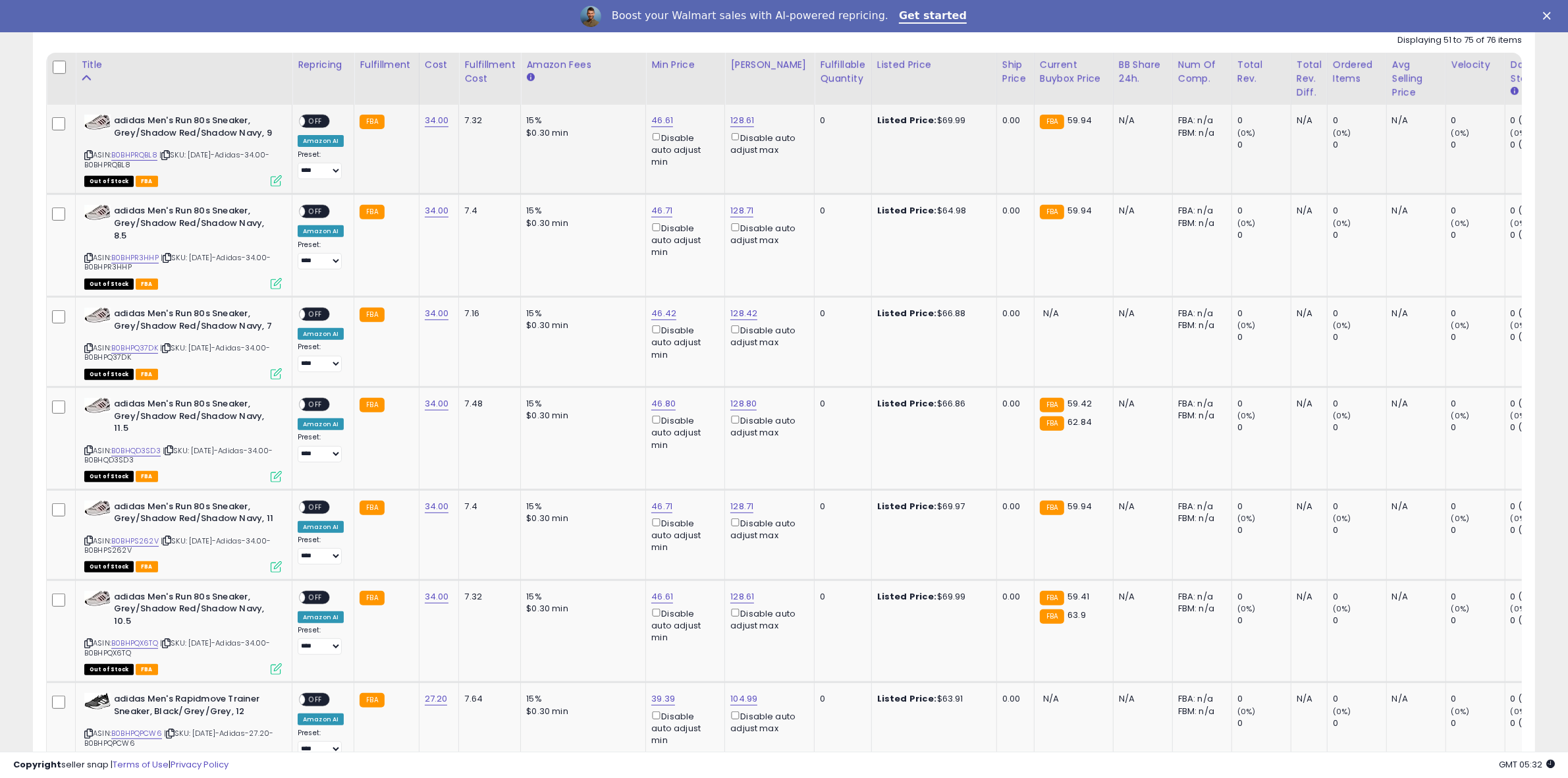
click at [320, 118] on span "OFF" at bounding box center [315, 121] width 22 height 11
click at [309, 206] on div "ON OFF" at bounding box center [314, 212] width 31 height 14
click at [317, 205] on div "ON OFF" at bounding box center [314, 212] width 31 height 14
click at [313, 211] on span "OFF" at bounding box center [315, 212] width 22 height 11
click at [313, 316] on span "OFF" at bounding box center [315, 314] width 22 height 11
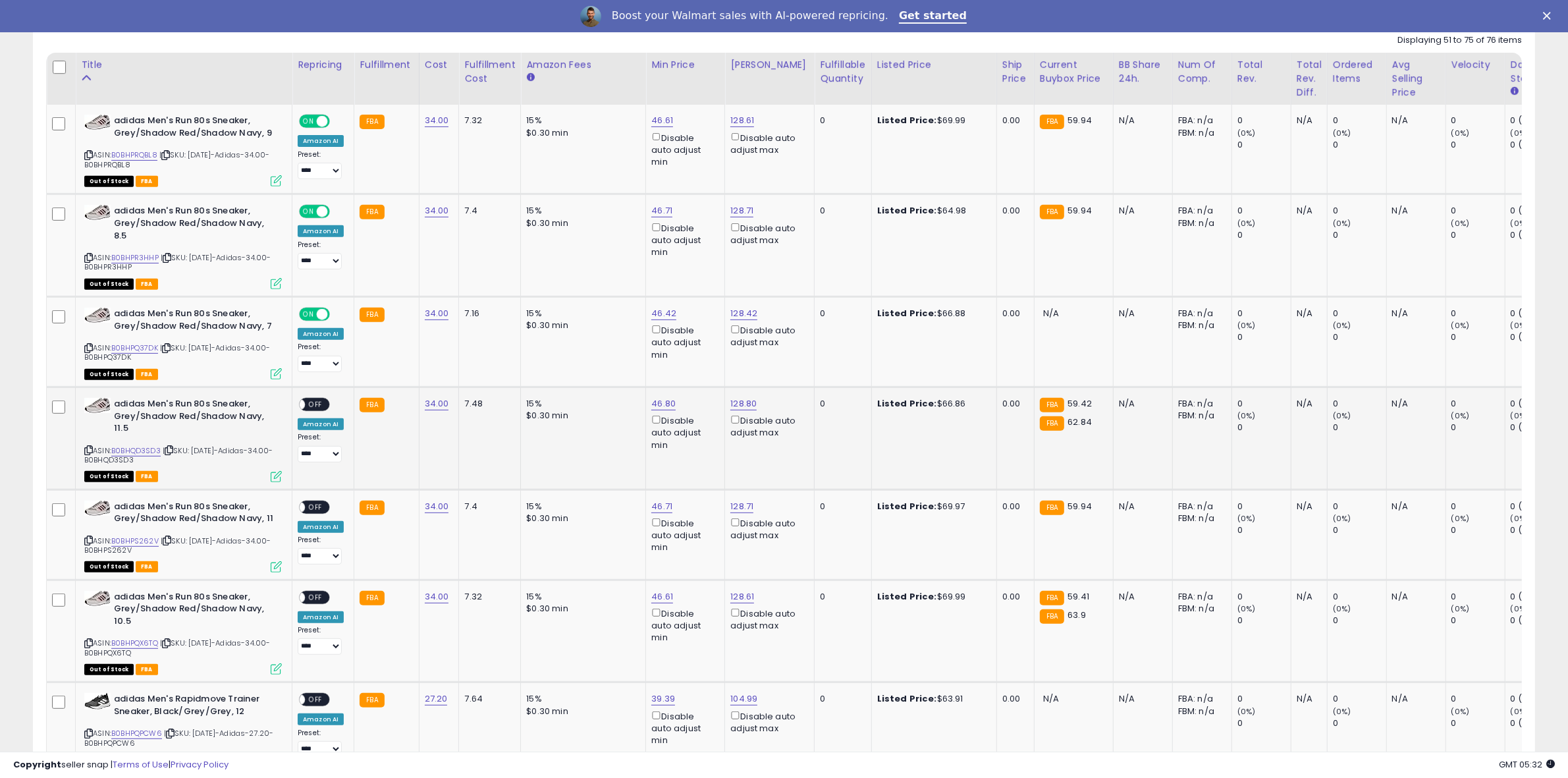
click at [317, 407] on span "OFF" at bounding box center [315, 405] width 22 height 11
click at [313, 508] on span "OFF" at bounding box center [315, 507] width 22 height 11
drag, startPoint x: 311, startPoint y: 595, endPoint x: 320, endPoint y: 621, distance: 27.5
click at [312, 597] on span "OFF" at bounding box center [315, 597] width 22 height 11
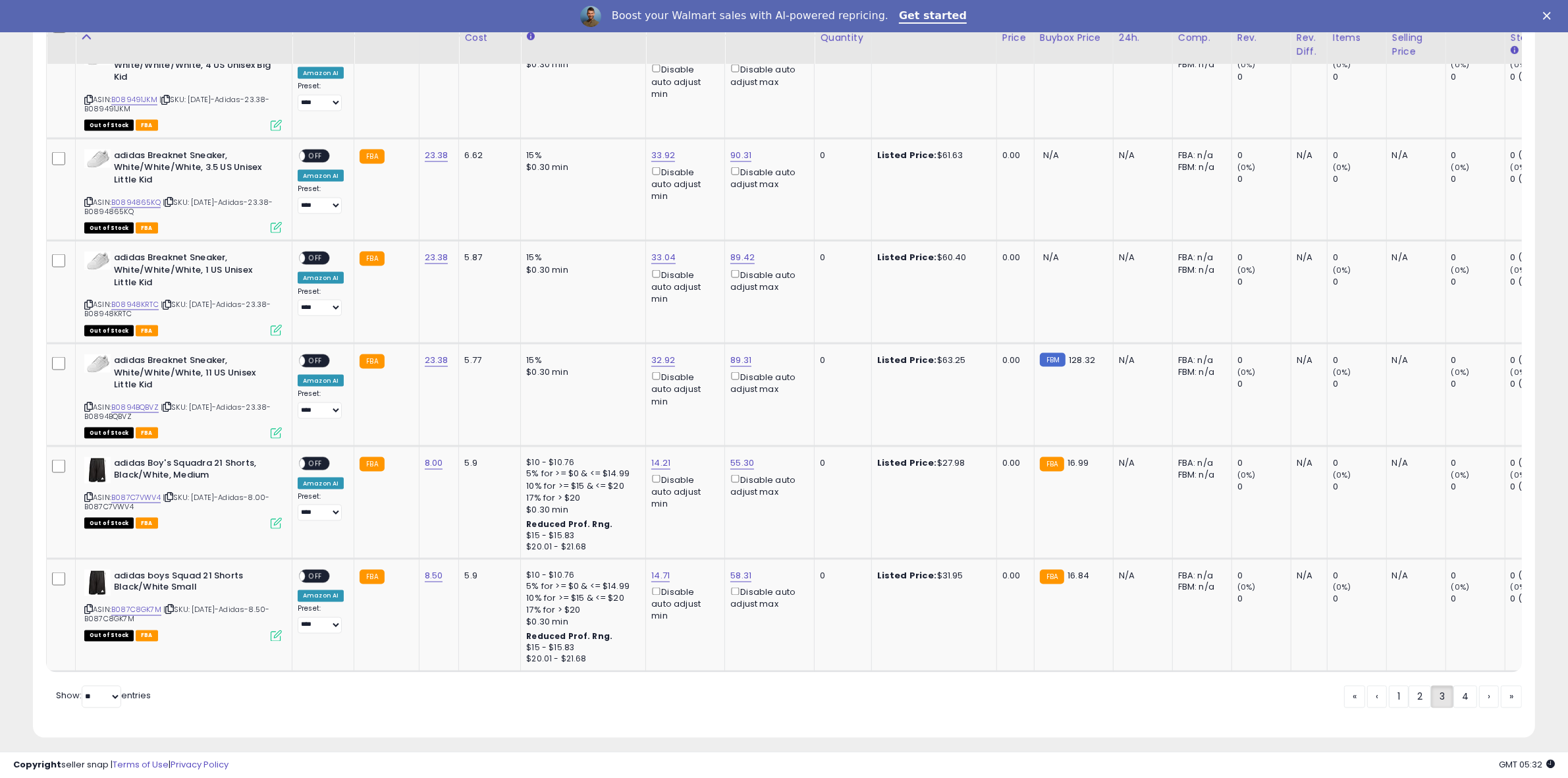
scroll to position [2563, 0]
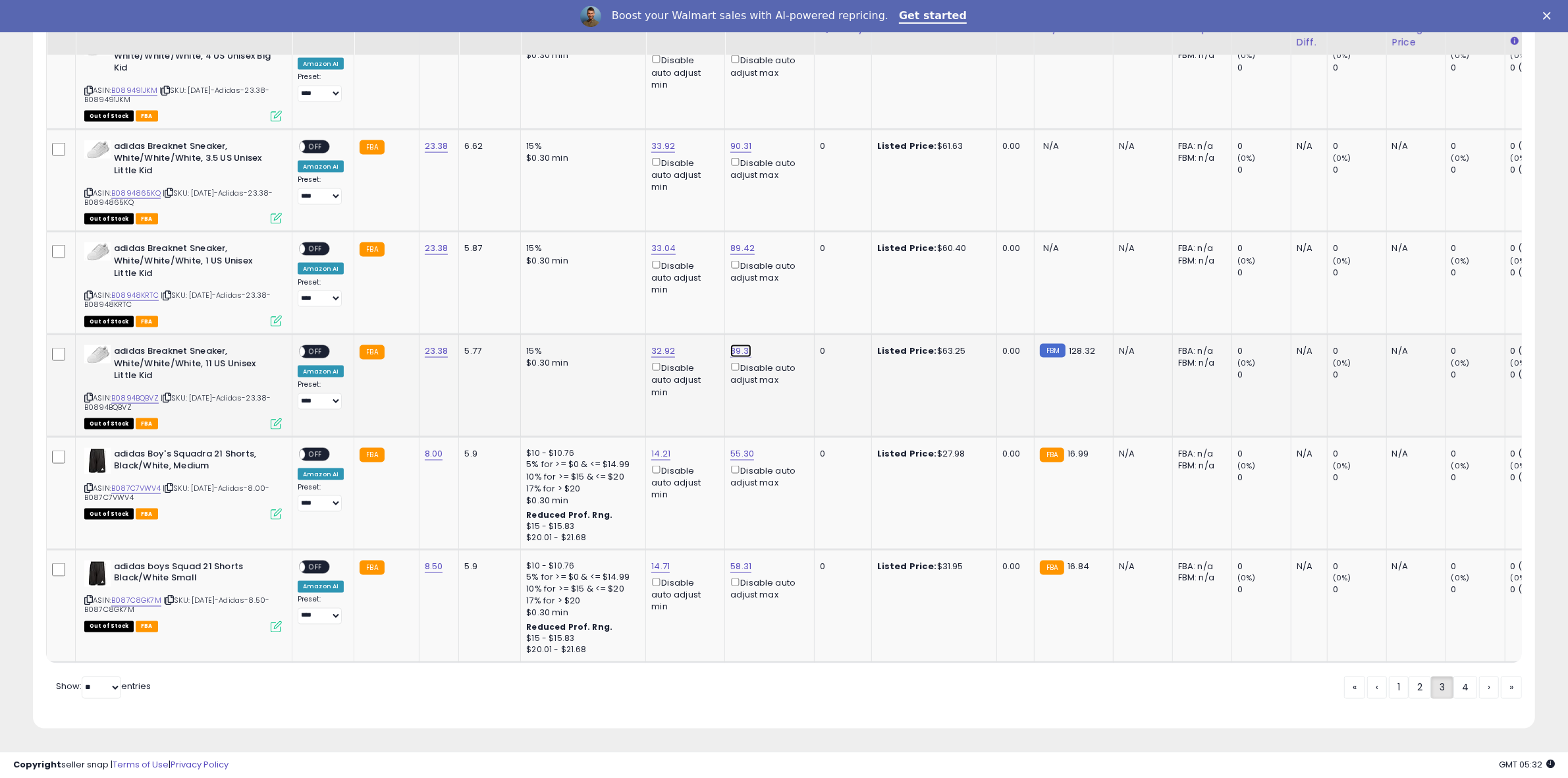
drag, startPoint x: 717, startPoint y: 291, endPoint x: 534, endPoint y: 276, distance: 183.6
type input "******"
click button "submit" at bounding box center [771, 296] width 23 height 20
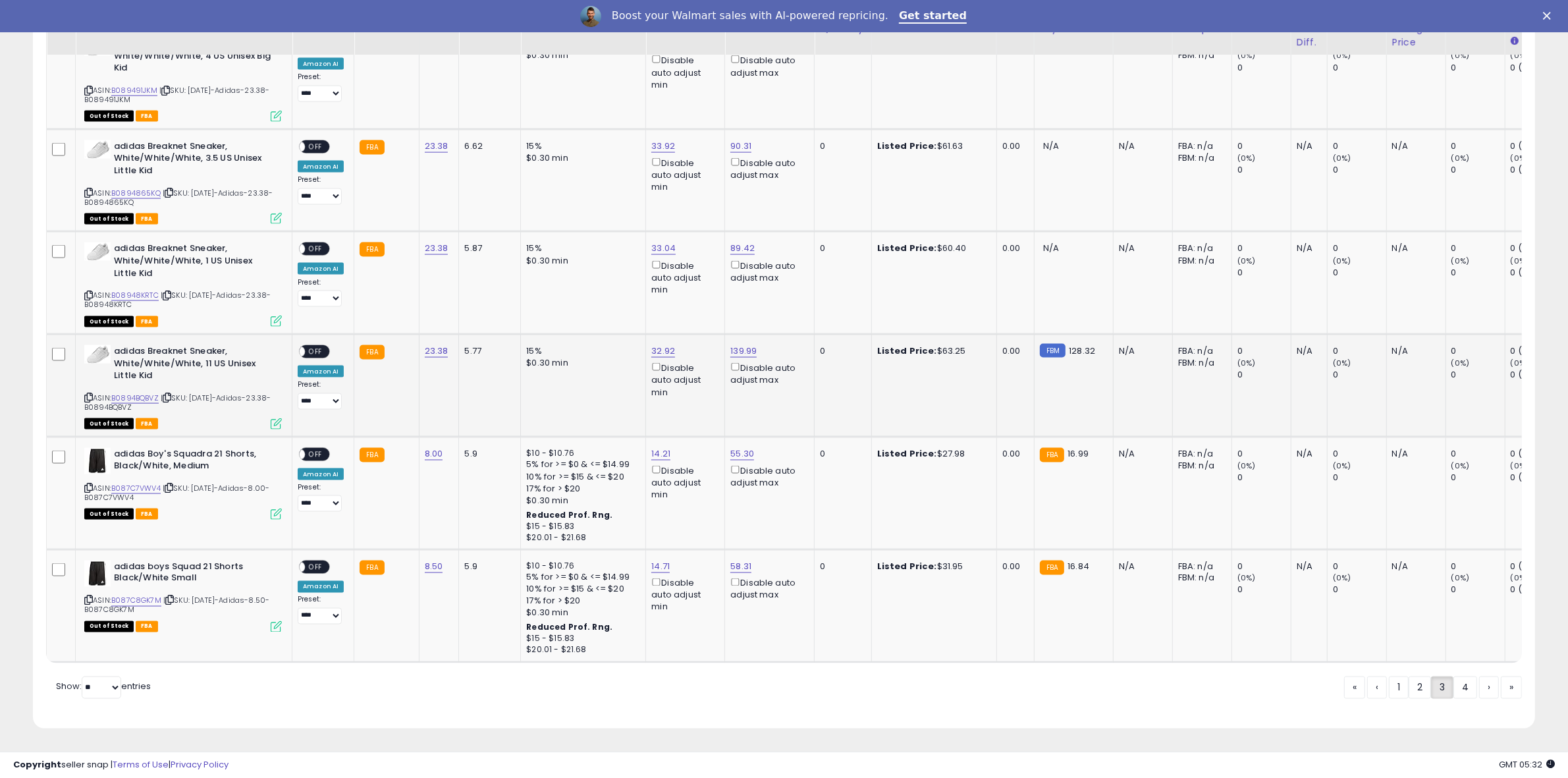
click at [311, 347] on span "OFF" at bounding box center [315, 352] width 22 height 11
click at [318, 449] on span "OFF" at bounding box center [315, 454] width 22 height 11
click at [317, 561] on span "OFF" at bounding box center [315, 566] width 22 height 11
click at [1501, 689] on link "4" at bounding box center [1512, 688] width 22 height 23
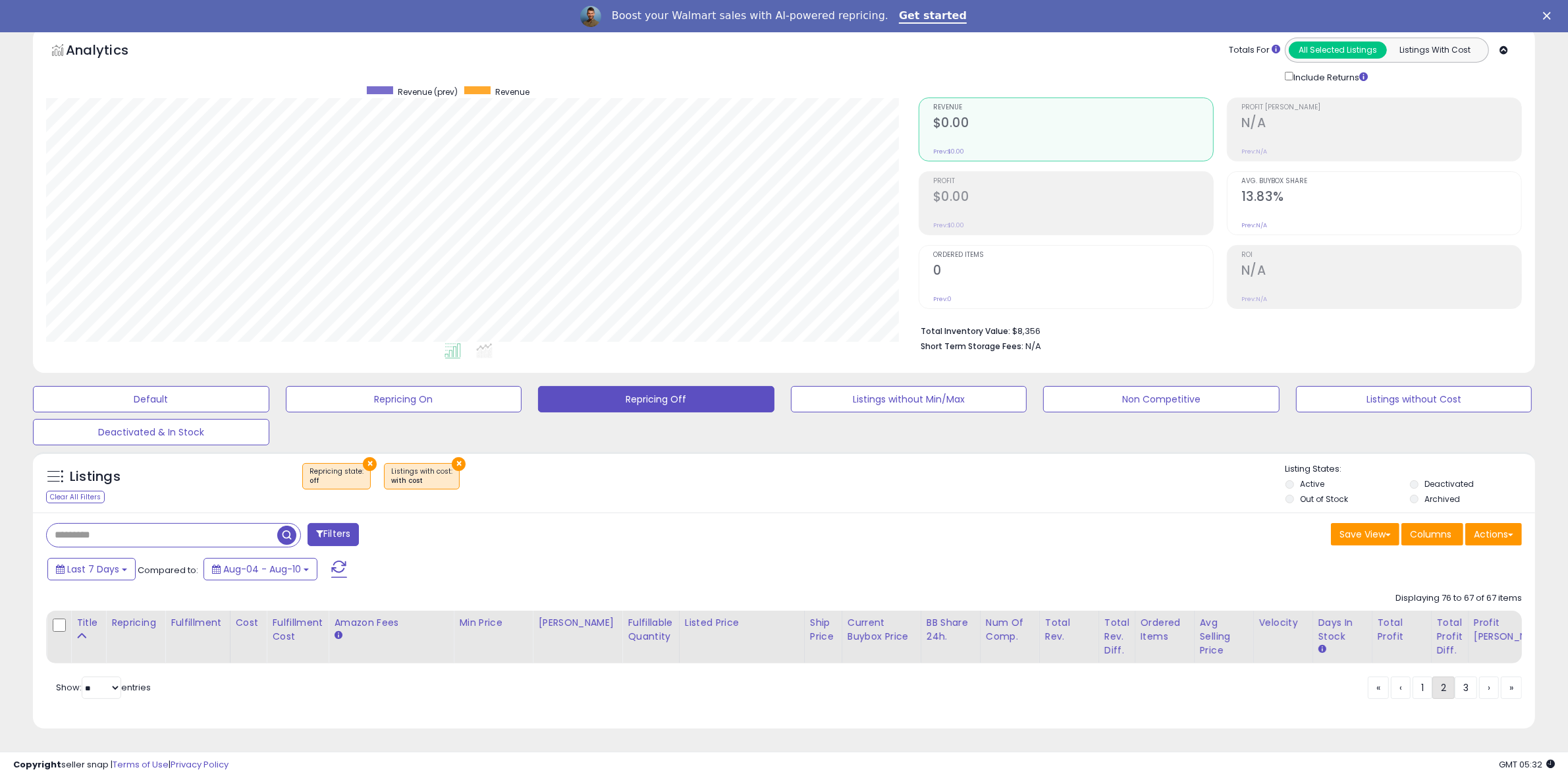
click at [1480, 690] on link "2" at bounding box center [1490, 688] width 20 height 23
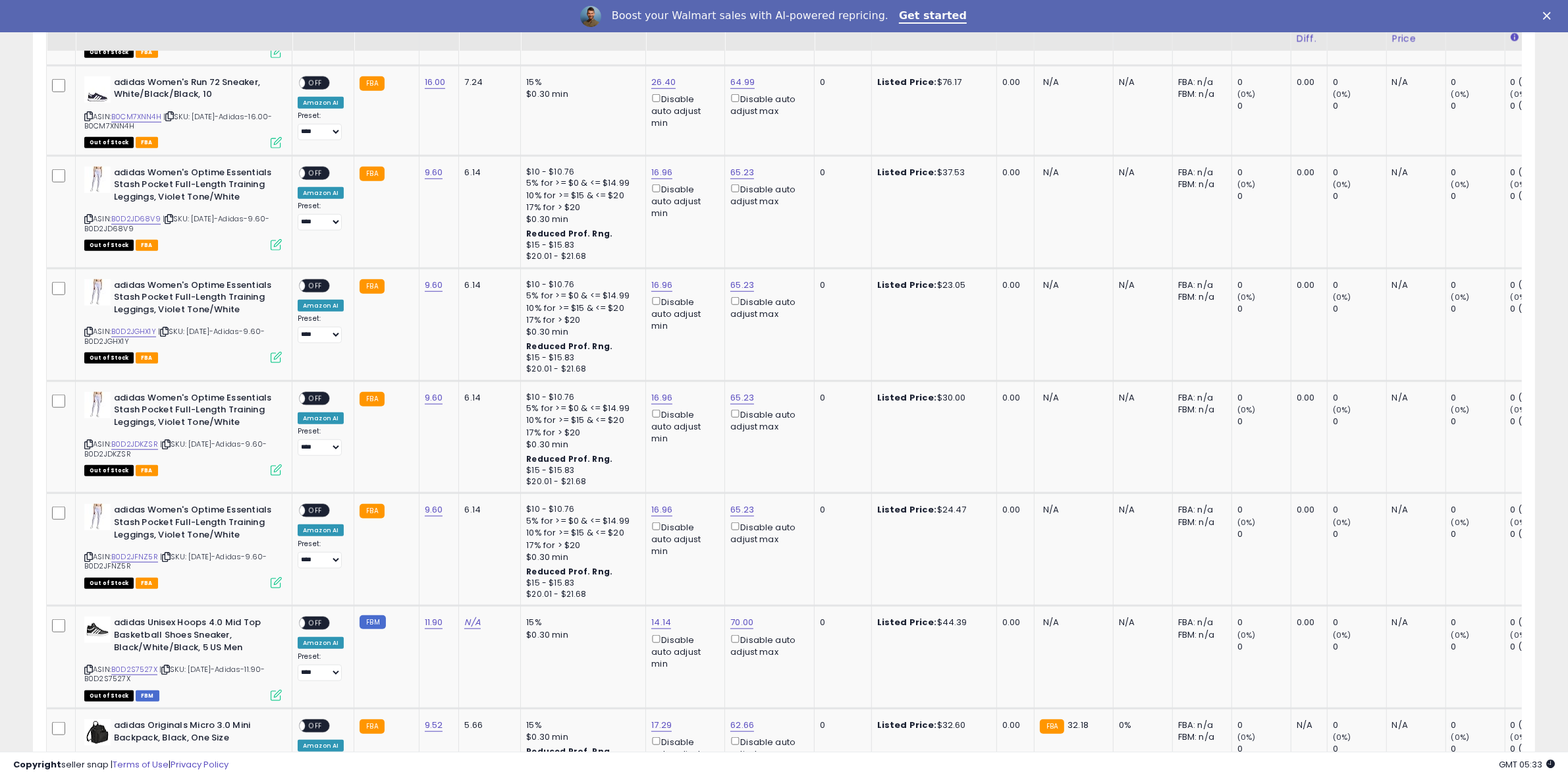
scroll to position [2118, 0]
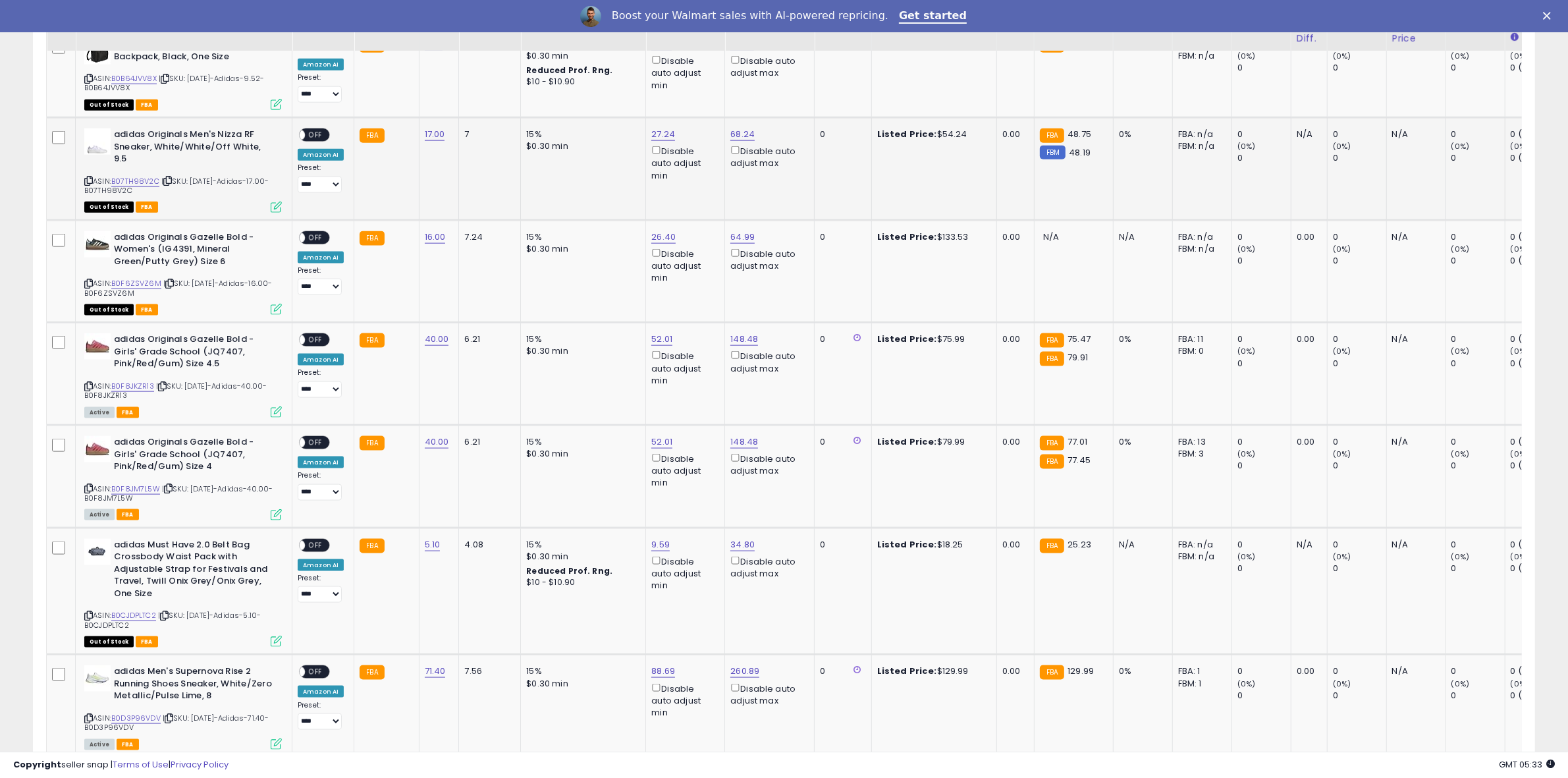
click at [321, 130] on span "OFF" at bounding box center [315, 135] width 22 height 11
click at [311, 335] on span "OFF" at bounding box center [315, 340] width 22 height 11
click at [317, 438] on span "OFF" at bounding box center [315, 443] width 22 height 11
click at [315, 540] on span "OFF" at bounding box center [315, 545] width 22 height 11
click at [314, 667] on span "OFF" at bounding box center [315, 672] width 22 height 11
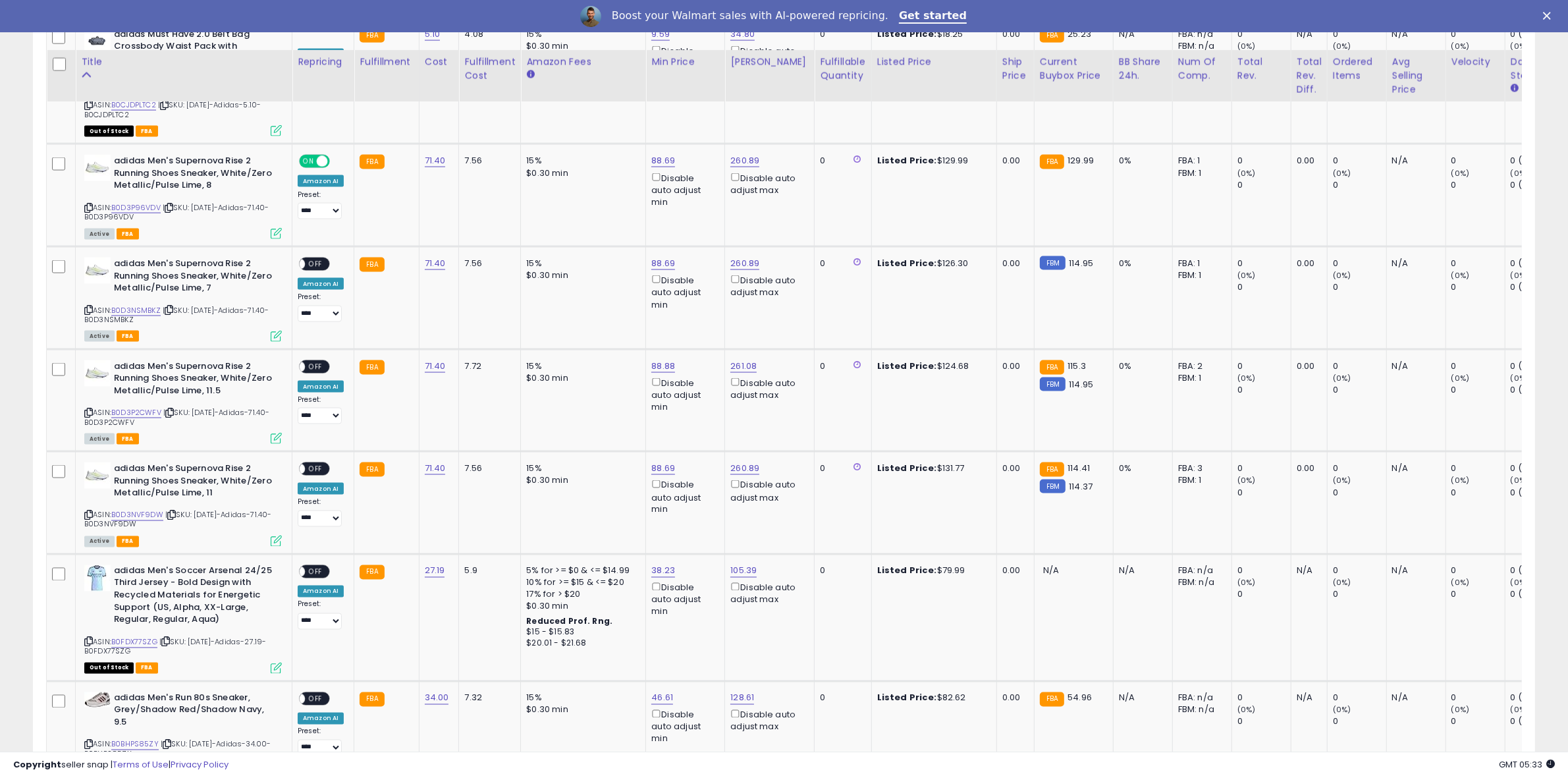
scroll to position [2699, 0]
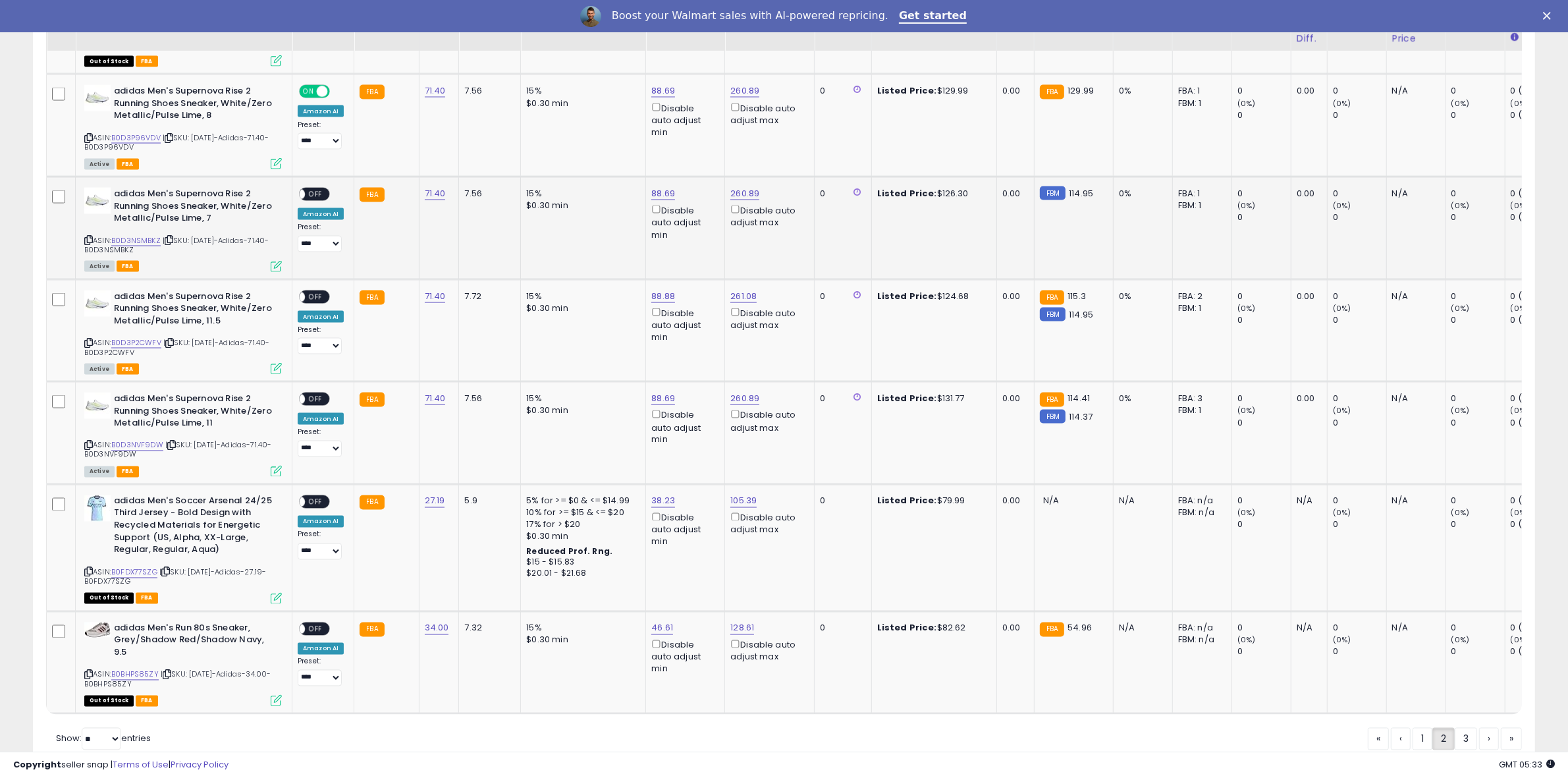
click at [317, 189] on span "OFF" at bounding box center [315, 194] width 22 height 11
click at [315, 291] on span "OFF" at bounding box center [315, 296] width 22 height 11
click at [313, 394] on span "OFF" at bounding box center [315, 399] width 22 height 11
click at [313, 623] on span "OFF" at bounding box center [315, 628] width 22 height 11
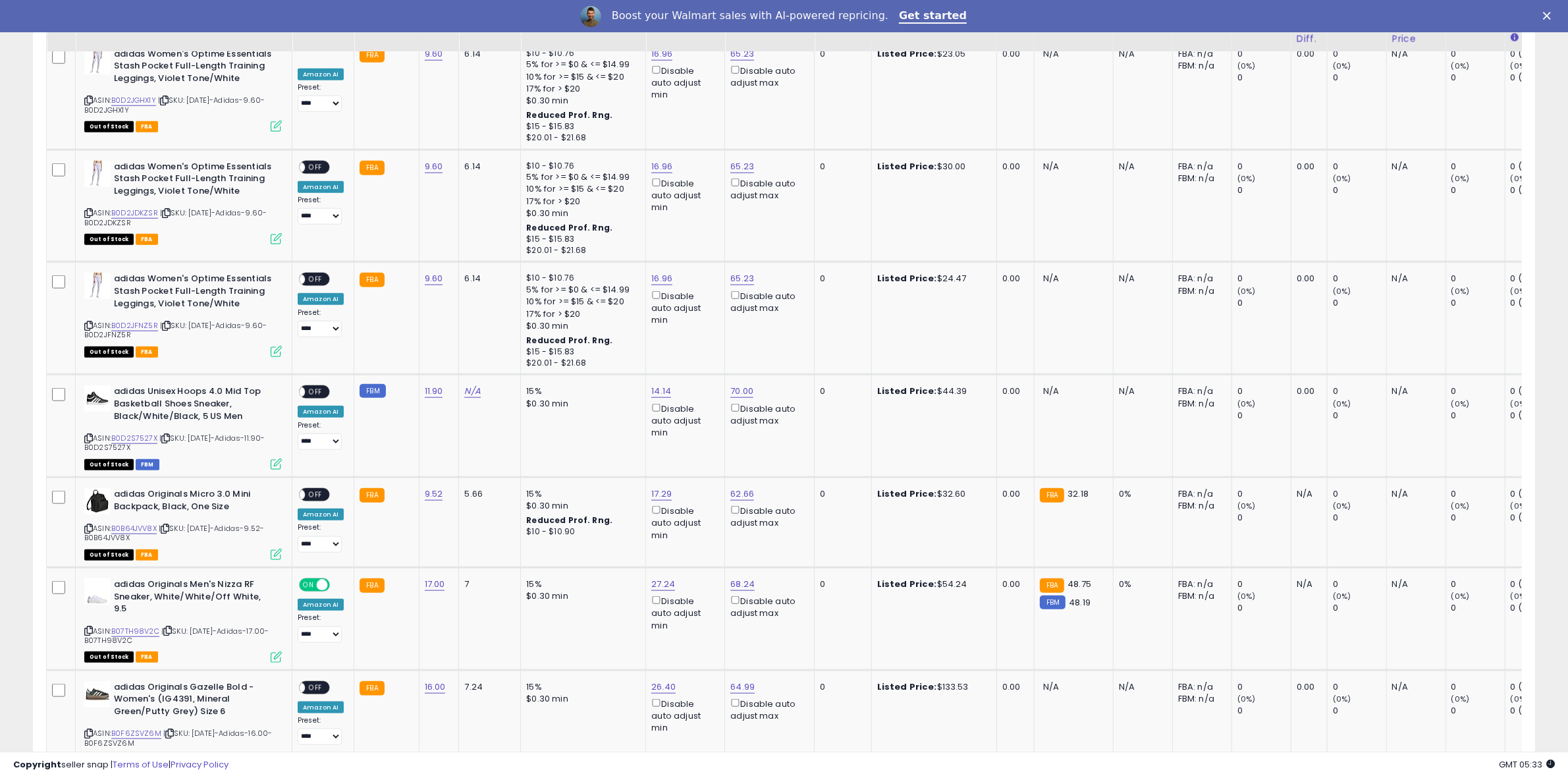
scroll to position [1637, 0]
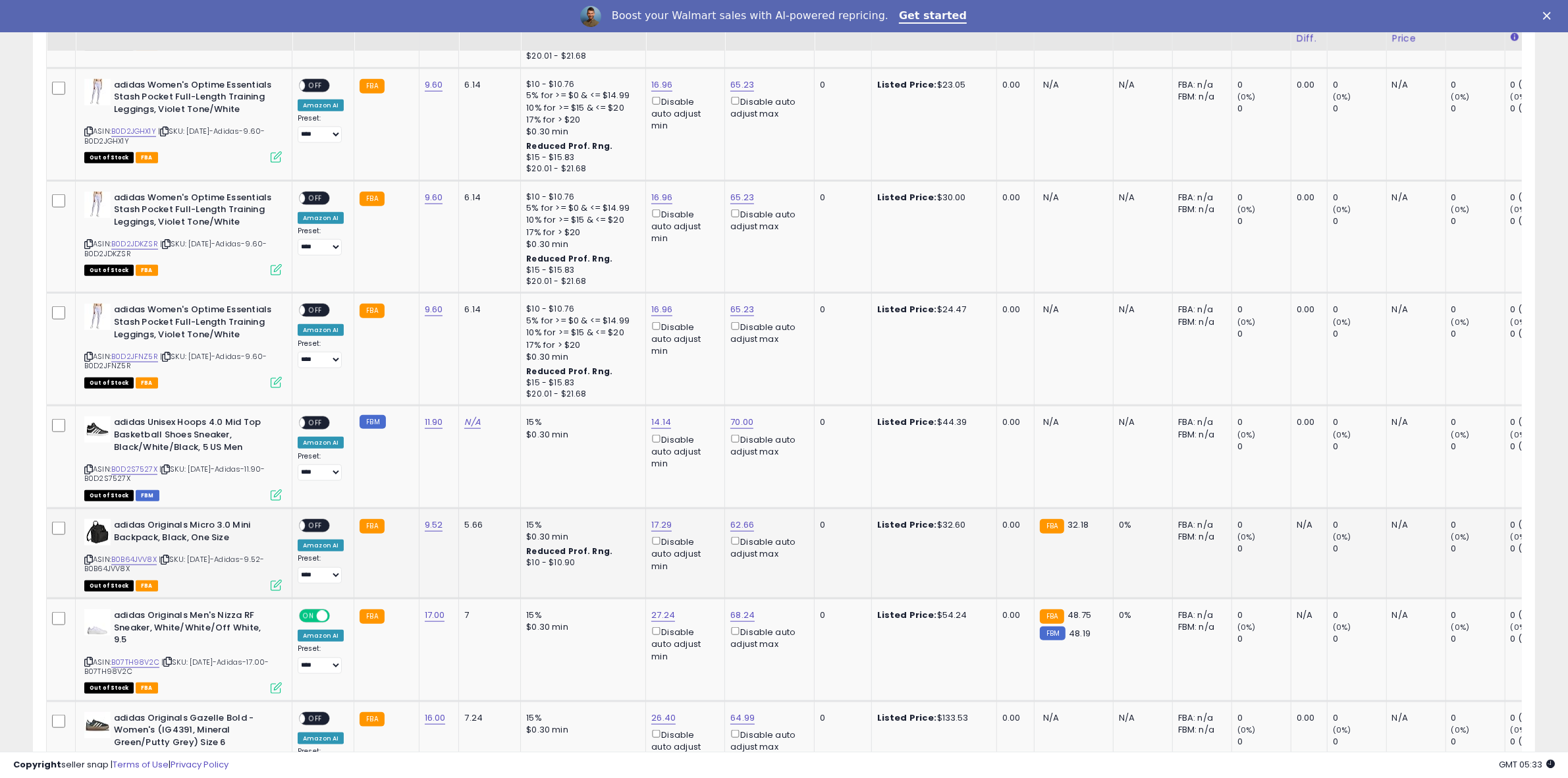
click at [316, 522] on span "OFF" at bounding box center [315, 525] width 22 height 11
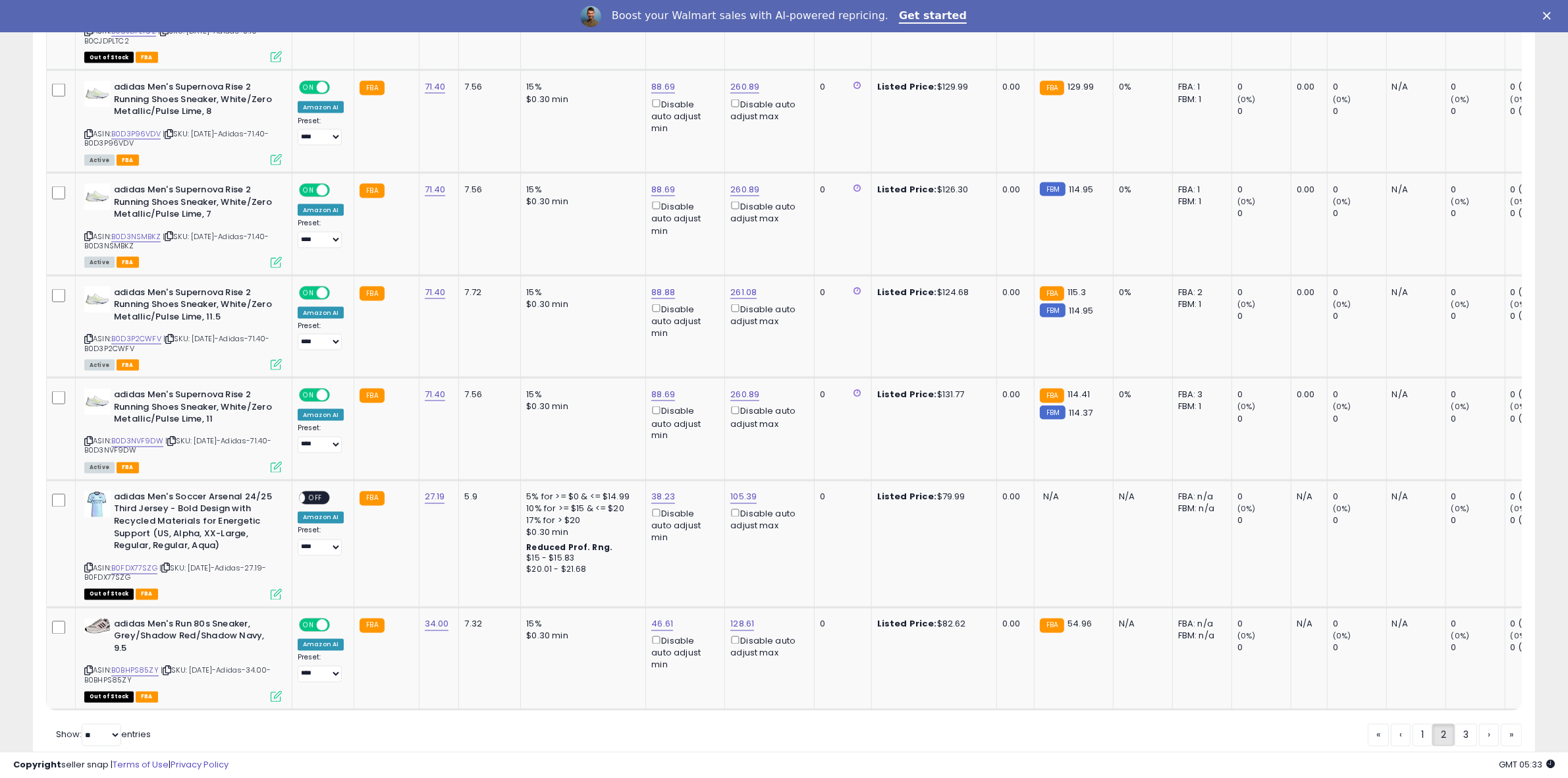
scroll to position [2743, 0]
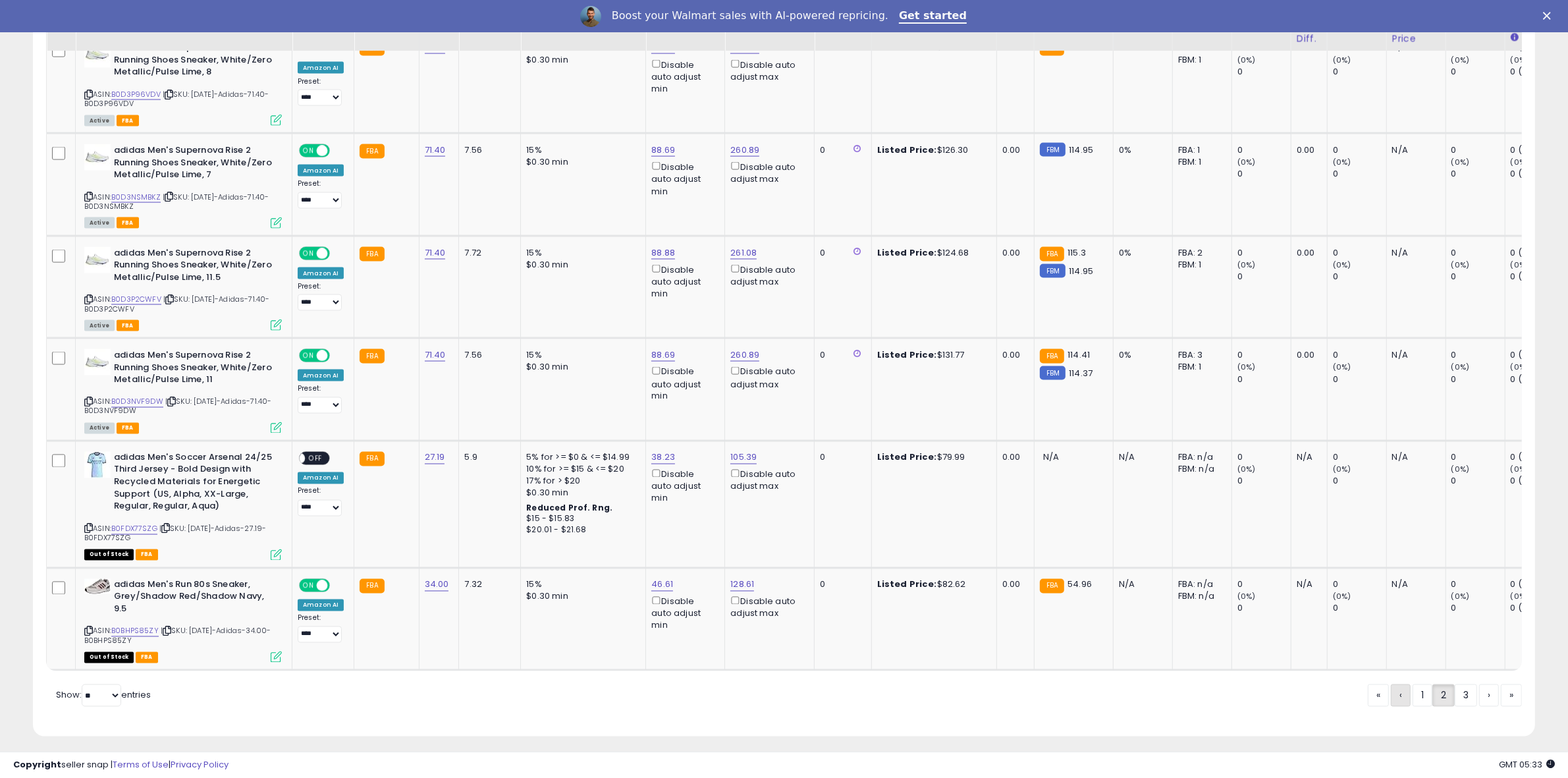
click at [1403, 692] on link "‹" at bounding box center [1402, 696] width 20 height 23
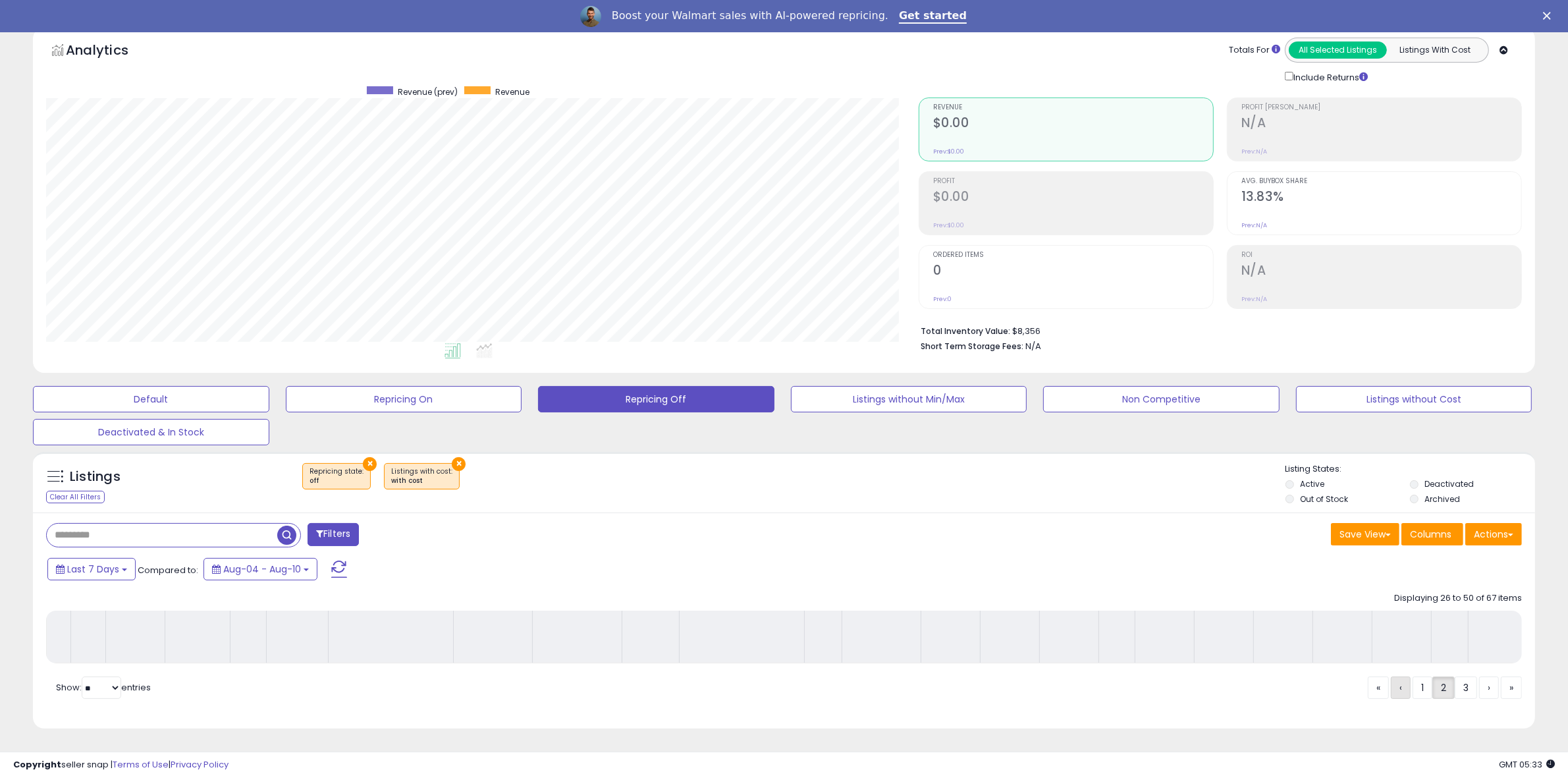
scroll to position [74, 0]
click at [1403, 692] on link "‹" at bounding box center [1402, 688] width 20 height 23
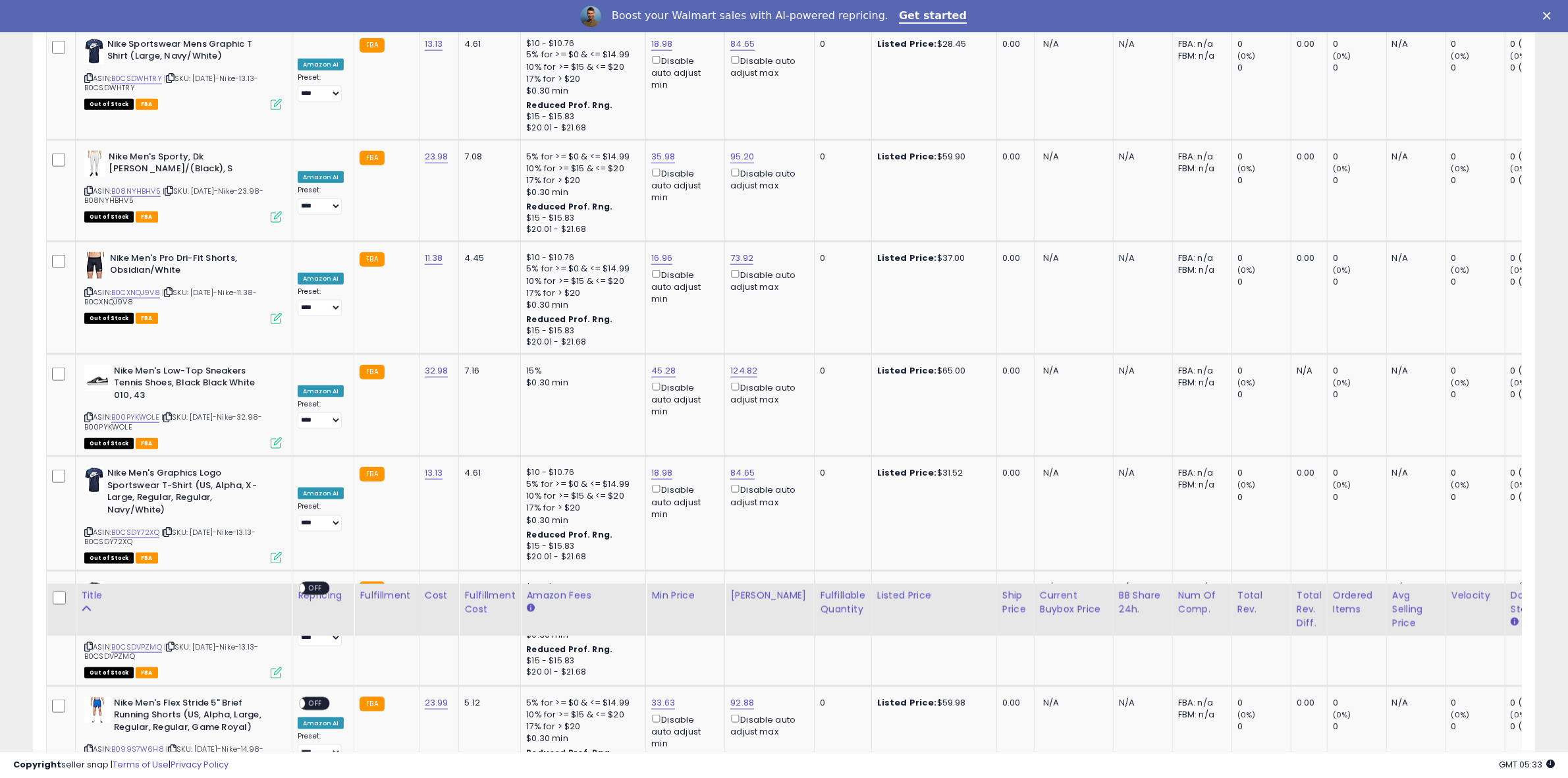
scroll to position [2647, 0]
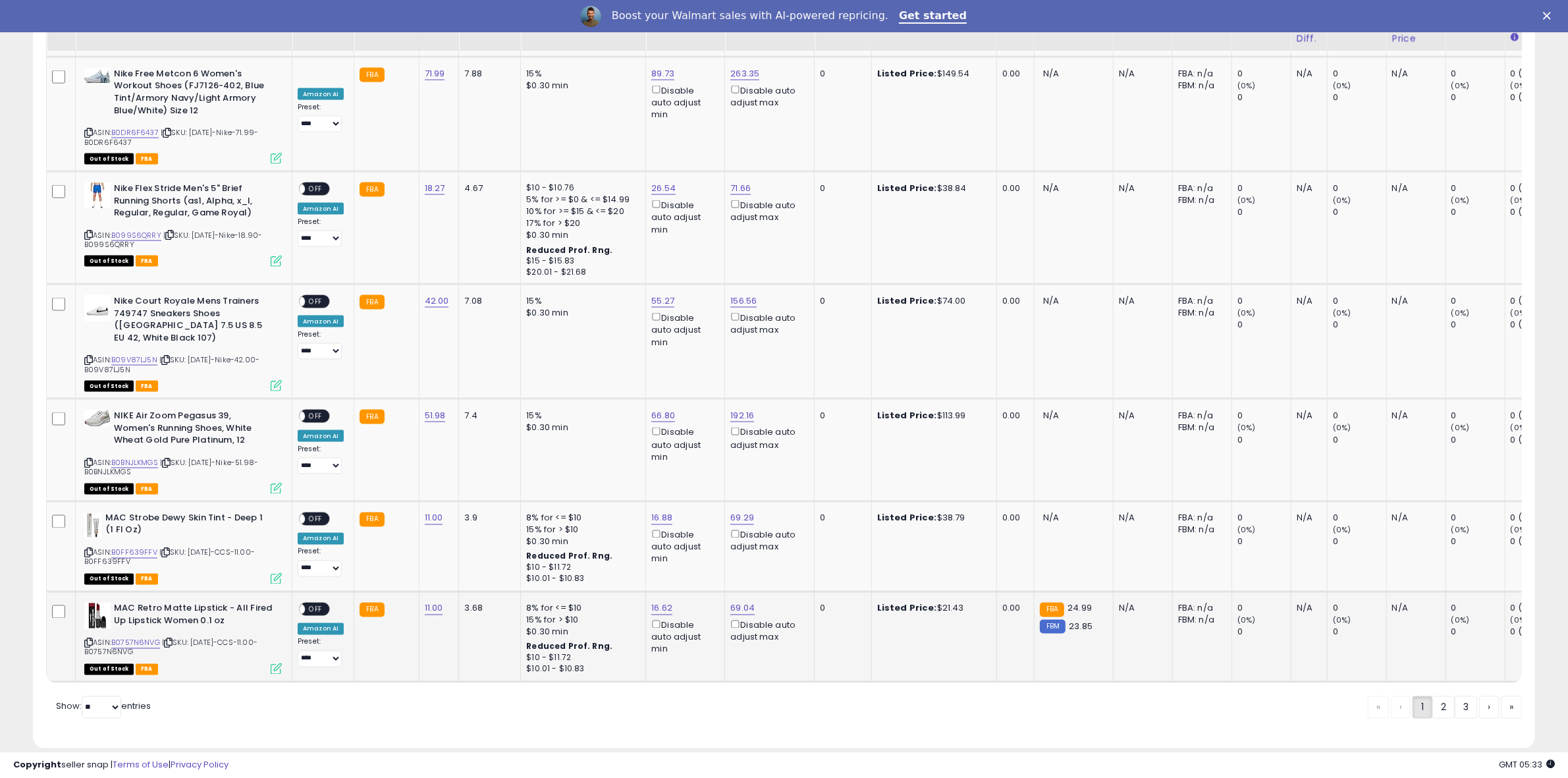
click at [315, 605] on span "OFF" at bounding box center [315, 609] width 22 height 11
click at [320, 513] on span "OFF" at bounding box center [315, 518] width 22 height 11
click at [319, 184] on span "OFF" at bounding box center [315, 189] width 22 height 11
click at [1480, 697] on link "2" at bounding box center [1490, 707] width 20 height 23
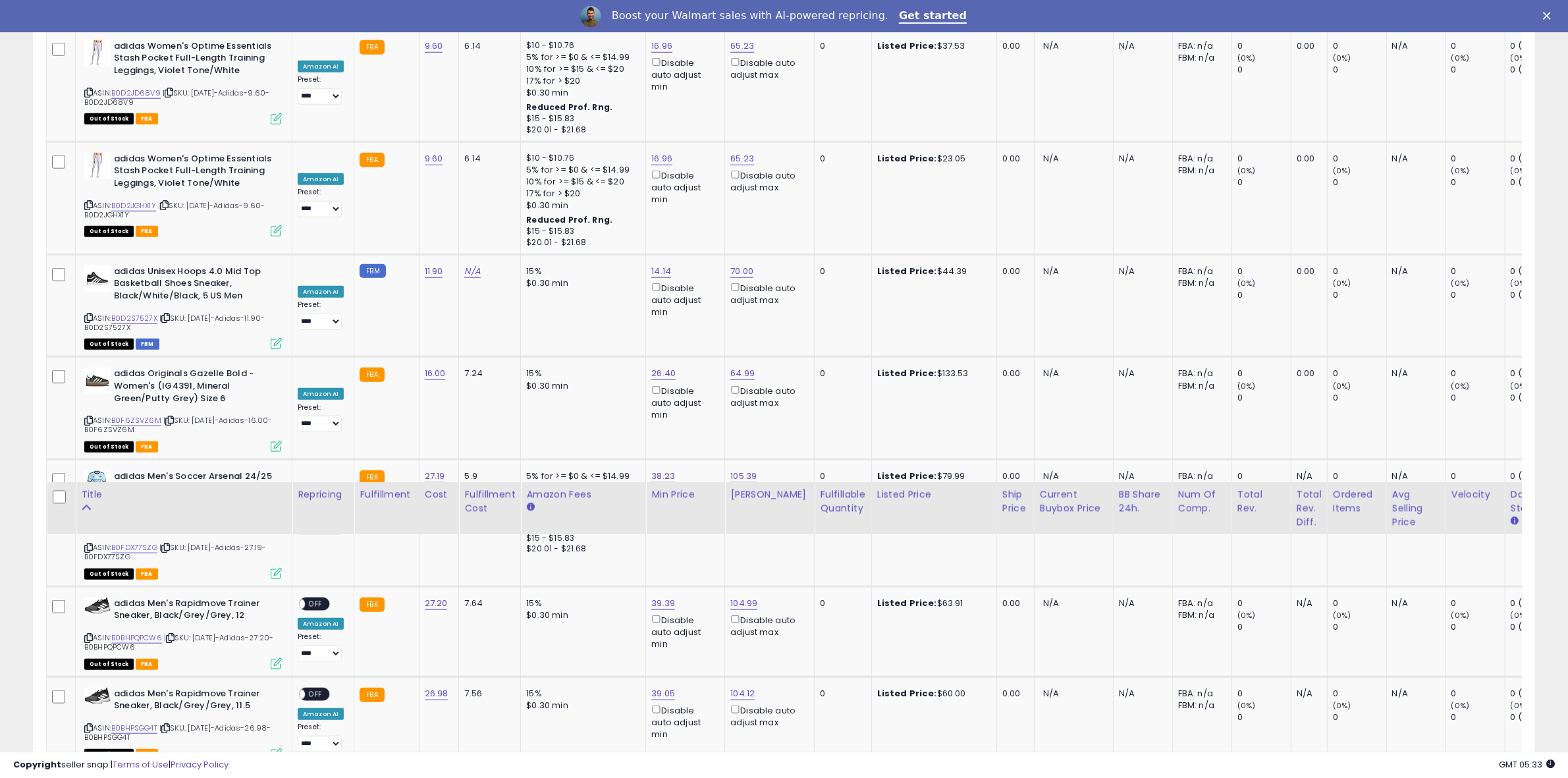
scroll to position [2657, 0]
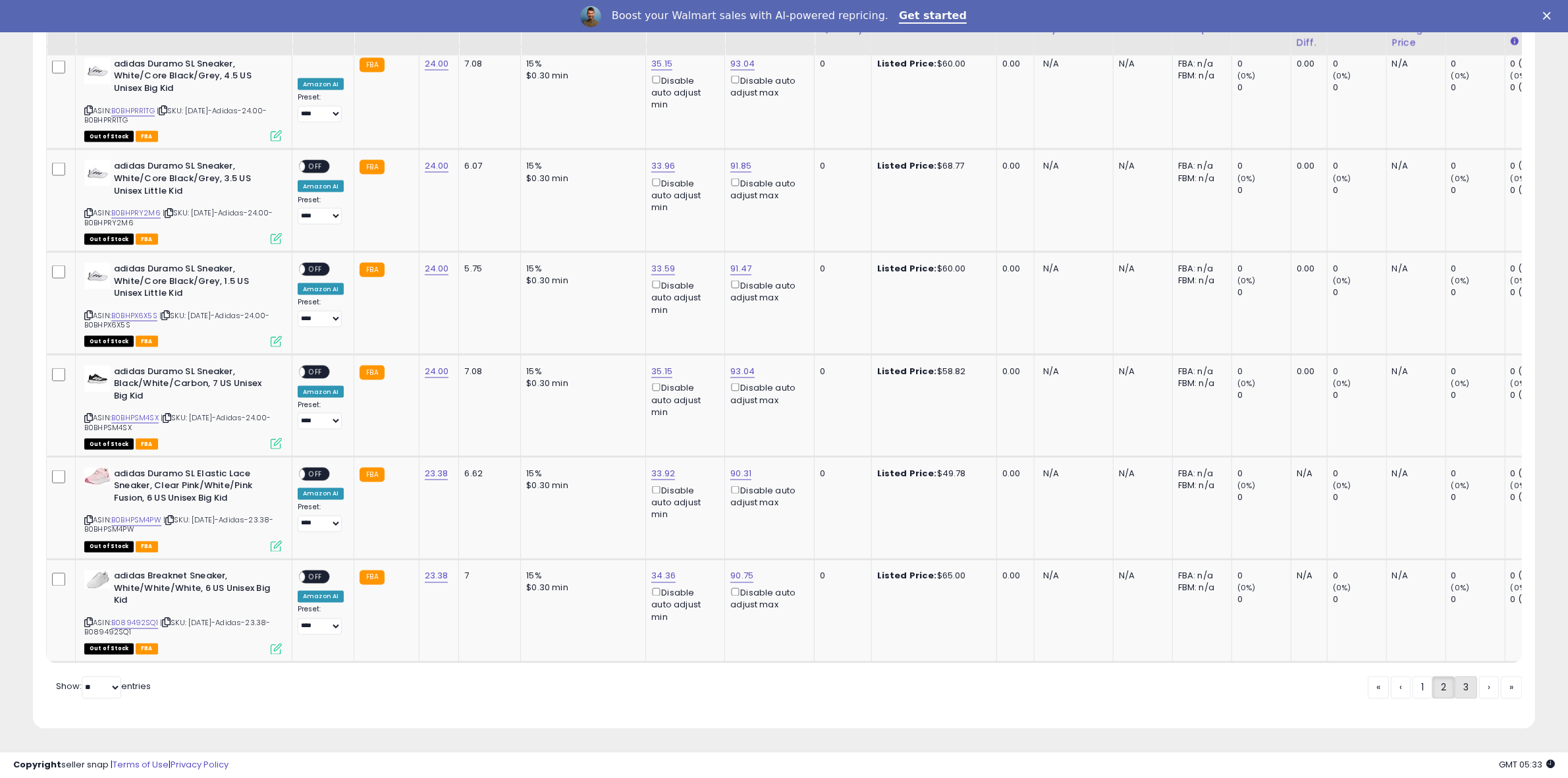
click at [1501, 690] on link "3" at bounding box center [1512, 688] width 22 height 23
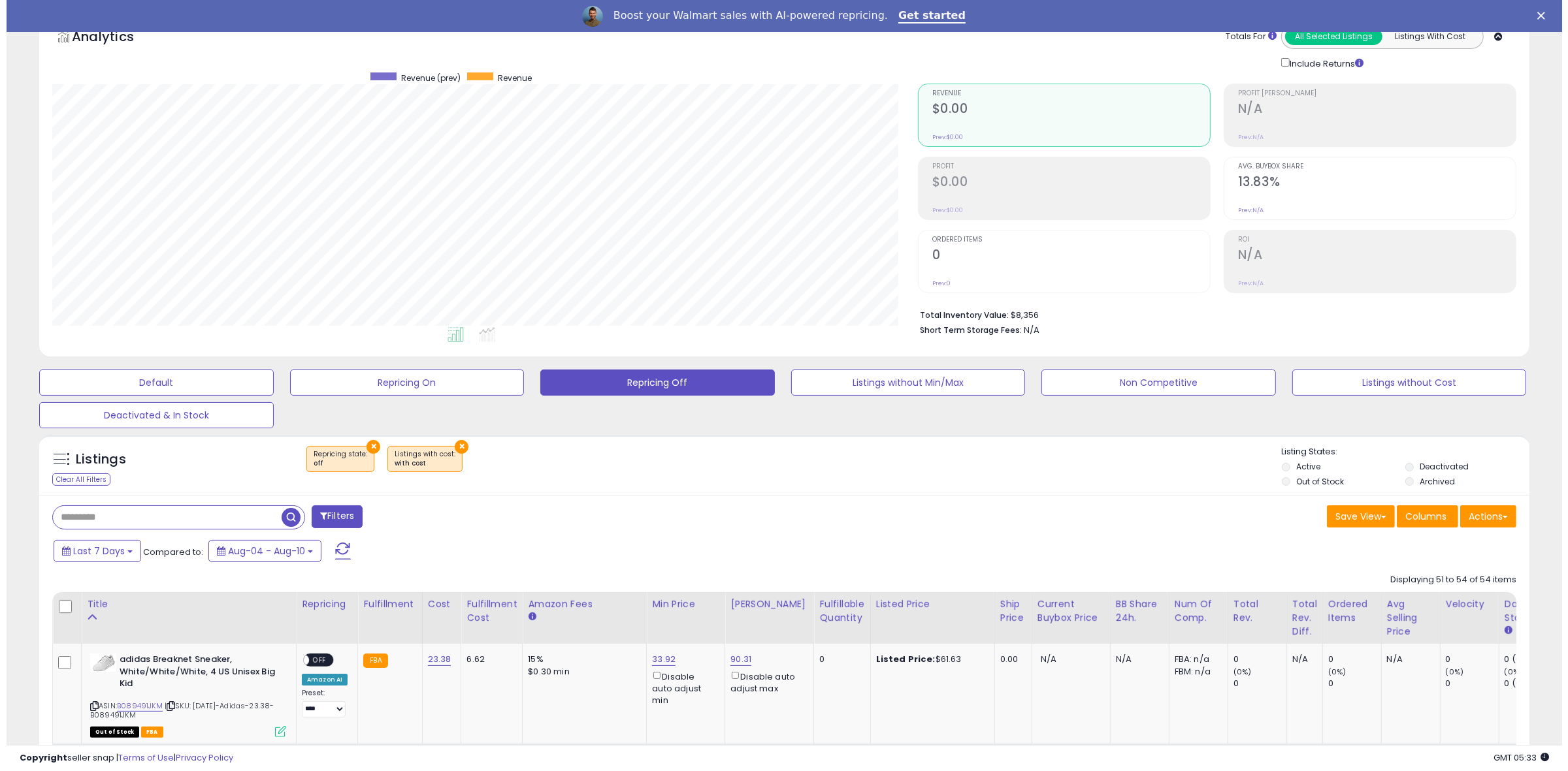
scroll to position [458, 0]
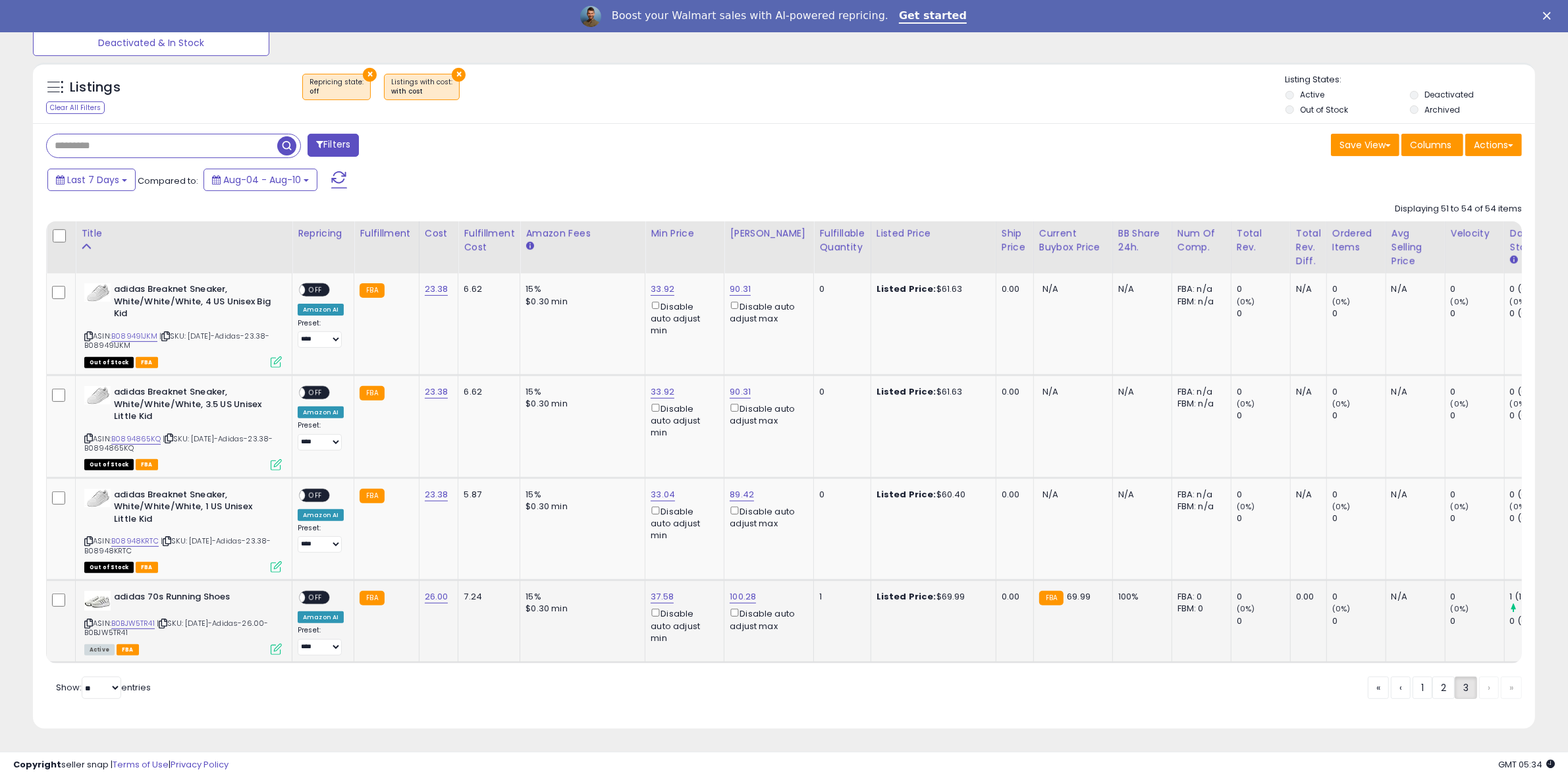
click at [318, 593] on span "OFF" at bounding box center [315, 598] width 22 height 11
click at [213, 134] on input "text" at bounding box center [177, 146] width 261 height 24
paste input "**********"
type input "**********"
click at [474, 134] on button "Filters" at bounding box center [479, 146] width 51 height 24
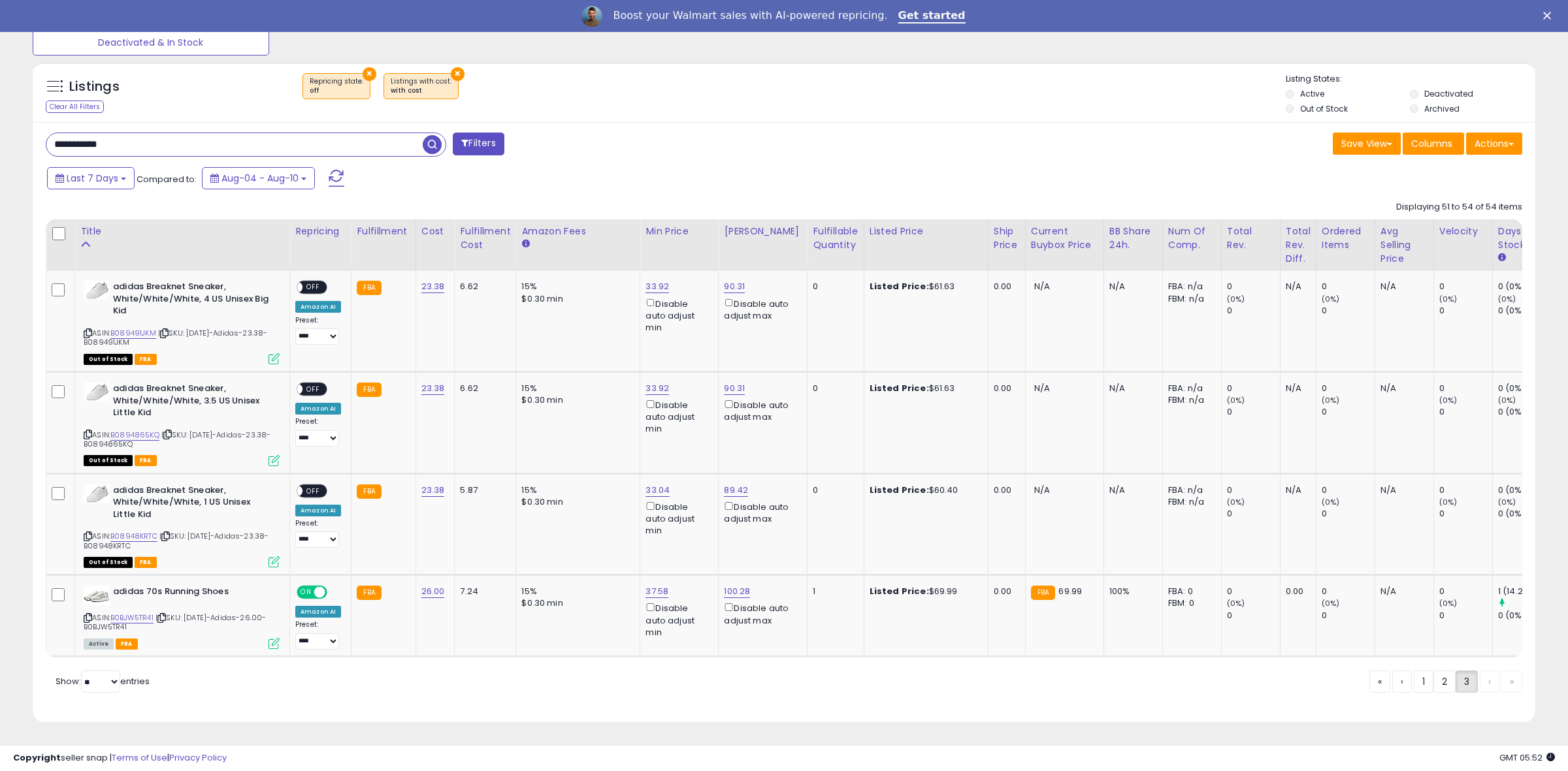
scroll to position [268, 872]
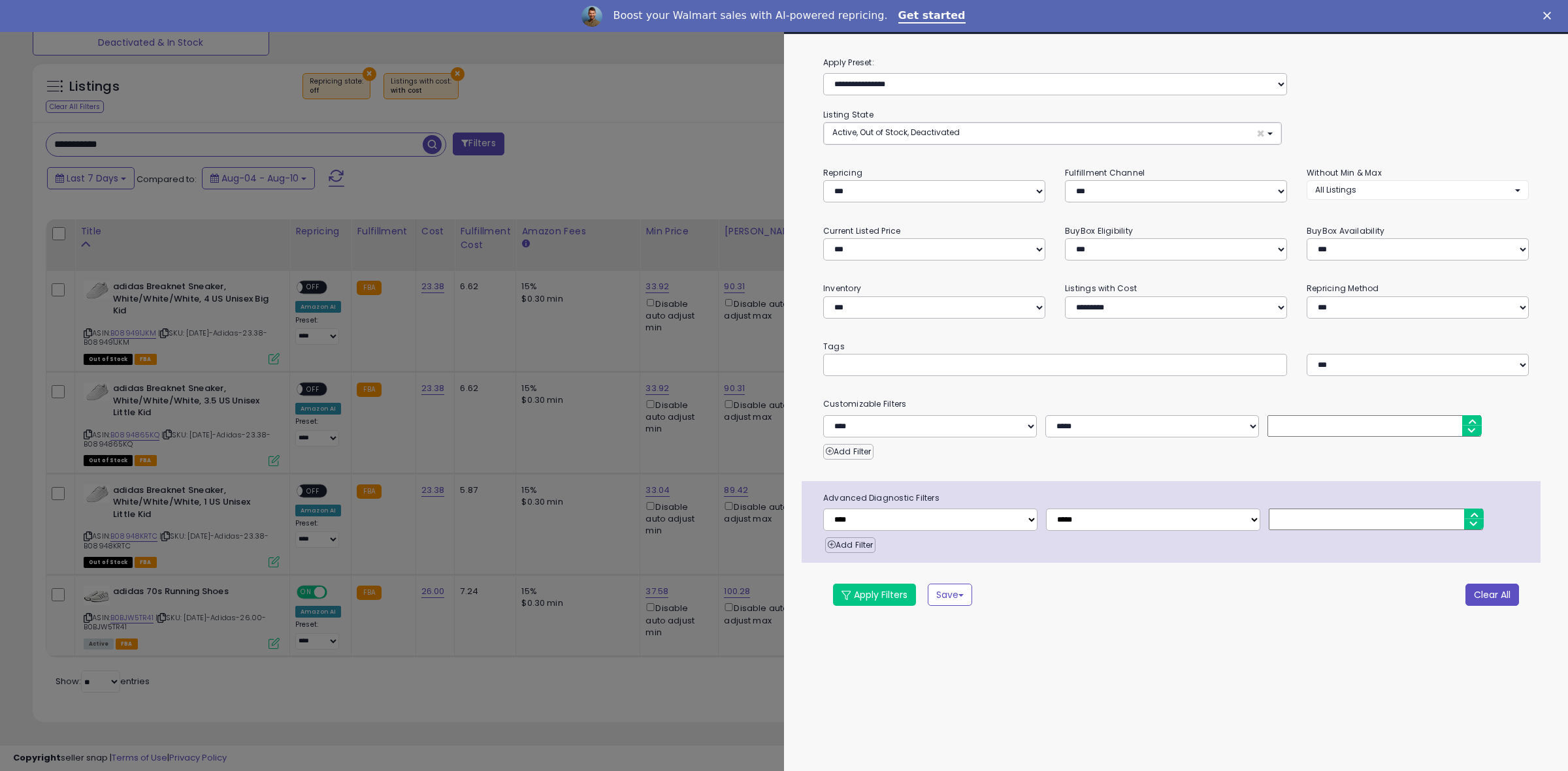
click at [1478, 591] on button "Clear All" at bounding box center [1492, 594] width 53 height 22
select select "***"
select select "*"
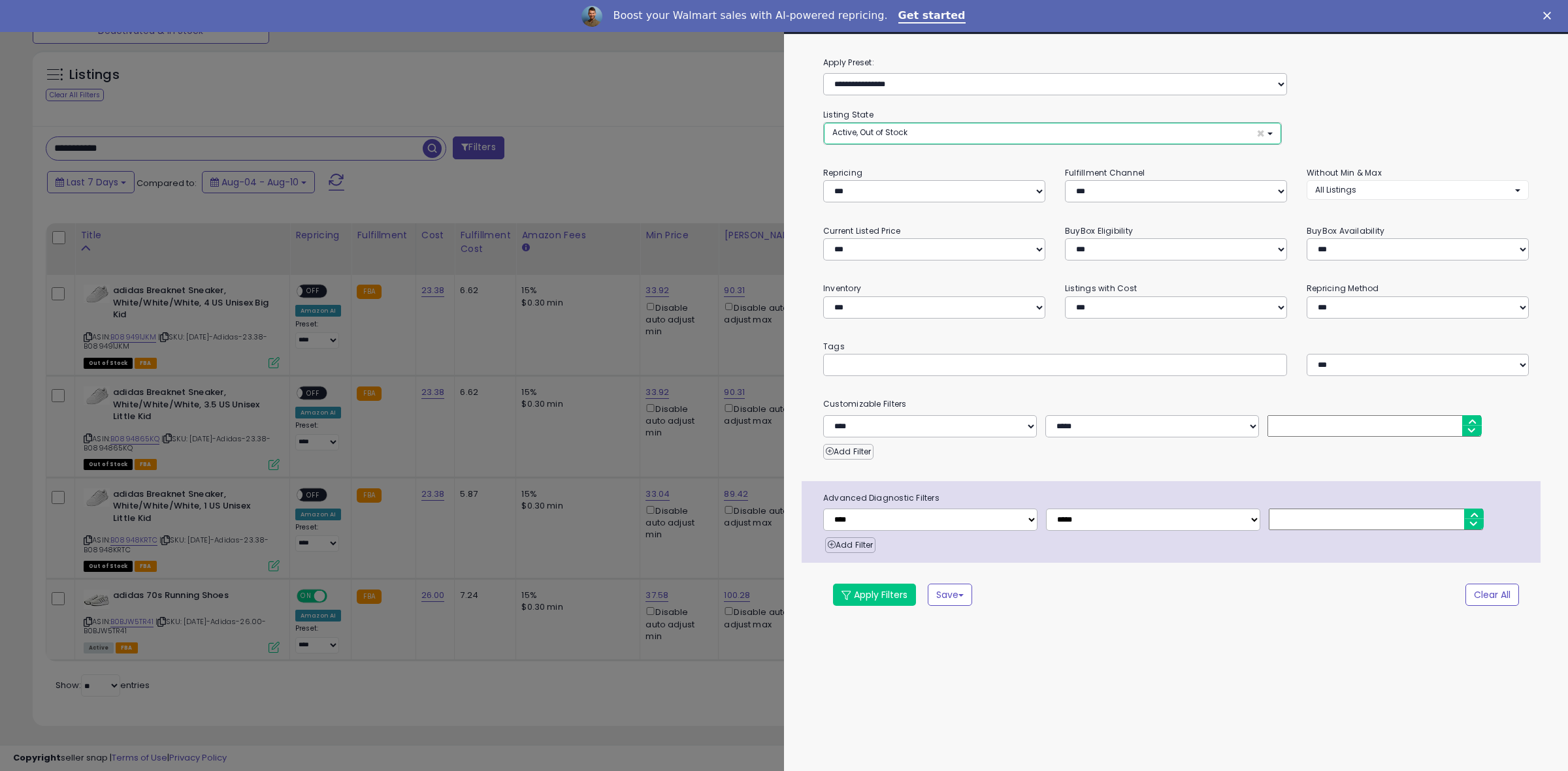
click at [941, 128] on button "Active, Out of Stock ×" at bounding box center [1052, 133] width 458 height 21
select select "**********"
drag, startPoint x: 903, startPoint y: 203, endPoint x: 902, endPoint y: 250, distance: 47.0
click at [902, 203] on link "Deactivated" at bounding box center [876, 206] width 98 height 20
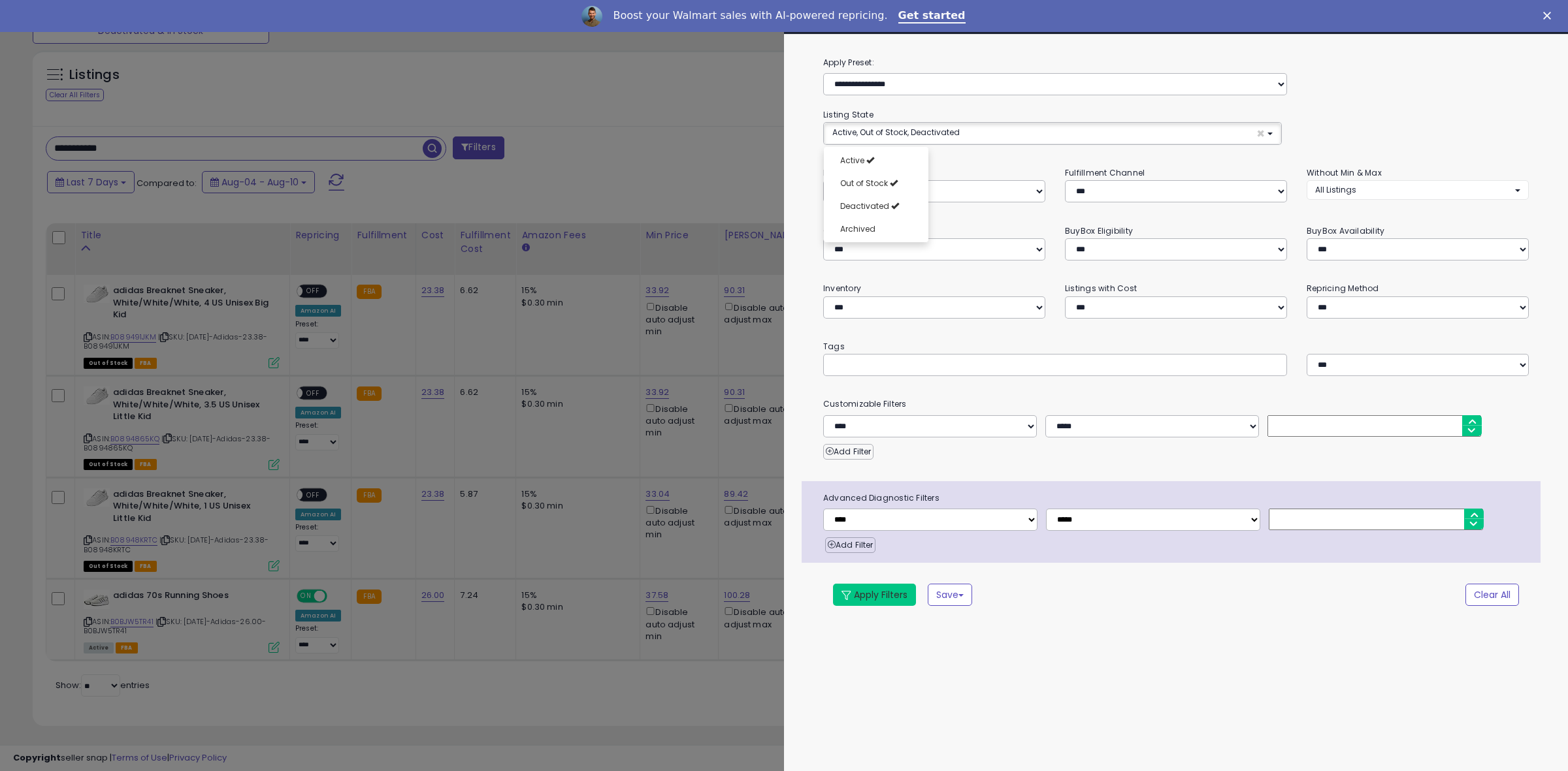
click at [887, 604] on button "Apply Filters" at bounding box center [874, 594] width 83 height 22
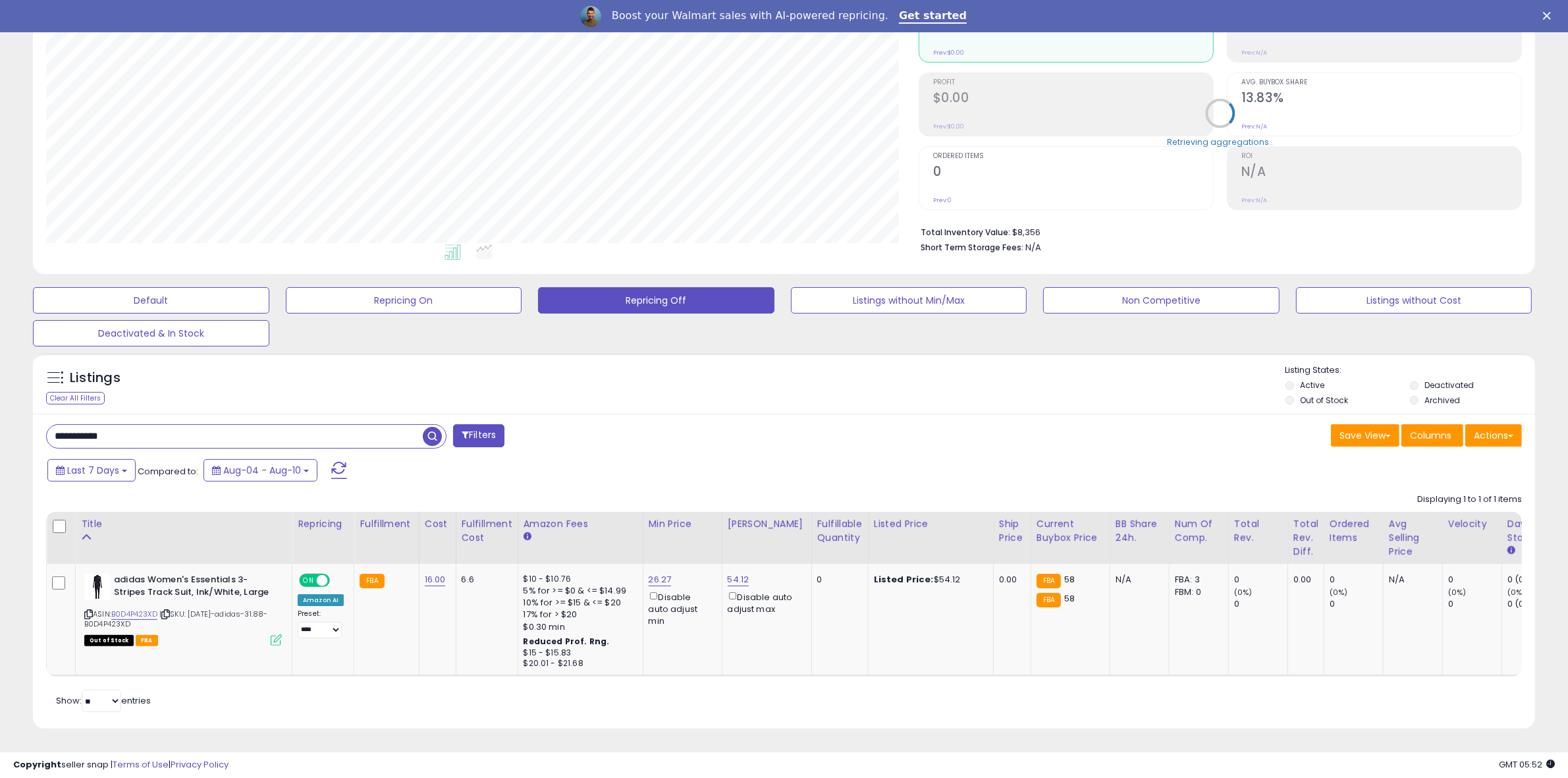
scroll to position [270, 873]
click at [737, 573] on link "54.12" at bounding box center [738, 579] width 22 height 13
drag, startPoint x: 736, startPoint y: 524, endPoint x: 462, endPoint y: 462, distance: 280.9
click at [465, 464] on div "**********" at bounding box center [784, 571] width 1502 height 316
type input "*****"
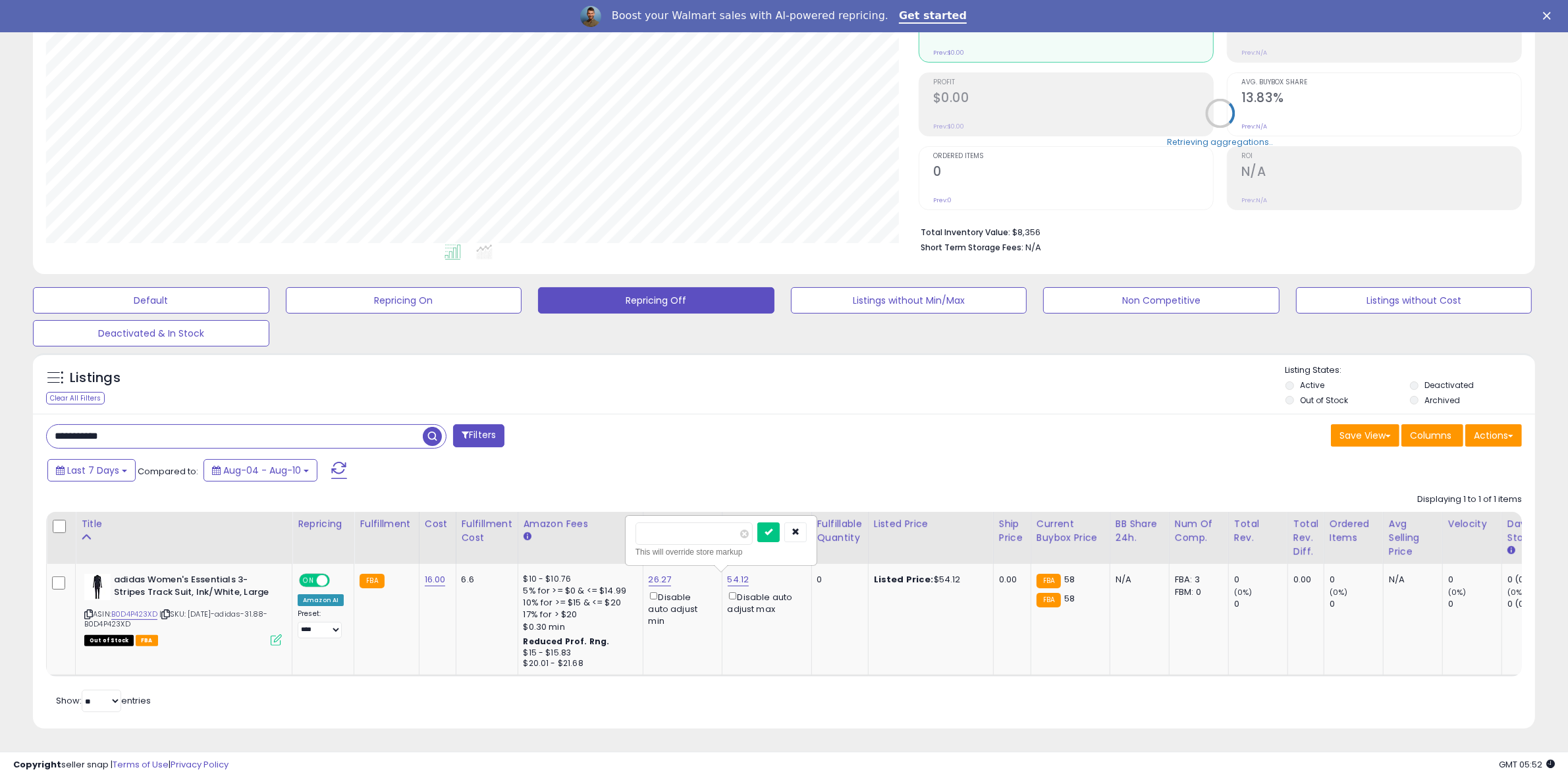
click button "submit" at bounding box center [768, 532] width 23 height 20
drag, startPoint x: 152, startPoint y: 417, endPoint x: 0, endPoint y: 417, distance: 152.0
click at [0, 417] on div "**********" at bounding box center [784, 346] width 1568 height 863
paste input "text"
type input "**********"
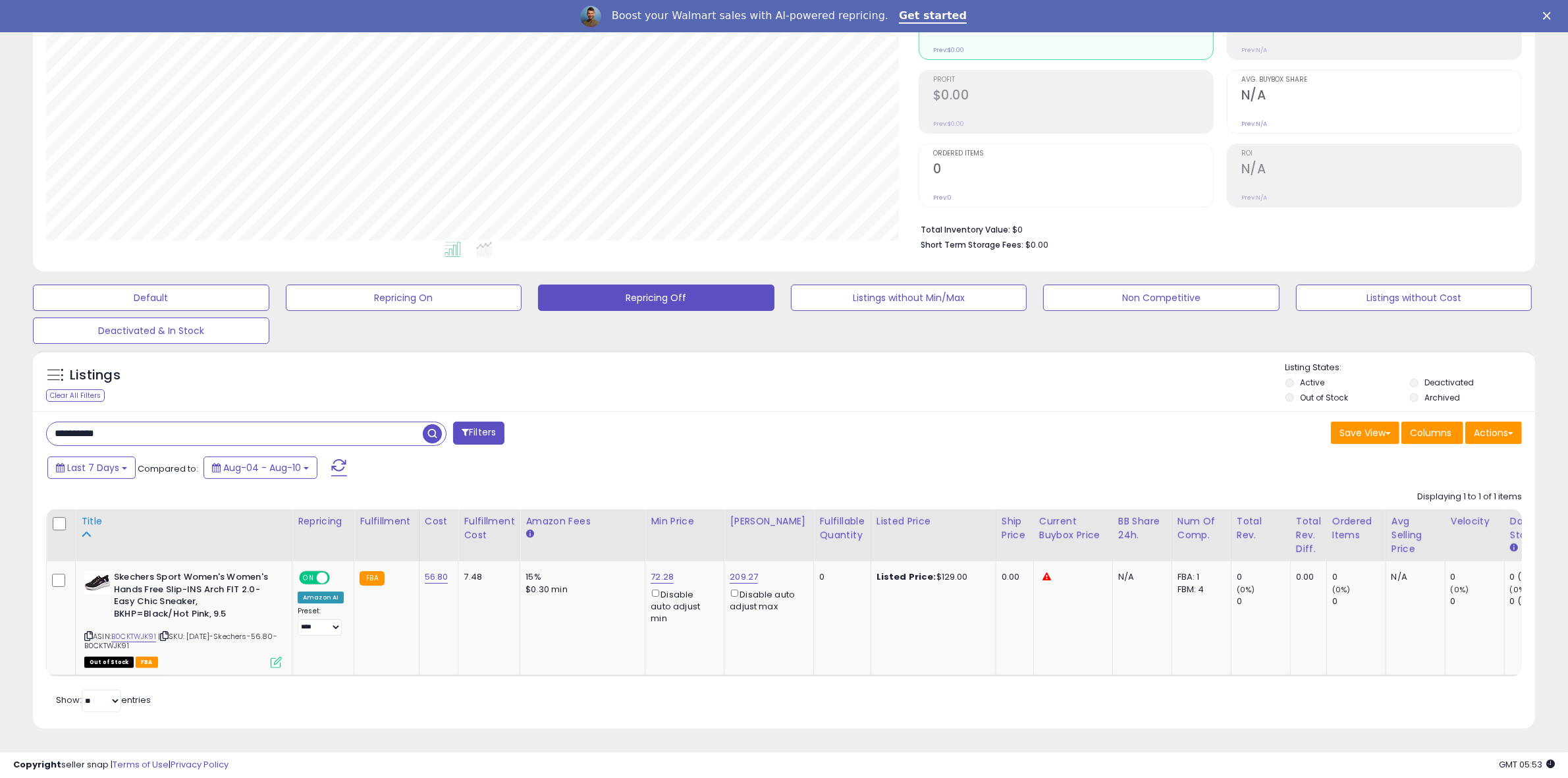
scroll to position [175, 0]
click at [134, 631] on link "B0CKTWJK91" at bounding box center [134, 636] width 45 height 11
click at [745, 570] on link "209.27" at bounding box center [743, 576] width 28 height 13
drag, startPoint x: 698, startPoint y: 515, endPoint x: 379, endPoint y: 446, distance: 326.4
click at [379, 446] on div "**********" at bounding box center [784, 570] width 1502 height 317
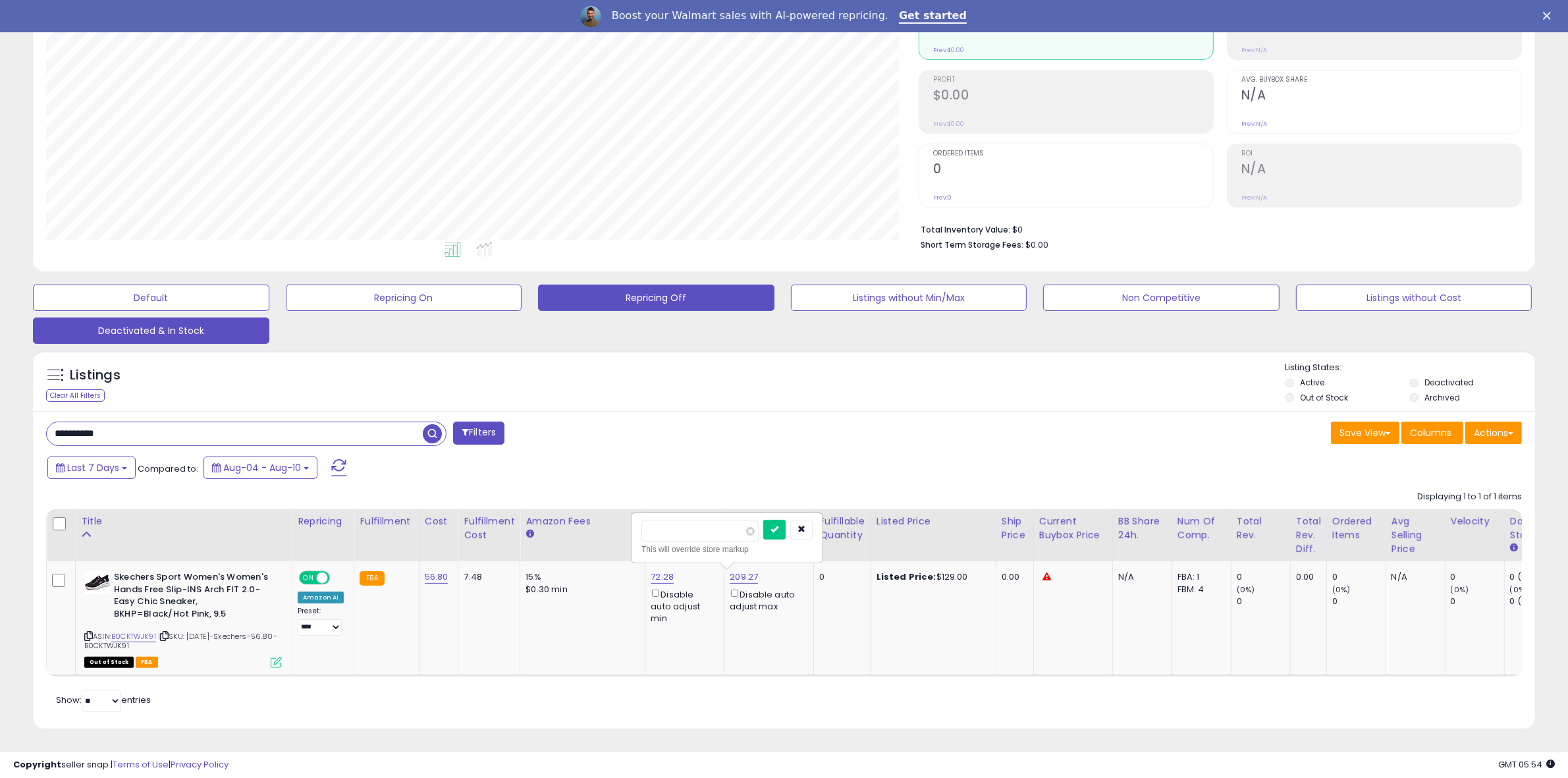
type input "******"
click button "submit" at bounding box center [775, 530] width 23 height 20
